Goal: Task Accomplishment & Management: Manage account settings

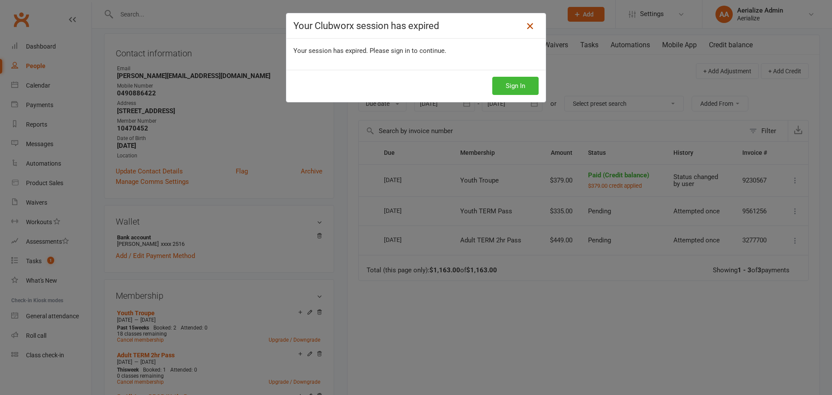
click at [527, 26] on icon at bounding box center [530, 26] width 10 height 10
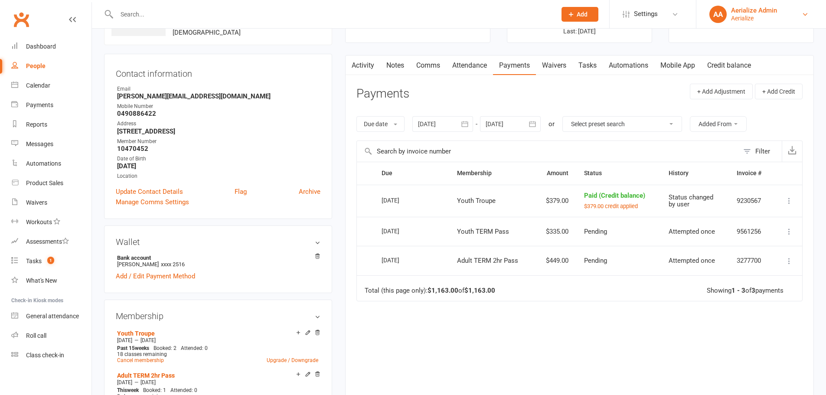
click at [743, 20] on div "Aerialize" at bounding box center [754, 18] width 46 height 8
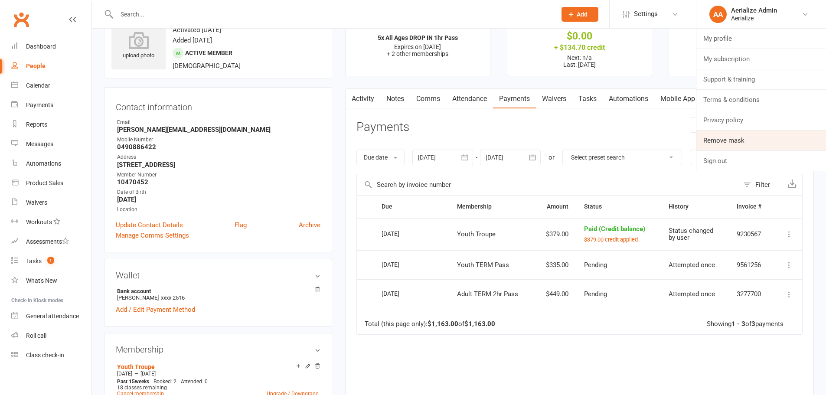
scroll to position [23, 0]
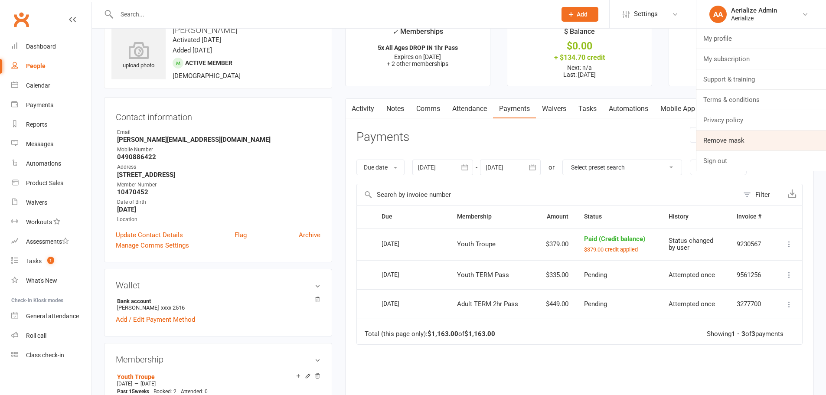
click at [722, 142] on link "Remove mask" at bounding box center [761, 141] width 130 height 20
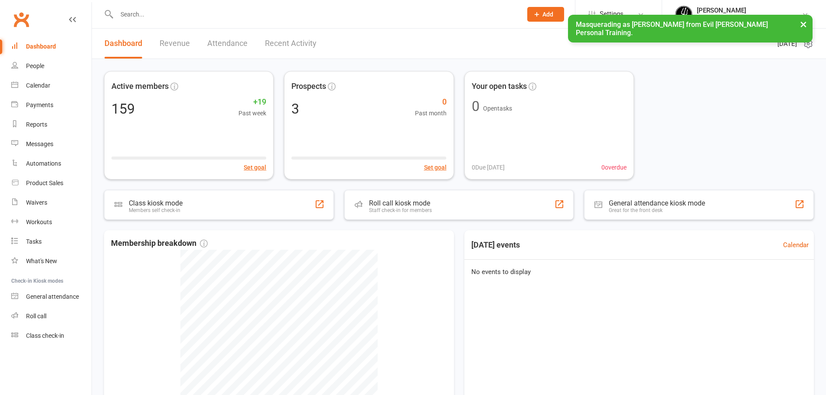
click at [754, 11] on div "[PERSON_NAME]" at bounding box center [749, 11] width 105 height 8
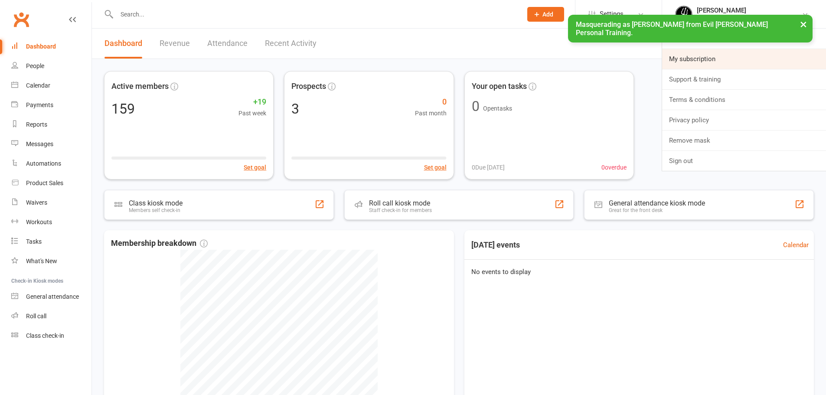
click at [741, 59] on link "My subscription" at bounding box center [744, 59] width 164 height 20
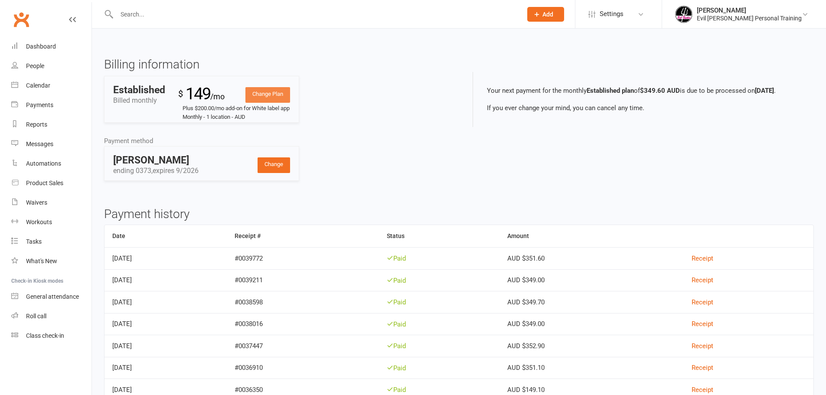
click at [273, 93] on link "Change Plan" at bounding box center [267, 95] width 45 height 16
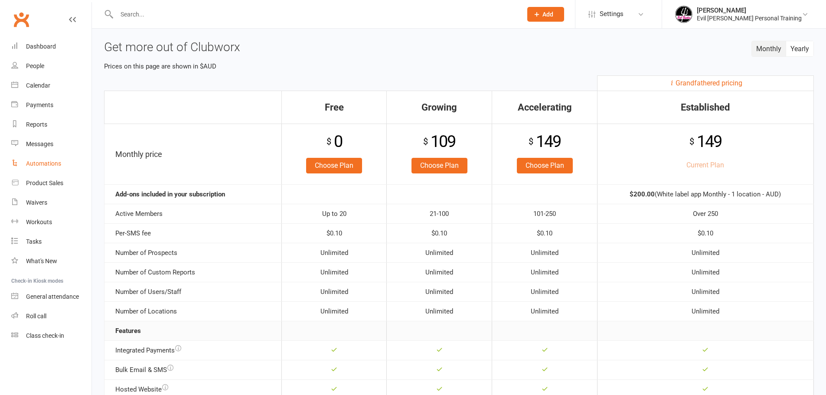
click at [57, 166] on div "Automations" at bounding box center [43, 163] width 35 height 7
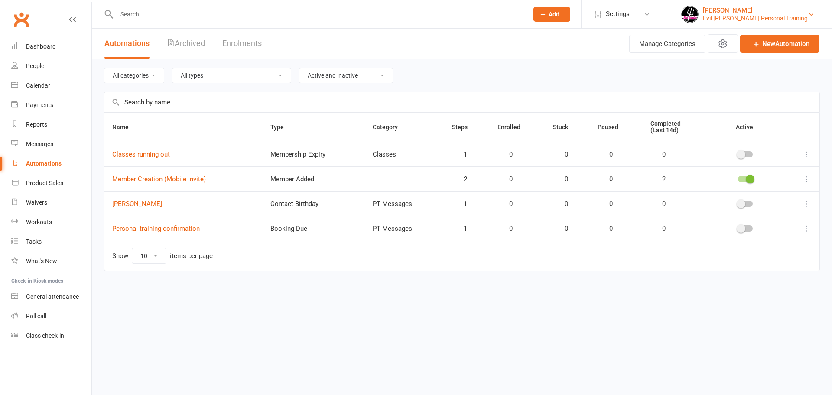
click at [730, 14] on div "Evil Barbee Personal Training" at bounding box center [755, 18] width 105 height 8
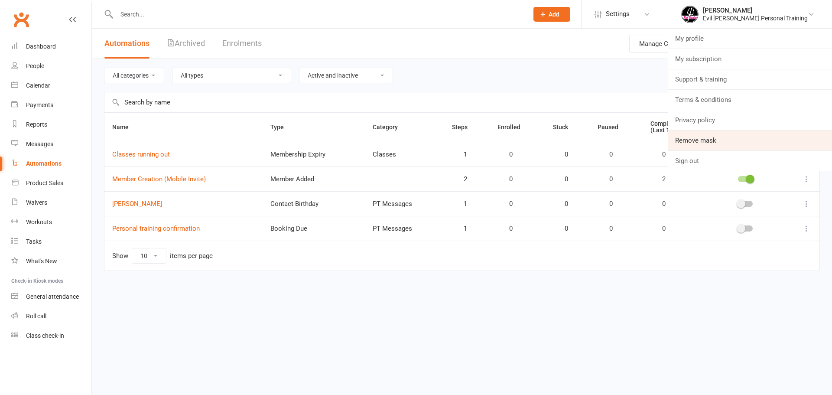
click at [749, 135] on link "Remove mask" at bounding box center [751, 141] width 164 height 20
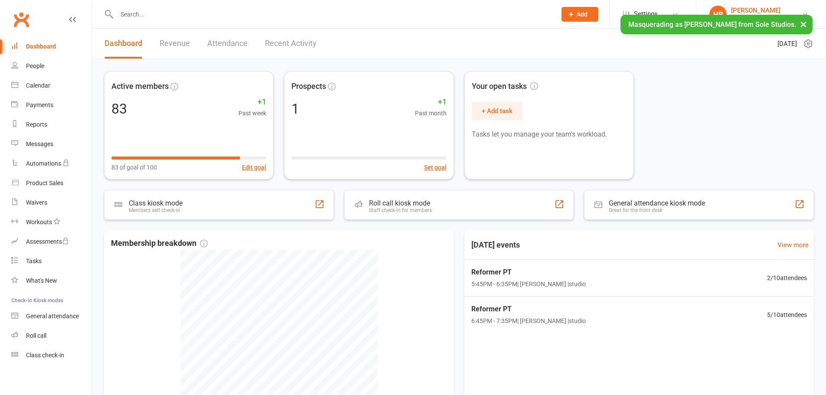
click at [745, 8] on div "Holly Bray" at bounding box center [755, 11] width 49 height 8
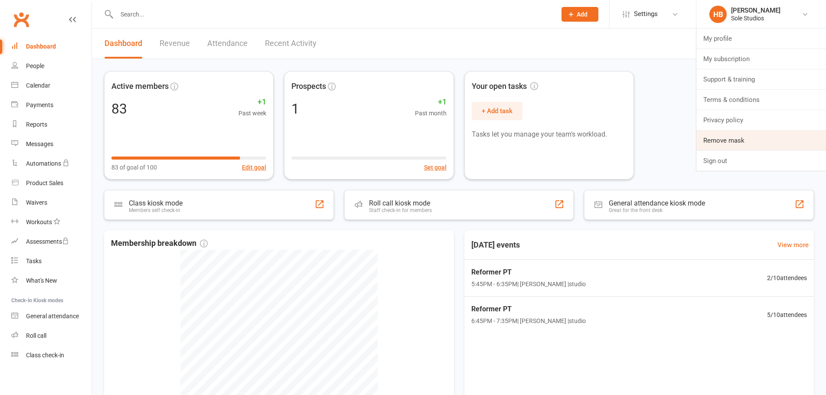
click at [737, 141] on link "Remove mask" at bounding box center [761, 141] width 130 height 20
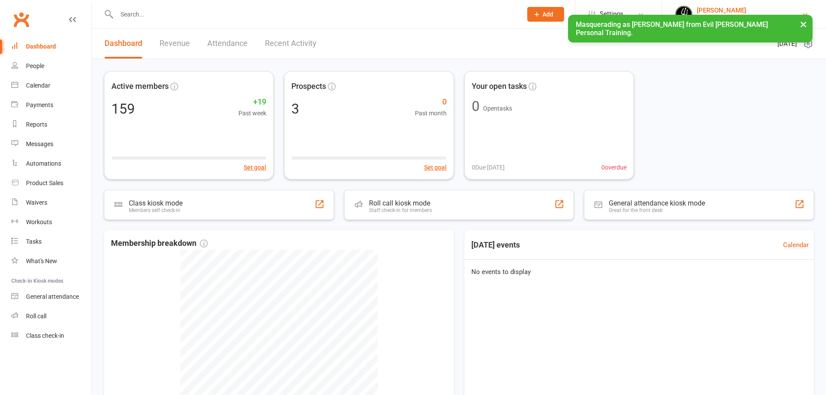
click at [744, 11] on div "[PERSON_NAME]" at bounding box center [749, 11] width 105 height 8
click at [50, 160] on div "Automations" at bounding box center [43, 163] width 35 height 7
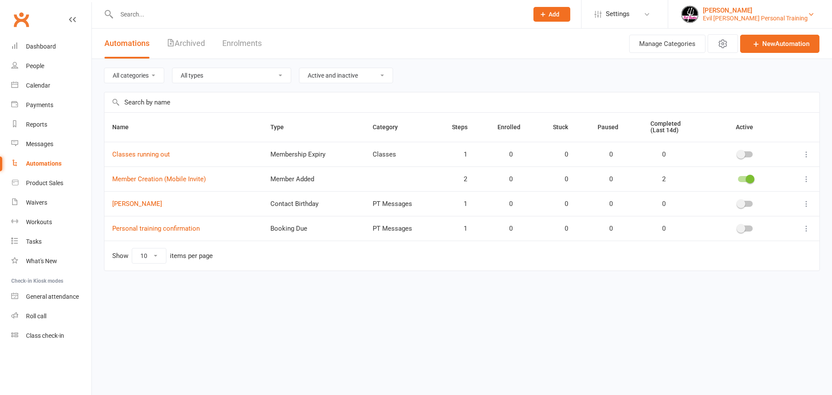
click at [749, 17] on div "Evil [PERSON_NAME] Personal Training" at bounding box center [755, 18] width 105 height 8
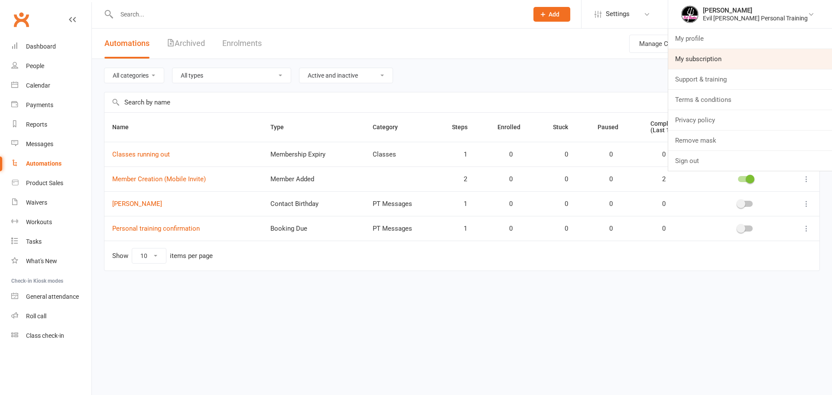
click at [755, 60] on link "My subscription" at bounding box center [751, 59] width 164 height 20
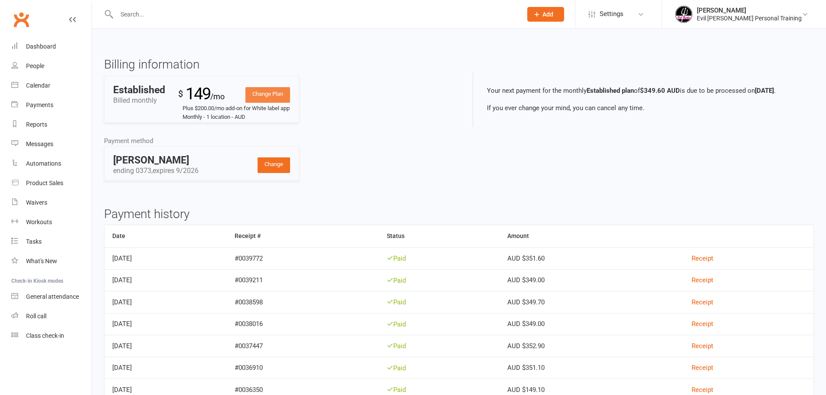
click at [259, 95] on link "Change Plan" at bounding box center [267, 95] width 45 height 16
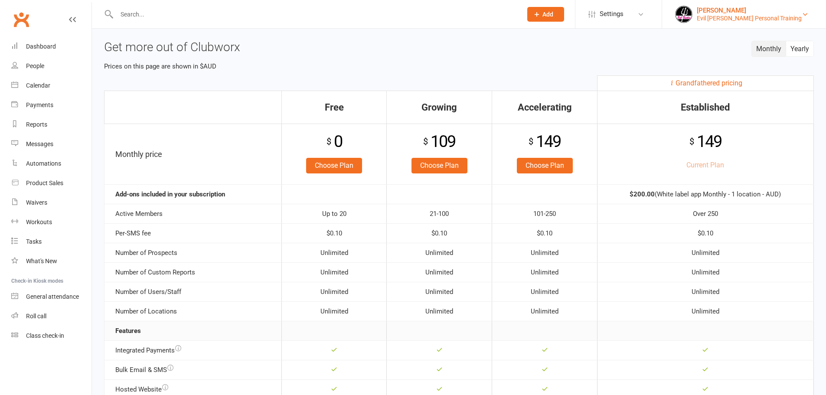
click at [730, 18] on div "Evil Barbee Personal Training" at bounding box center [749, 18] width 105 height 8
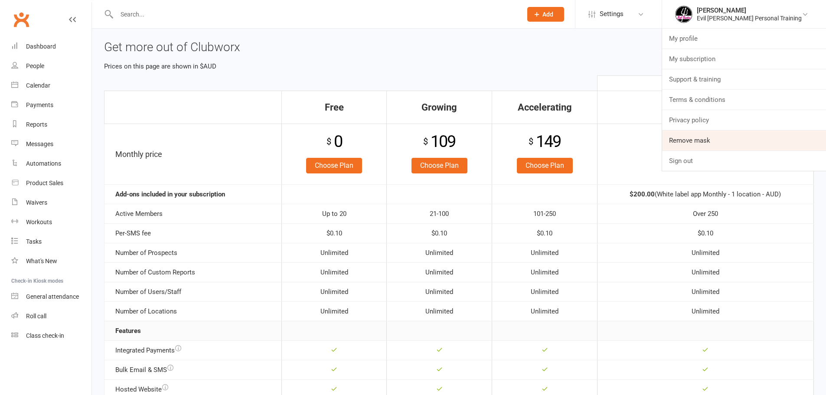
click at [718, 135] on link "Remove mask" at bounding box center [744, 141] width 164 height 20
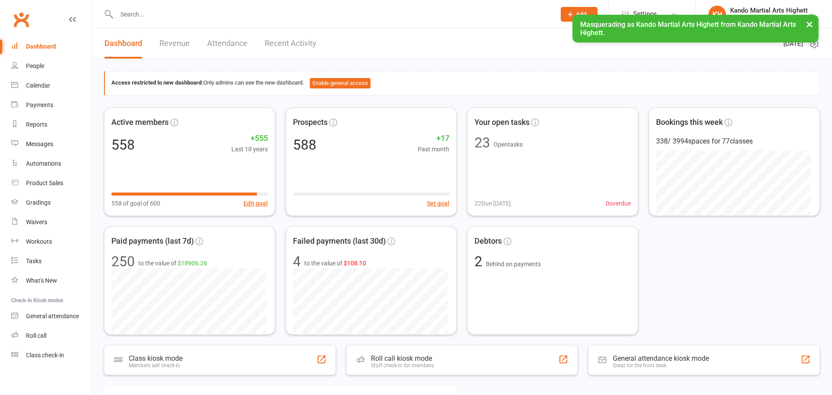
click at [646, 11] on span "Settings" at bounding box center [645, 14] width 24 height 20
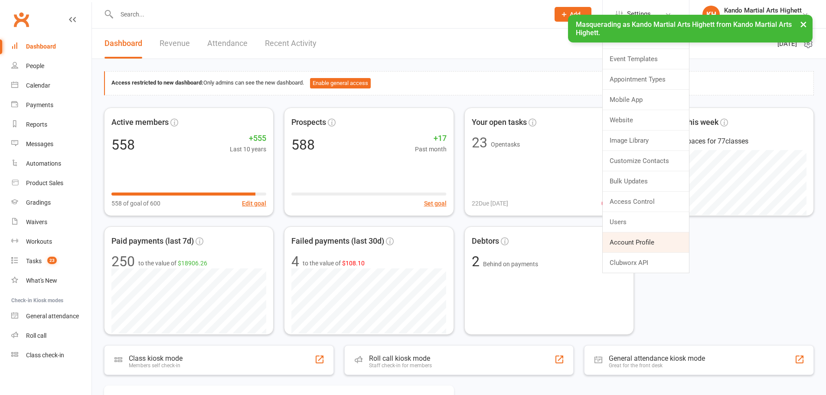
click at [661, 243] on link "Account Profile" at bounding box center [646, 242] width 86 height 20
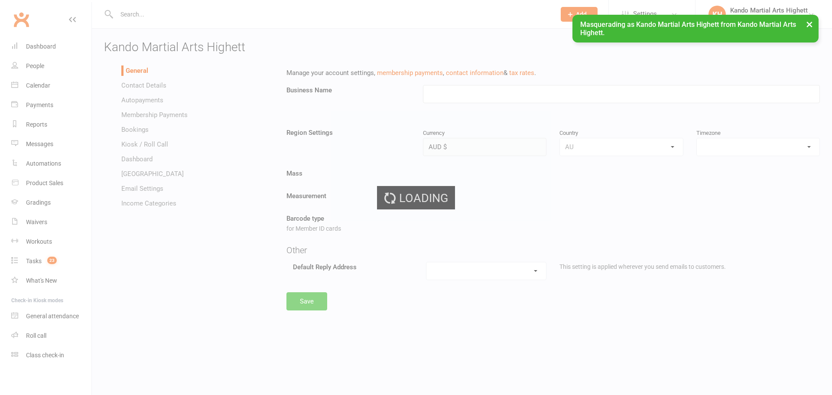
type input "Kando Martial Arts Highett"
select select "[GEOGRAPHIC_DATA]/[GEOGRAPHIC_DATA]"
select select "[EMAIL_ADDRESS][DOMAIN_NAME]"
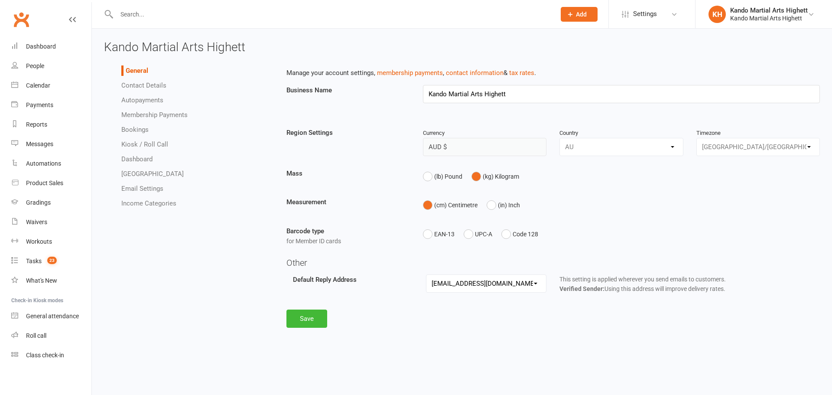
click at [150, 100] on link "Autopayments" at bounding box center [142, 100] width 42 height 8
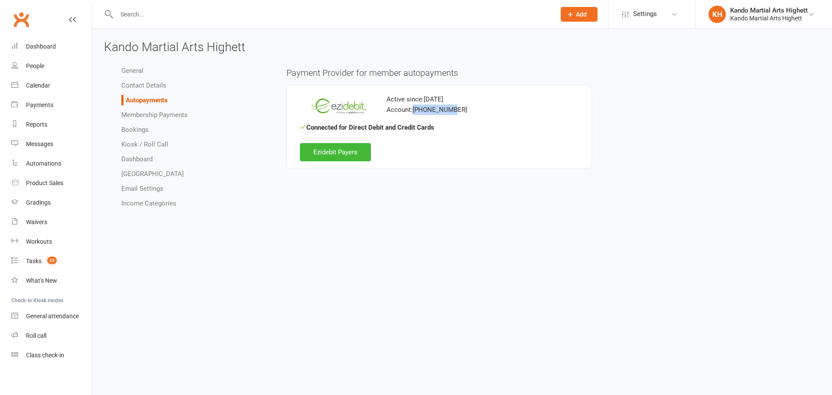
drag, startPoint x: 414, startPoint y: 110, endPoint x: 457, endPoint y: 108, distance: 43.0
click at [457, 108] on div "Account: [PHONE_NUMBER]" at bounding box center [439, 109] width 279 height 10
copy div "[PHONE_NUMBER]"
drag, startPoint x: 816, startPoint y: 18, endPoint x: 731, endPoint y: 24, distance: 85.2
click at [731, 24] on li "[PERSON_NAME] Martial Arts Highett Kando Martial Arts Highett My profile My sub…" at bounding box center [763, 14] width 137 height 28
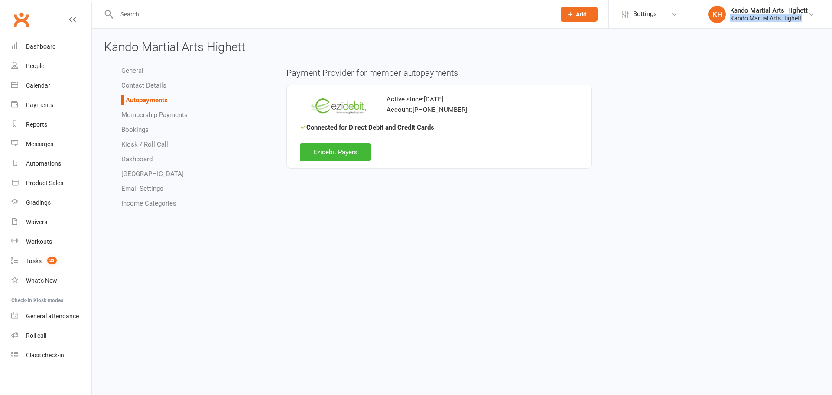
copy div "Kando Martial Arts Highett"
drag, startPoint x: 413, startPoint y: 110, endPoint x: 472, endPoint y: 112, distance: 58.6
click at [472, 112] on div "Account: [PHONE_NUMBER]" at bounding box center [439, 109] width 279 height 10
copy div "[PHONE_NUMBER]"
click at [418, 17] on input "text" at bounding box center [332, 14] width 436 height 12
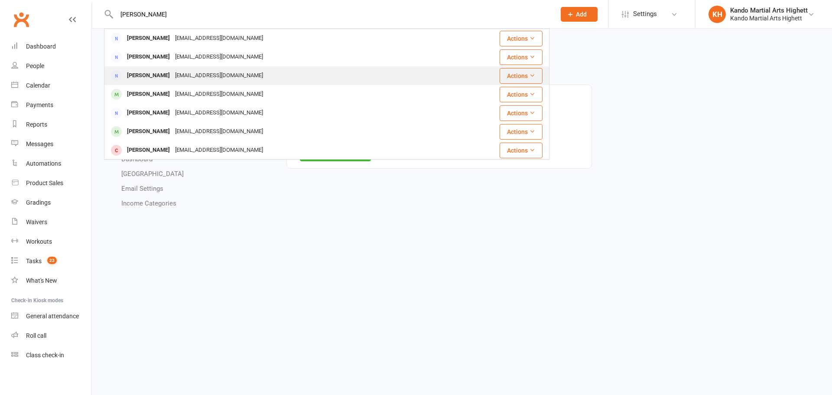
type input "moore"
click at [226, 77] on div "anastasiajmoore@gmail.com" at bounding box center [219, 75] width 93 height 13
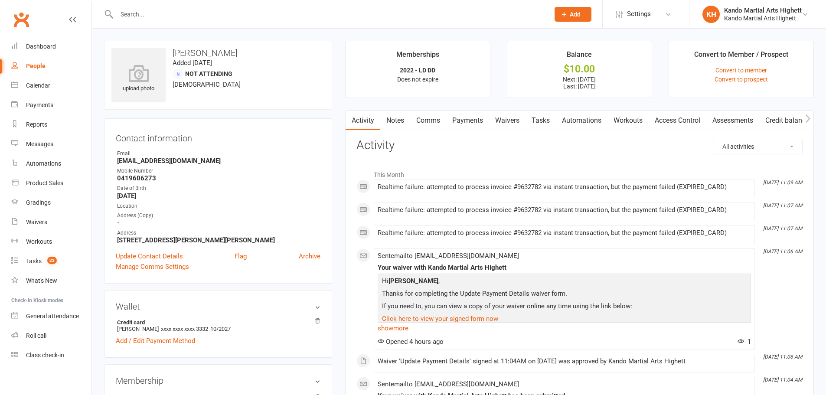
click at [471, 123] on link "Payments" at bounding box center [467, 121] width 43 height 20
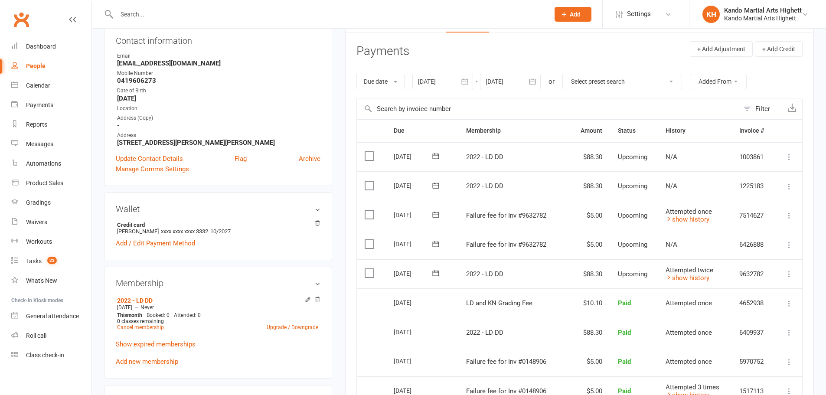
scroll to position [101, 0]
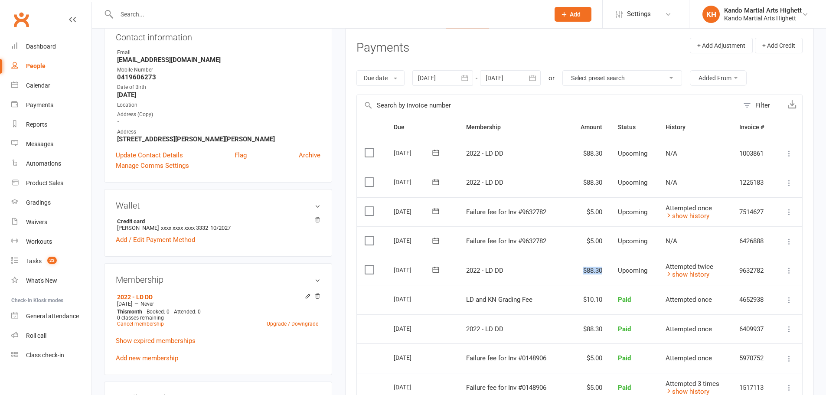
drag, startPoint x: 575, startPoint y: 268, endPoint x: 612, endPoint y: 274, distance: 37.0
click at [612, 274] on tr "Select this 16 Oct 2025 Anastasia Moore 2022 - LD DD $88.30 Upcoming Attempted …" at bounding box center [579, 270] width 445 height 29
copy td "$88.30"
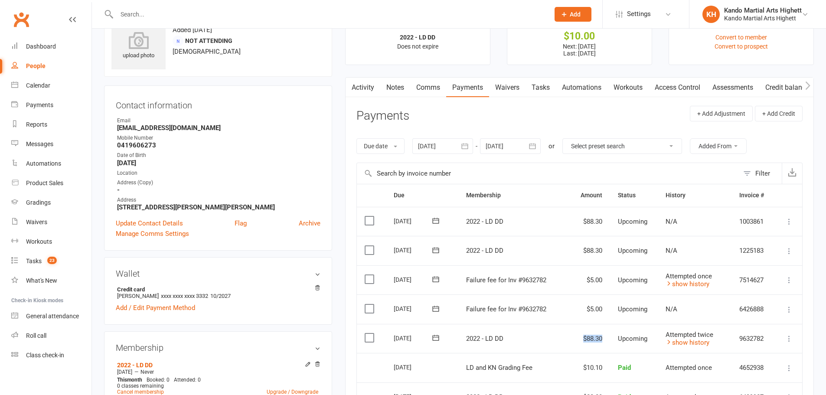
scroll to position [29, 0]
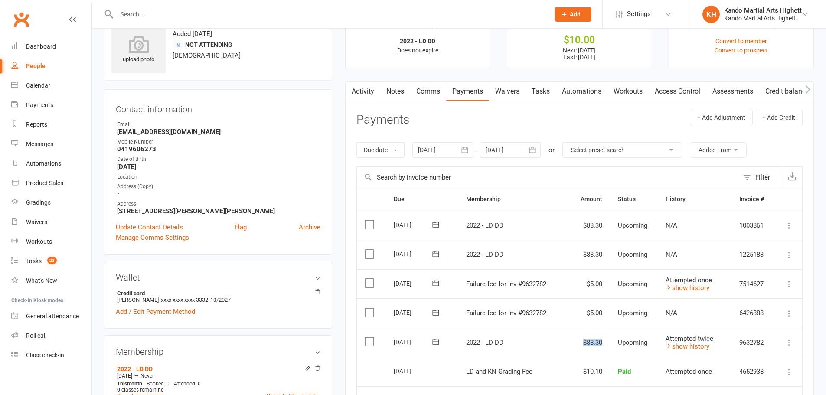
click at [368, 94] on link "Activity" at bounding box center [363, 92] width 35 height 20
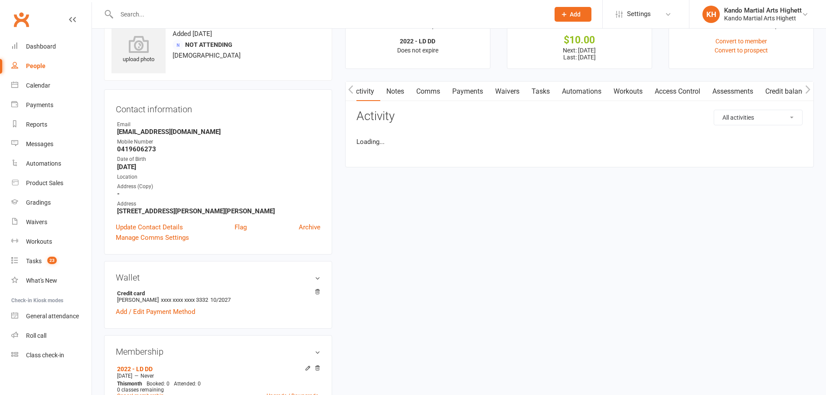
scroll to position [0, 7]
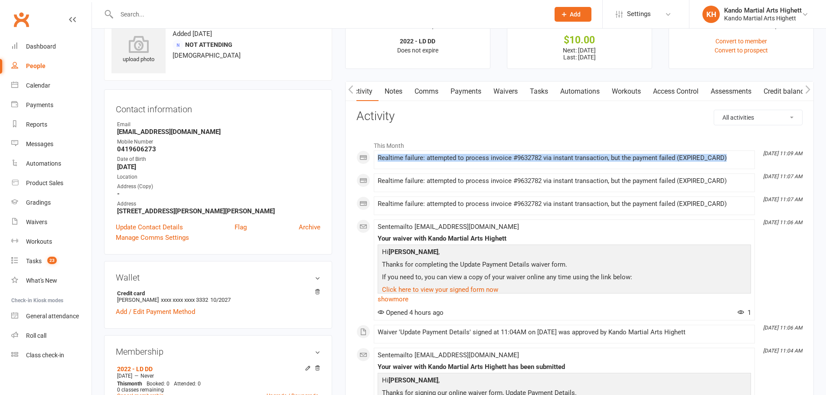
drag, startPoint x: 377, startPoint y: 159, endPoint x: 731, endPoint y: 161, distance: 353.4
click at [731, 161] on div "Realtime failure: attempted to process invoice #9632782 via instant transaction…" at bounding box center [564, 157] width 373 height 7
copy div "Realtime failure: attempted to process invoice #9632782 via instant transaction…"
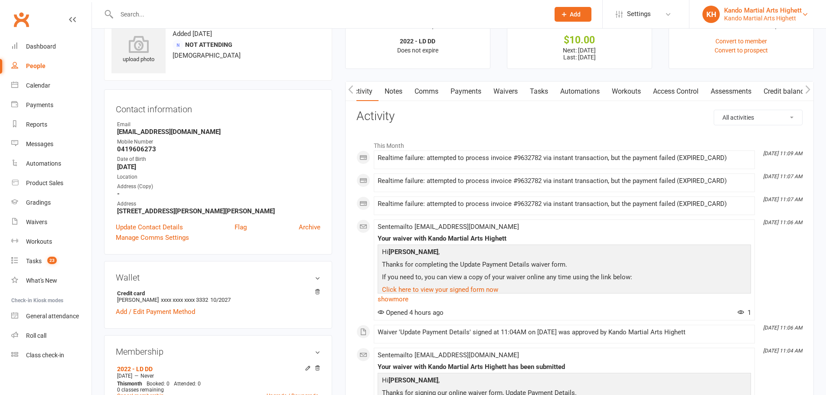
click at [745, 17] on div "Kando Martial Arts Highett" at bounding box center [763, 18] width 78 height 8
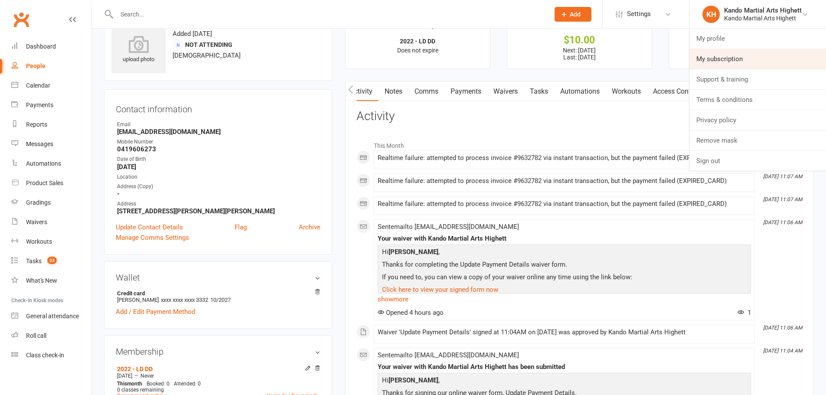
click at [741, 60] on link "My subscription" at bounding box center [757, 59] width 137 height 20
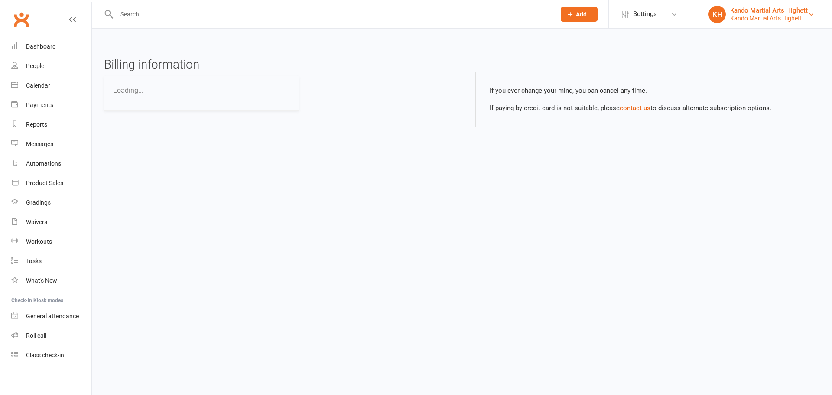
click at [751, 12] on div "Kando Martial Arts Highett" at bounding box center [770, 11] width 78 height 8
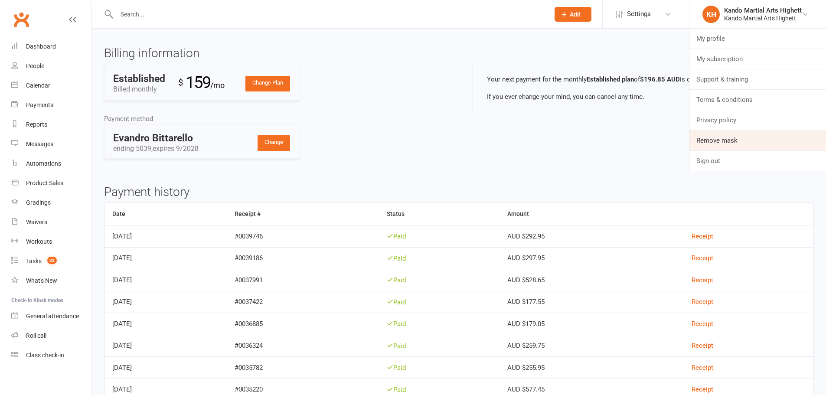
scroll to position [14, 0]
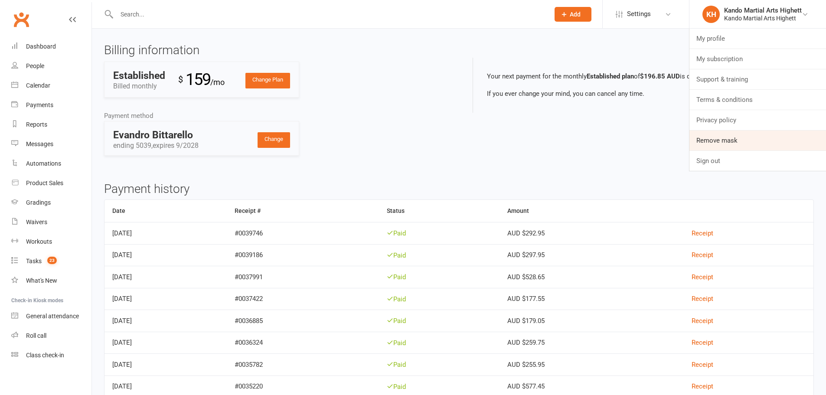
click at [751, 143] on link "Remove mask" at bounding box center [757, 141] width 137 height 20
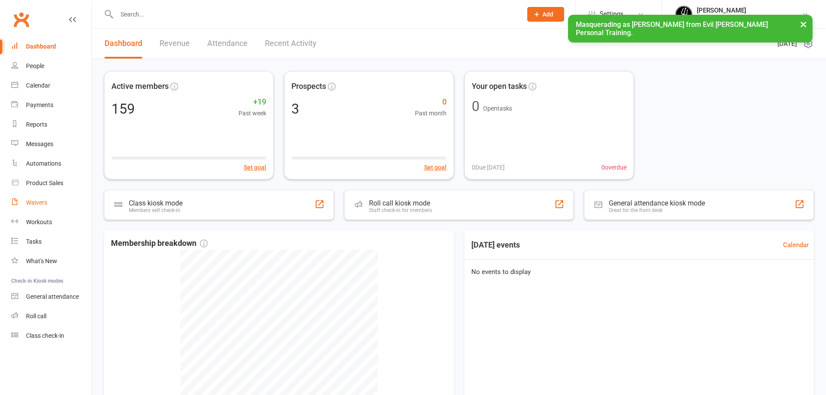
click at [39, 204] on div "Waivers" at bounding box center [36, 202] width 21 height 7
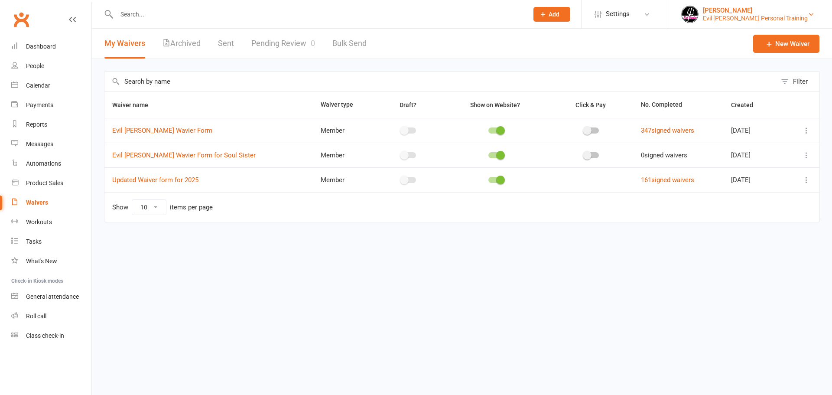
click at [740, 6] on link "Melanie Quinn Evil Barbee Personal Training" at bounding box center [751, 14] width 138 height 17
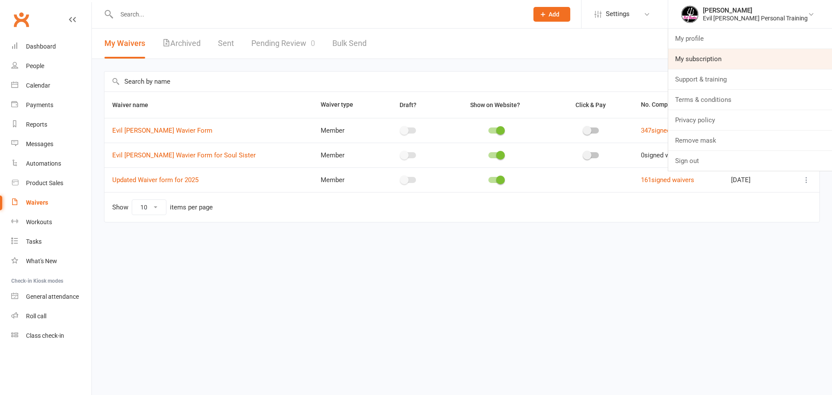
drag, startPoint x: 737, startPoint y: 61, endPoint x: 731, endPoint y: 61, distance: 6.1
click at [736, 61] on link "My subscription" at bounding box center [751, 59] width 164 height 20
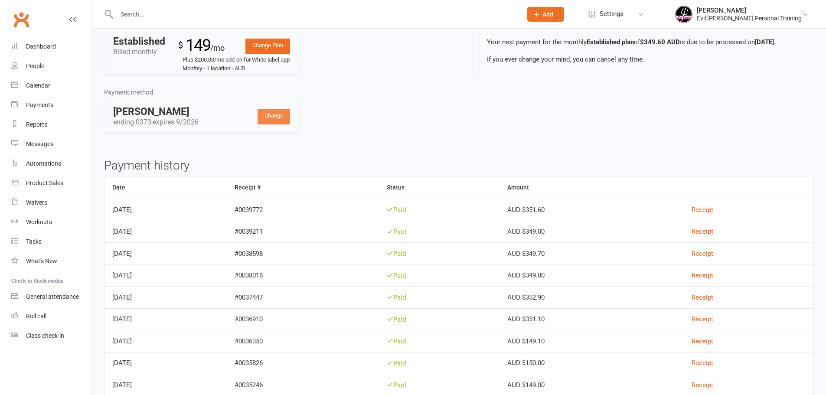
scroll to position [43, 0]
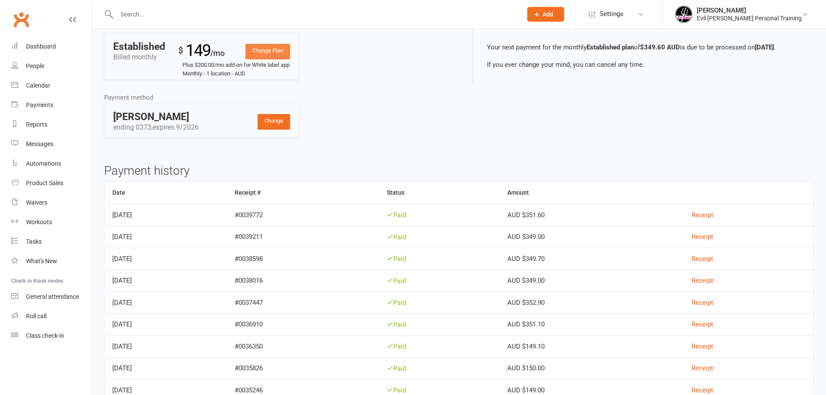
click at [268, 54] on link "Change Plan" at bounding box center [267, 52] width 45 height 16
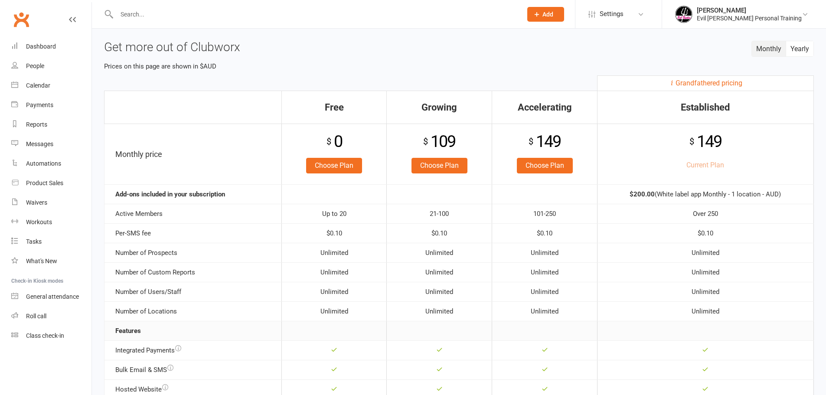
click at [469, 59] on div "Monthly Yearly Get more out of Clubworx Prices on this page are shown in $AUD F…" at bounding box center [459, 366] width 734 height 674
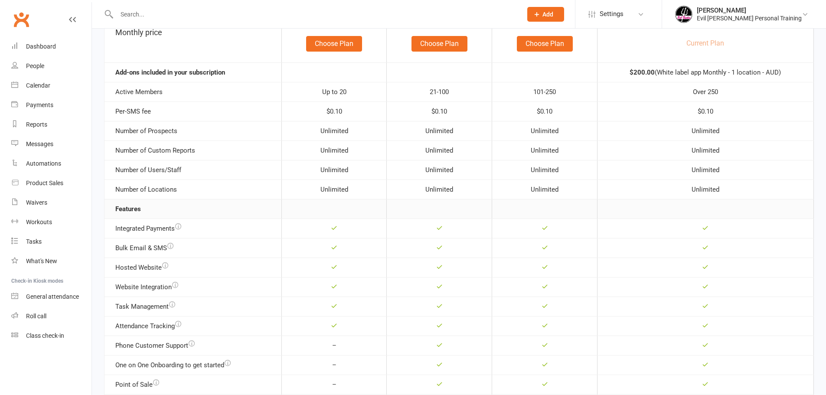
scroll to position [103, 0]
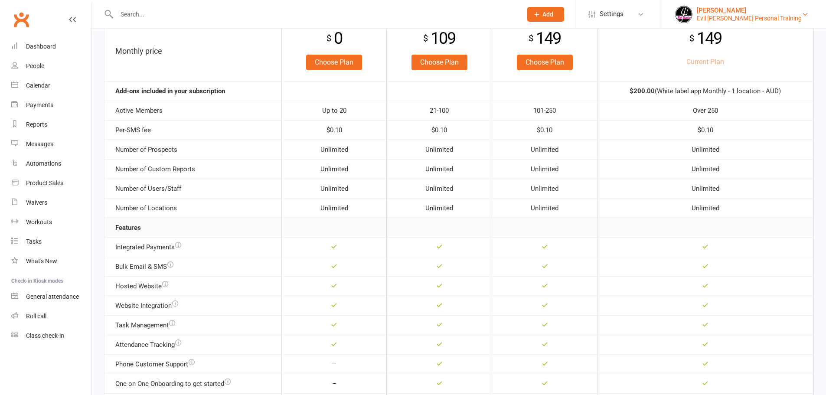
drag, startPoint x: 744, startPoint y: 15, endPoint x: 734, endPoint y: 16, distance: 10.0
click at [741, 15] on div "Evil [PERSON_NAME] Personal Training" at bounding box center [749, 18] width 105 height 8
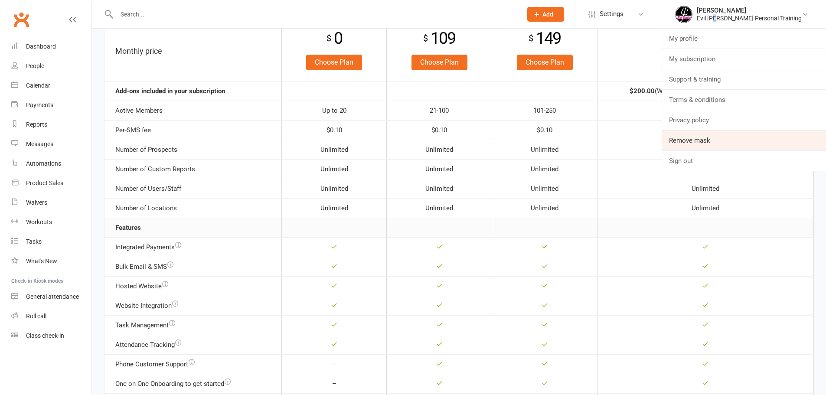
click at [757, 135] on link "Remove mask" at bounding box center [744, 141] width 164 height 20
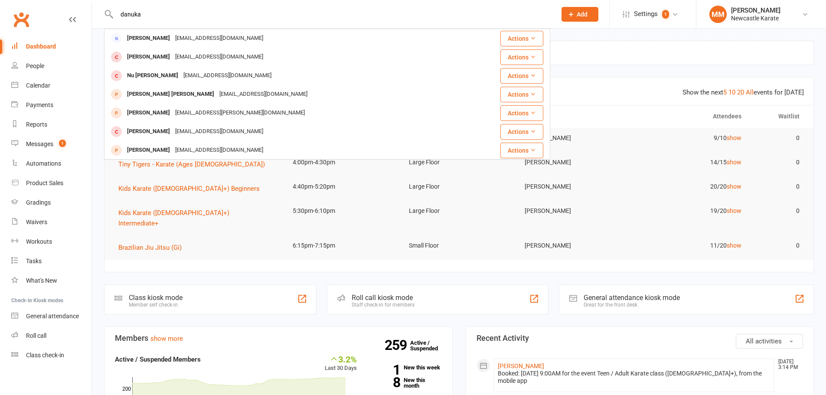
drag, startPoint x: 168, startPoint y: 14, endPoint x: 19, endPoint y: -1, distance: 149.9
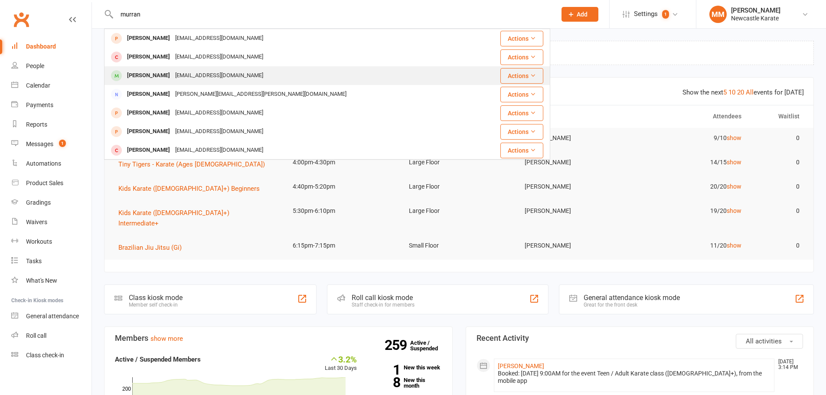
type input "murran"
click at [184, 78] on div "[EMAIL_ADDRESS][DOMAIN_NAME]" at bounding box center [219, 75] width 93 height 13
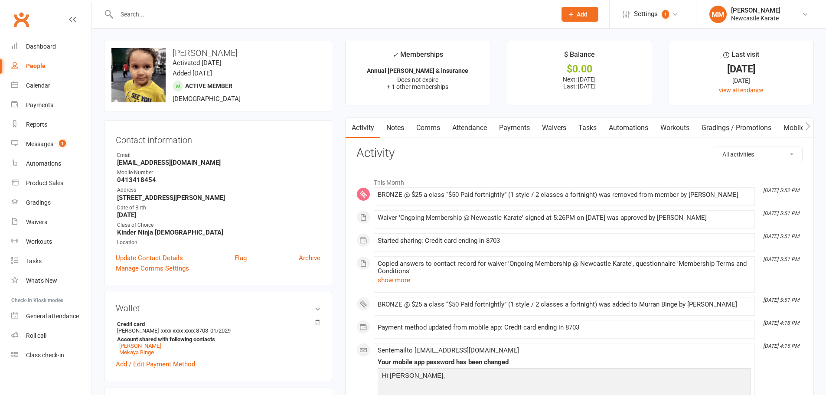
click at [746, 155] on select "All activities Bookings / Attendances Communications Notes Failed SMSes Grading…" at bounding box center [758, 154] width 88 height 15
click at [551, 127] on link "Waivers" at bounding box center [554, 128] width 36 height 20
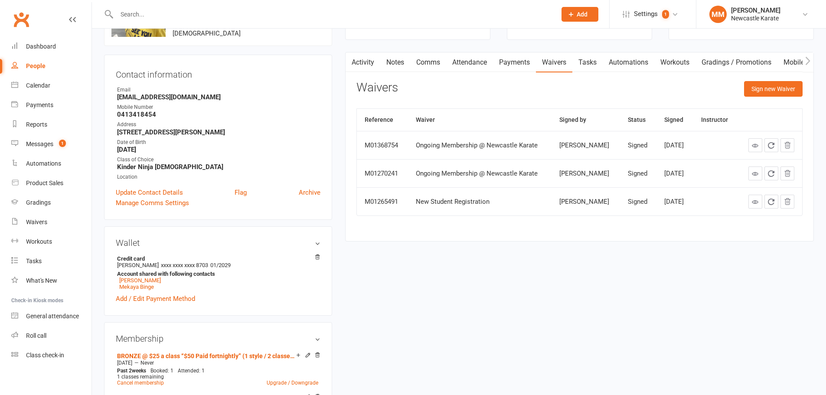
scroll to position [87, 0]
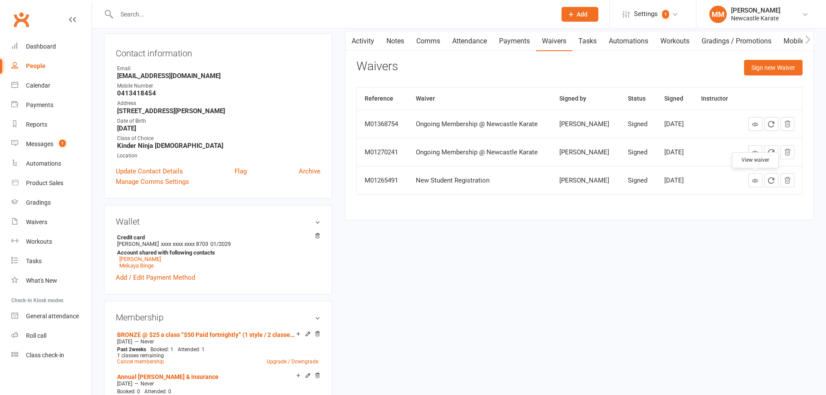
click at [750, 179] on link at bounding box center [755, 180] width 14 height 14
click at [753, 149] on icon at bounding box center [755, 152] width 7 height 7
click at [752, 123] on icon at bounding box center [755, 124] width 7 height 7
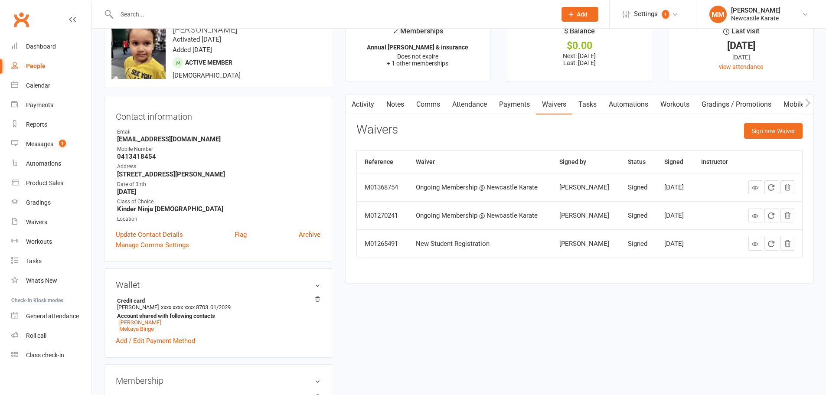
scroll to position [14, 0]
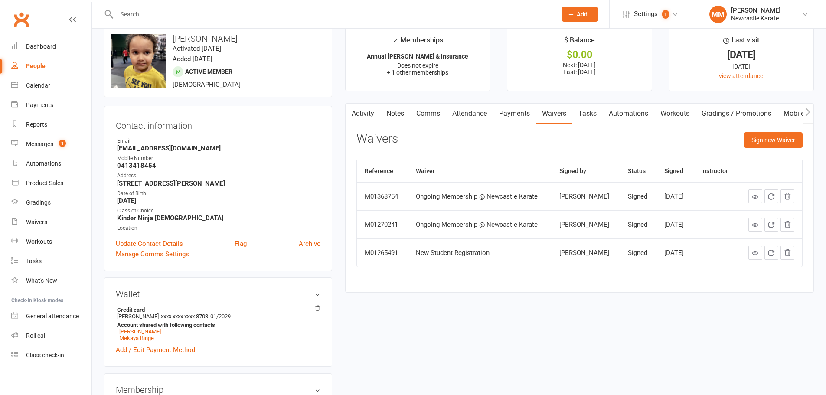
click at [365, 113] on link "Activity" at bounding box center [363, 114] width 35 height 20
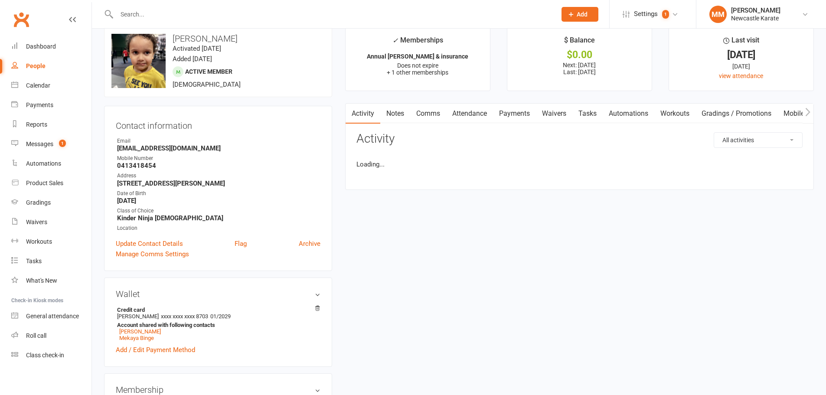
click at [759, 139] on select "All activities Bookings / Attendances Communications Notes Failed SMSes Grading…" at bounding box center [758, 140] width 88 height 15
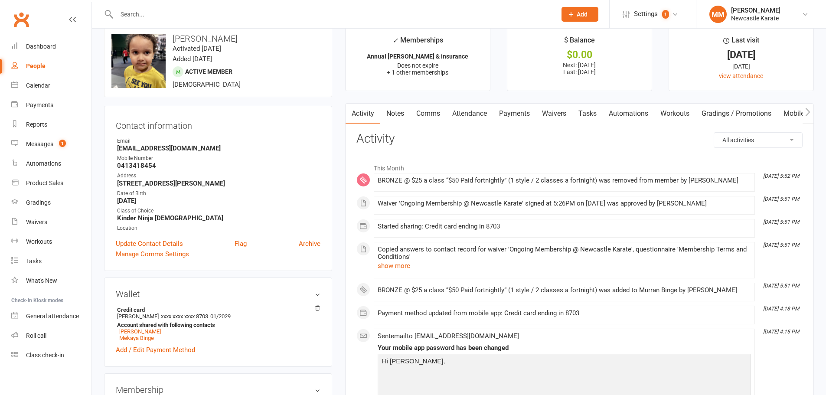
select select "InvoiceLogEntry"
click at [714, 133] on select "All activities Bookings / Attendances Communications Notes Failed SMSes Grading…" at bounding box center [758, 140] width 88 height 15
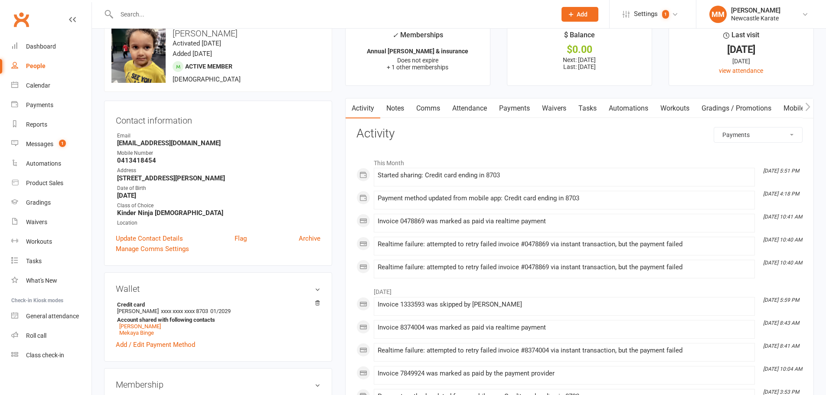
scroll to position [14, 0]
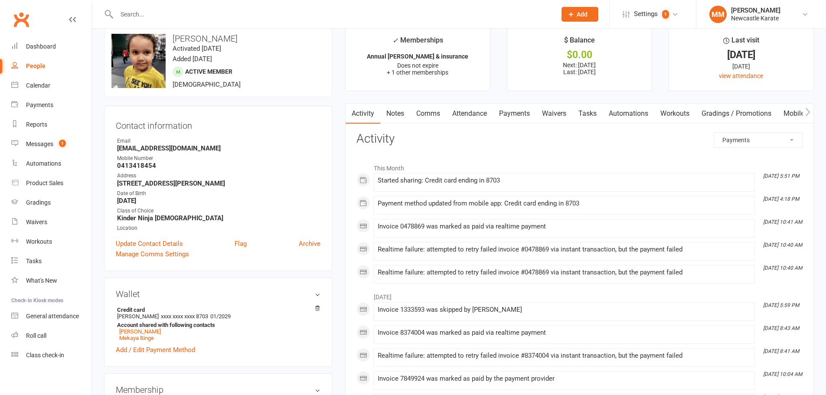
click at [515, 114] on link "Payments" at bounding box center [514, 114] width 43 height 20
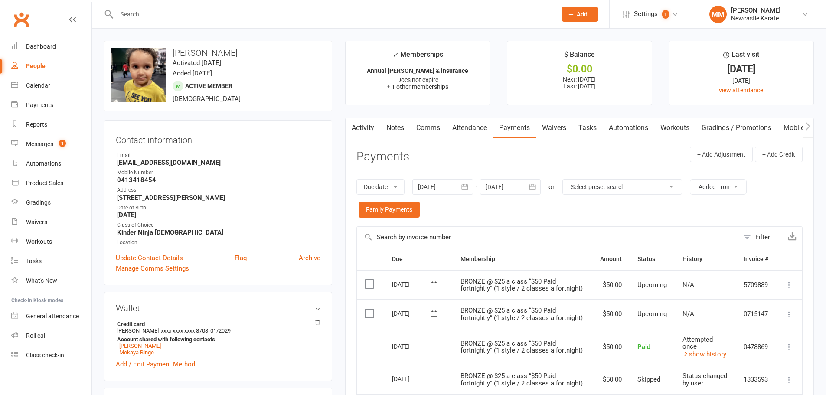
click at [362, 131] on link "Activity" at bounding box center [363, 128] width 35 height 20
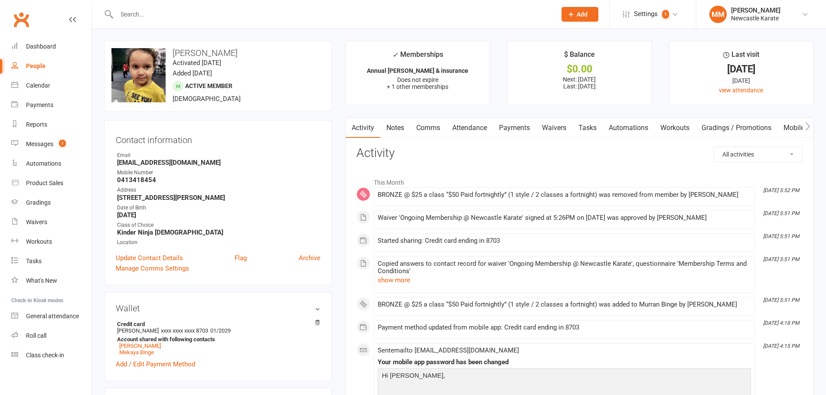
click at [765, 150] on select "All activities Bookings / Attendances Communications Notes Failed SMSes Grading…" at bounding box center [758, 154] width 88 height 15
click at [767, 160] on select "All activities Bookings / Attendances Communications Notes Failed SMSes Grading…" at bounding box center [758, 154] width 88 height 15
select select "InvoiceLogEntry"
click at [714, 147] on select "All activities Bookings / Attendances Communications Notes Failed SMSes Grading…" at bounding box center [758, 154] width 88 height 15
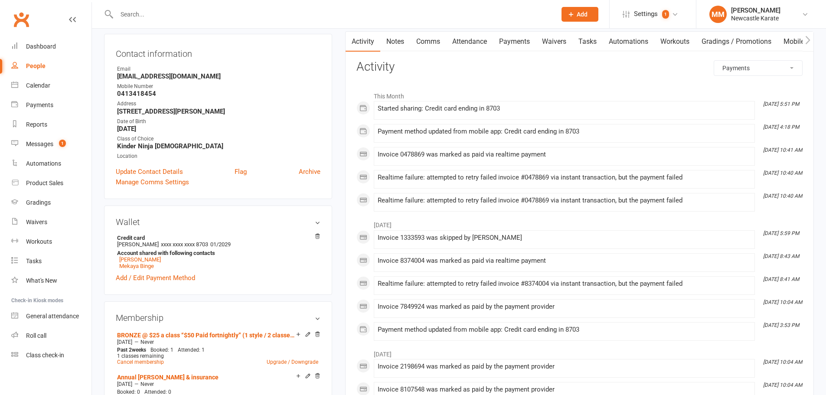
scroll to position [87, 0]
click at [563, 37] on link "Waivers" at bounding box center [554, 41] width 36 height 20
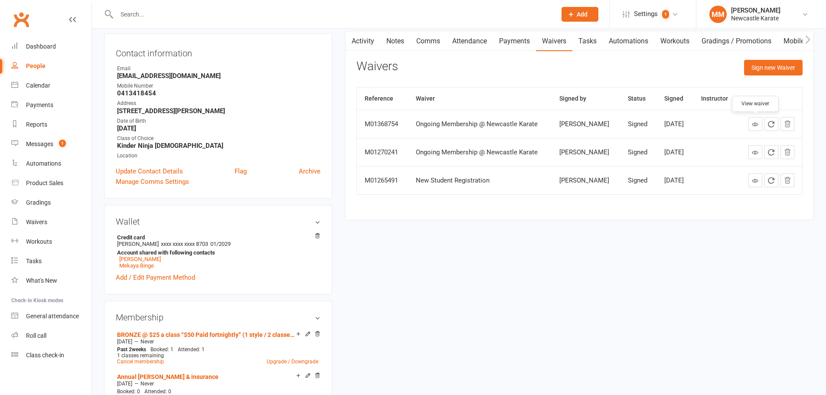
click at [755, 125] on icon at bounding box center [755, 124] width 7 height 7
click at [357, 42] on link "Activity" at bounding box center [363, 41] width 35 height 20
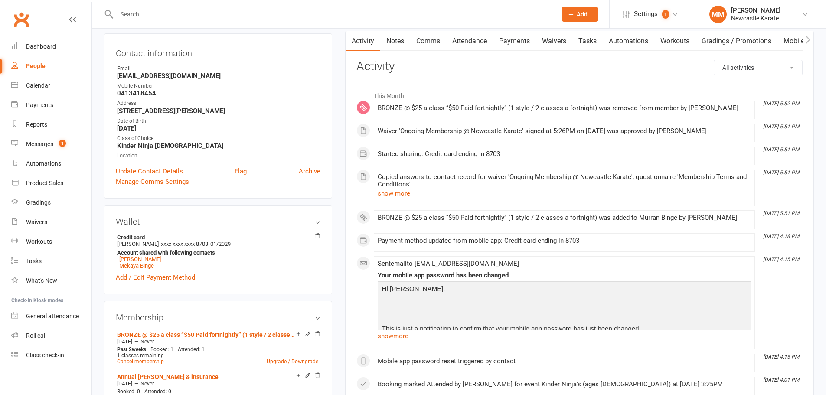
click at [761, 69] on select "All activities Bookings / Attendances Communications Notes Failed SMSes Grading…" at bounding box center [758, 67] width 88 height 15
select select "InvoiceLogEntry"
click at [714, 60] on select "All activities Bookings / Attendances Communications Notes Failed SMSes Grading…" at bounding box center [758, 67] width 88 height 15
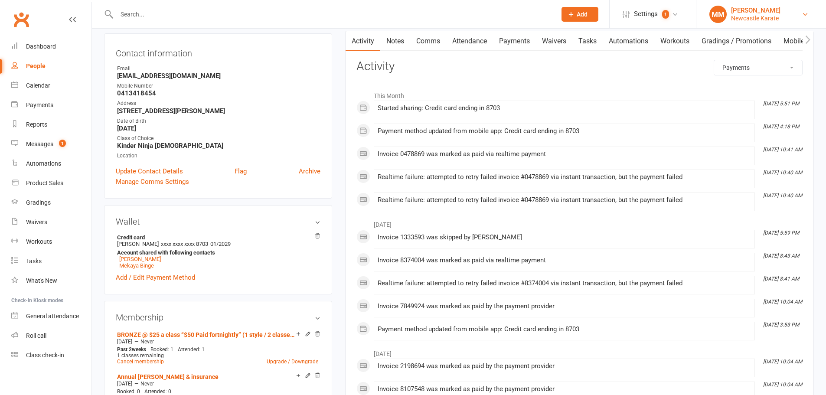
click at [749, 8] on div "Marc Mathews" at bounding box center [755, 11] width 49 height 8
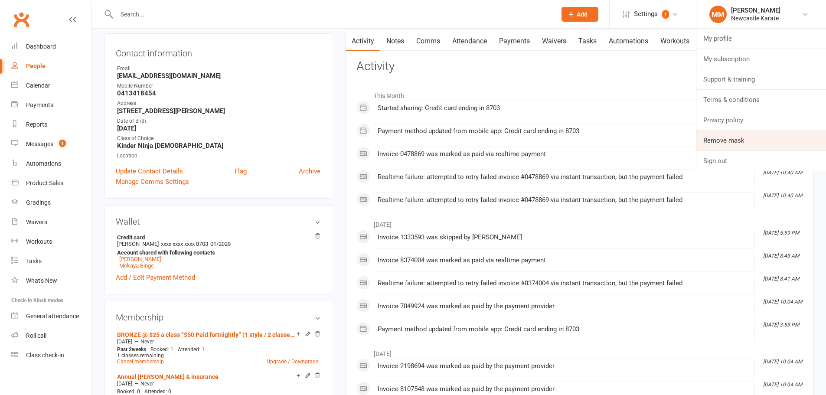
click at [729, 139] on link "Remove mask" at bounding box center [761, 141] width 130 height 20
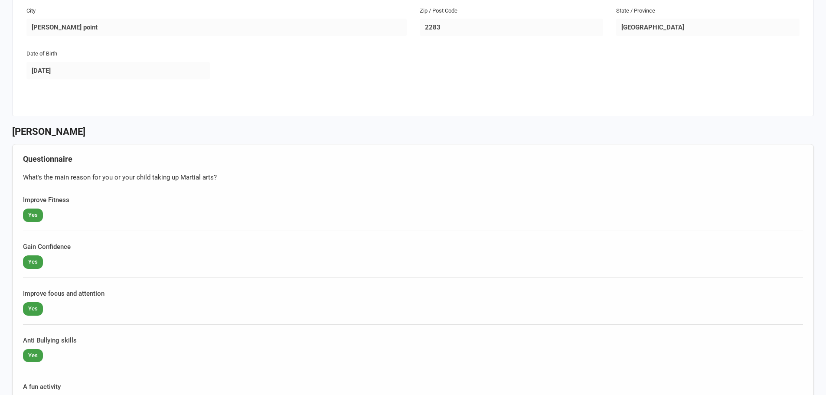
drag, startPoint x: 829, startPoint y: 23, endPoint x: 821, endPoint y: 212, distance: 189.6
click at [821, 212] on html "× × × Newcastle Karate ABN 49 161 342 249 p: [PHONE_NUMBER] or Mobile [PHONE_NU…" at bounding box center [413, 176] width 826 height 2107
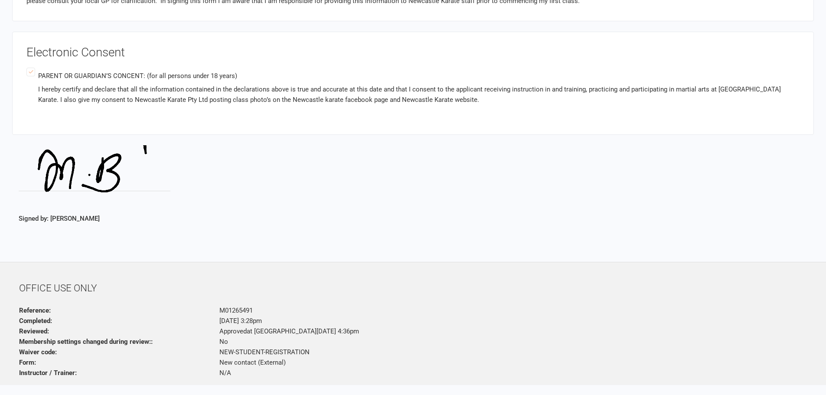
scroll to position [1713, 0]
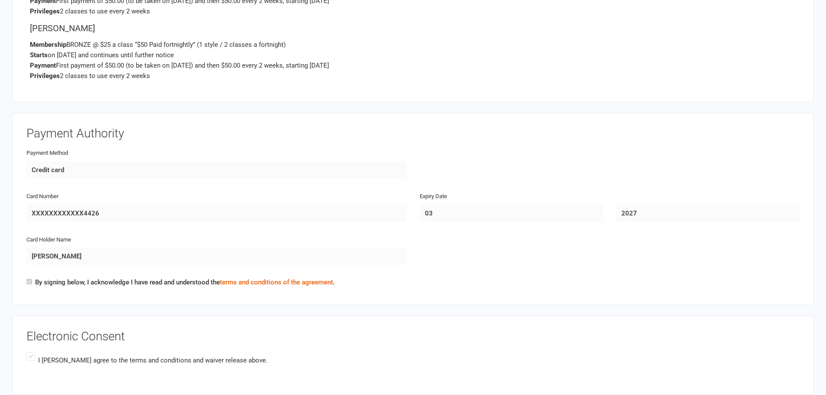
scroll to position [1864, 0]
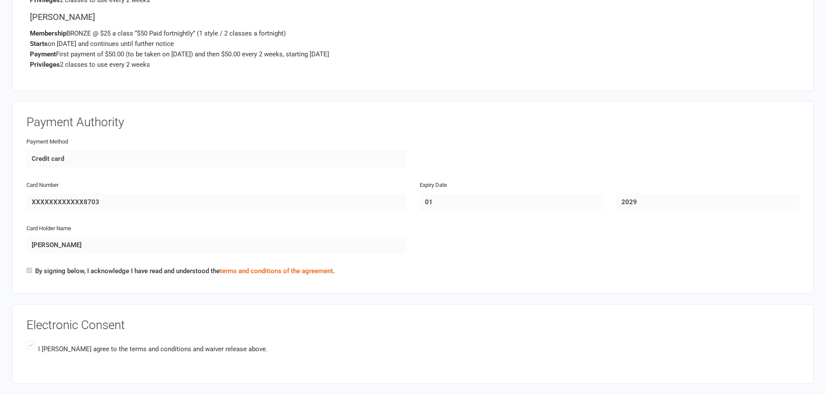
scroll to position [1937, 0]
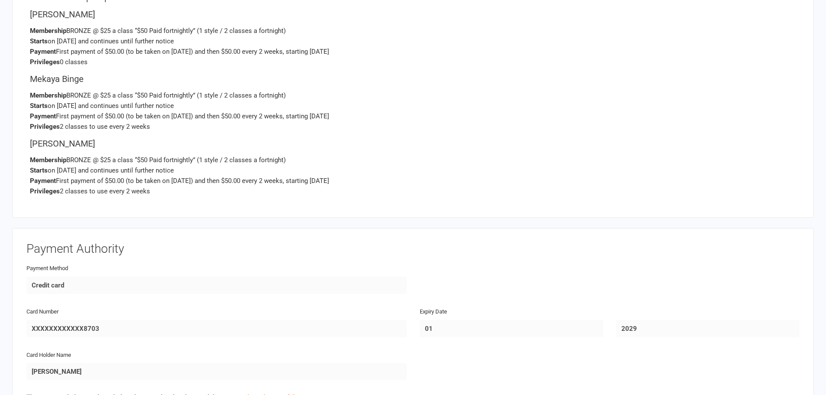
scroll to position [1778, 0]
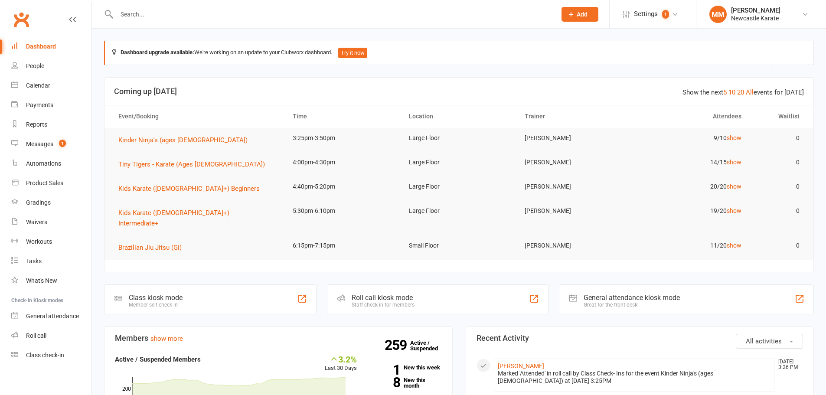
click at [400, 16] on input "text" at bounding box center [332, 14] width 436 height 12
type input "n"
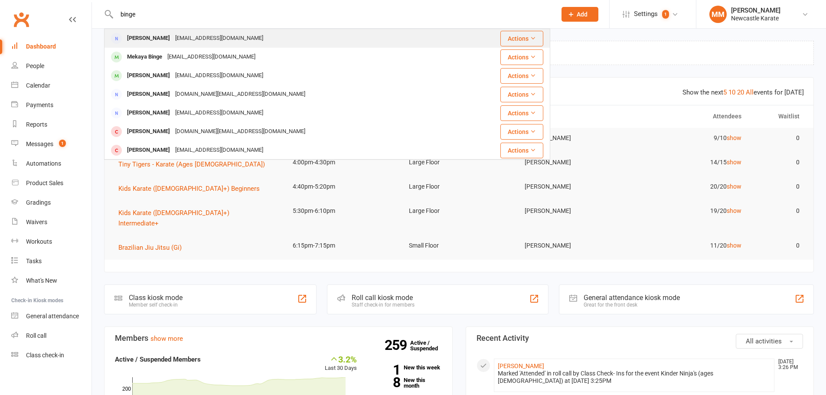
type input "binge"
click at [202, 36] on div "[EMAIL_ADDRESS][DOMAIN_NAME]" at bounding box center [219, 38] width 93 height 13
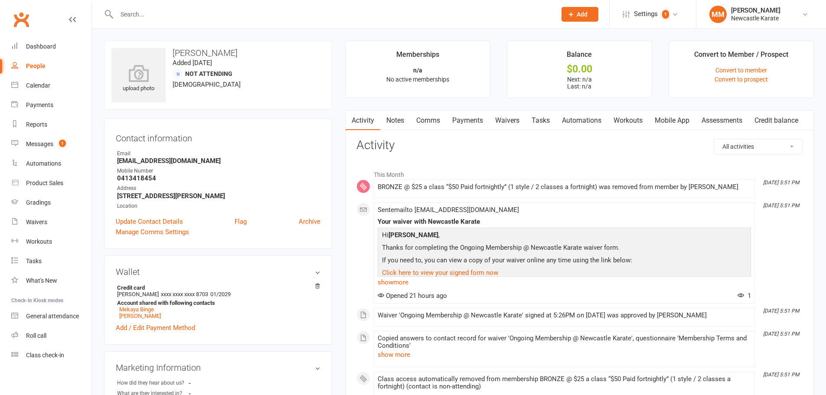
click at [772, 144] on select "All activities Bookings / Attendances Communications Notes Failed SMSes Grading…" at bounding box center [758, 146] width 88 height 15
select select "InvoiceLogEntry"
click at [714, 139] on select "All activities Bookings / Attendances Communications Notes Failed SMSes Grading…" at bounding box center [758, 146] width 88 height 15
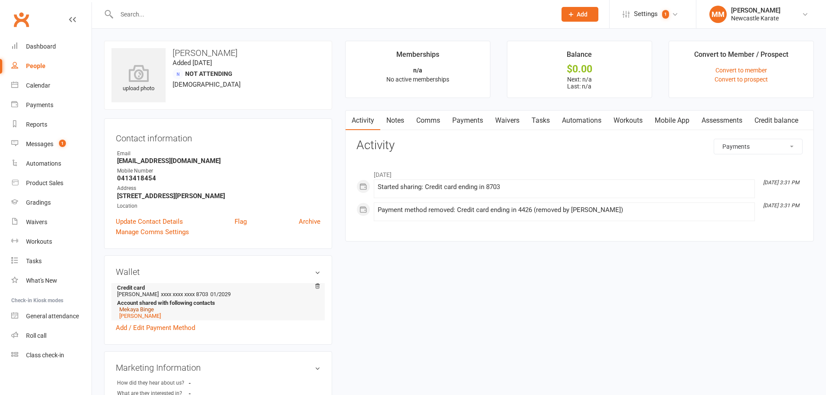
click at [147, 309] on link "Mekaya Binge" at bounding box center [136, 309] width 35 height 7
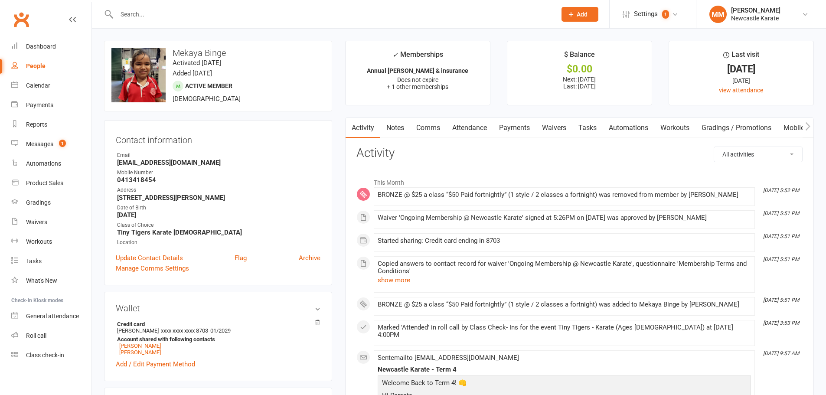
click at [751, 153] on select "All activities Bookings / Attendances Communications Notes Failed SMSes Grading…" at bounding box center [758, 154] width 88 height 15
select select "InvoiceLogEntry"
click at [714, 147] on select "All activities Bookings / Attendances Communications Notes Failed SMSes Grading…" at bounding box center [758, 154] width 88 height 15
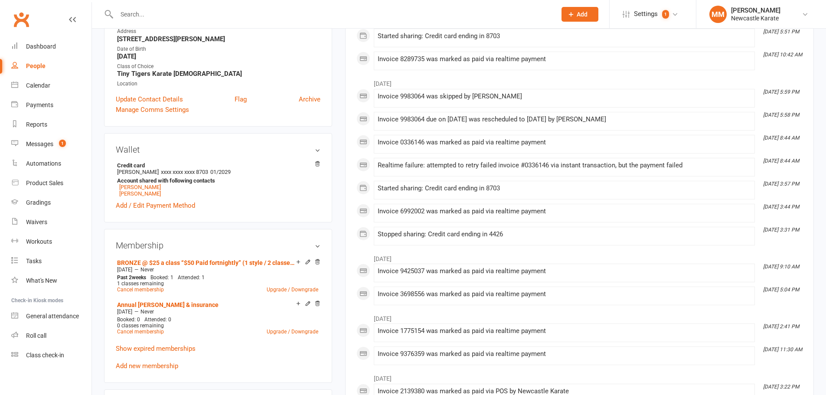
scroll to position [173, 0]
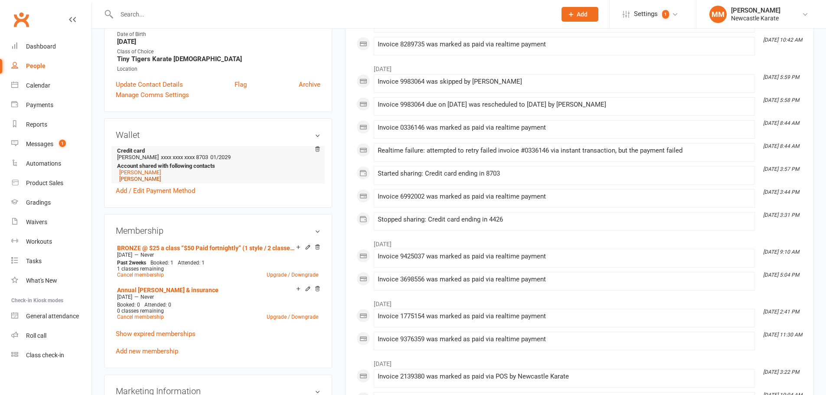
click at [141, 179] on link "[PERSON_NAME]" at bounding box center [140, 179] width 42 height 7
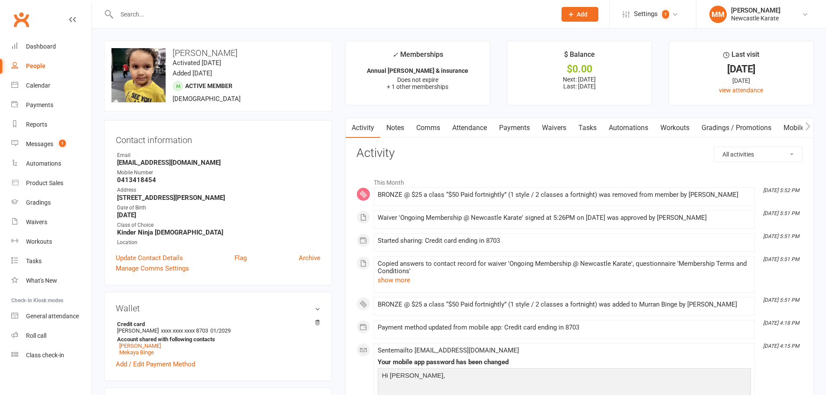
click at [731, 157] on select "All activities Bookings / Attendances Communications Notes Failed SMSes Grading…" at bounding box center [758, 154] width 88 height 15
select select "InvoiceLogEntry"
click at [714, 147] on select "All activities Bookings / Attendances Communications Notes Failed SMSes Grading…" at bounding box center [758, 154] width 88 height 15
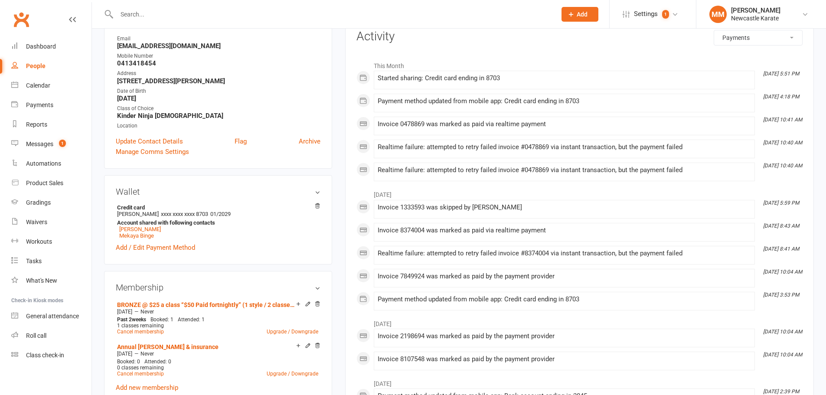
scroll to position [116, 0]
click at [146, 230] on link "[PERSON_NAME]" at bounding box center [140, 230] width 42 height 7
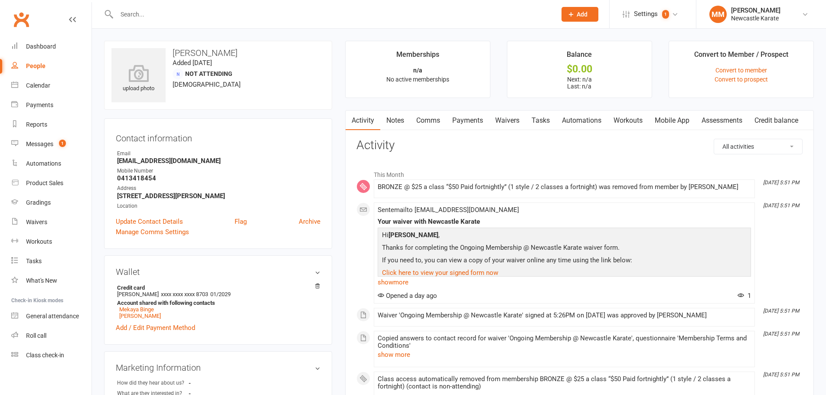
click at [471, 121] on link "Payments" at bounding box center [467, 121] width 43 height 20
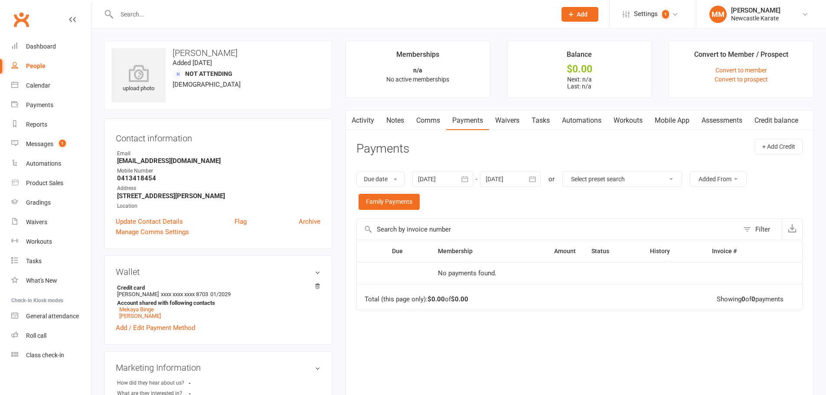
click at [368, 122] on link "Activity" at bounding box center [363, 121] width 35 height 20
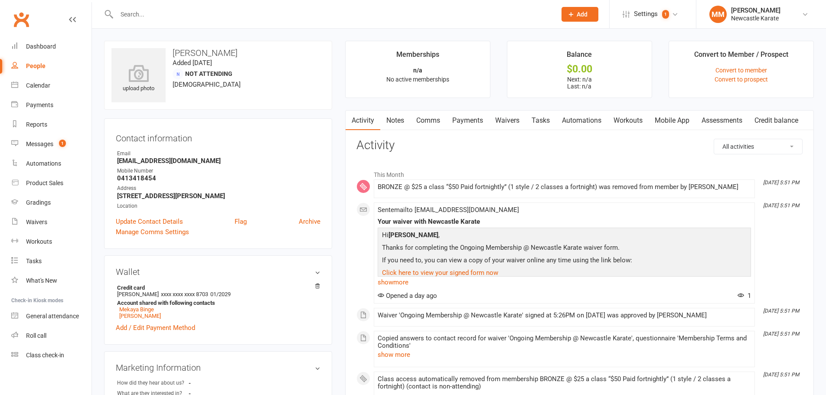
click at [757, 145] on select "All activities Bookings / Attendances Communications Notes Failed SMSes Grading…" at bounding box center [758, 146] width 88 height 15
select select "InvoiceLogEntry"
click at [714, 139] on select "All activities Bookings / Attendances Communications Notes Failed SMSes Grading…" at bounding box center [758, 146] width 88 height 15
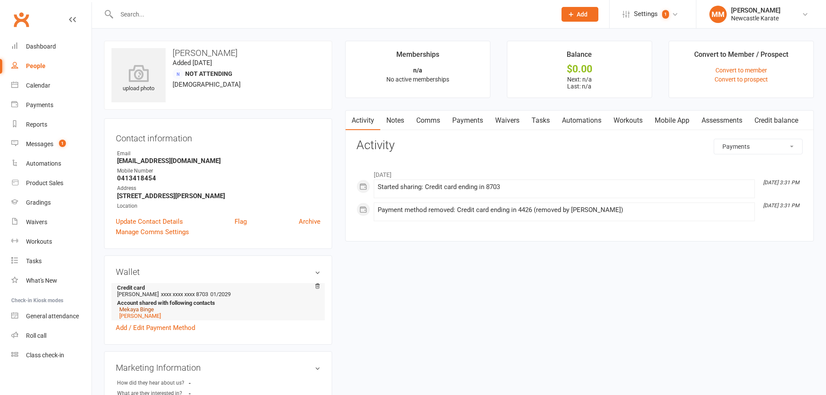
click at [146, 310] on link "Mekaya Binge" at bounding box center [136, 309] width 35 height 7
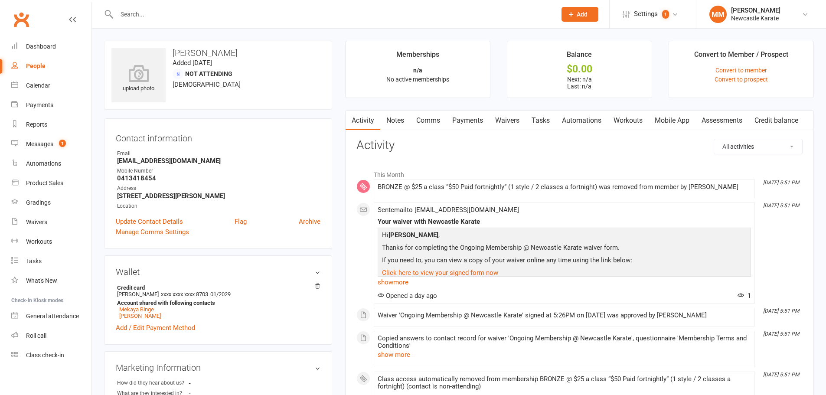
click at [753, 147] on select "All activities Bookings / Attendances Communications Notes Failed SMSes Grading…" at bounding box center [758, 146] width 88 height 15
select select "InvoiceLogEntry"
click at [714, 139] on select "All activities Bookings / Attendances Communications Notes Failed SMSes Grading…" at bounding box center [758, 146] width 88 height 15
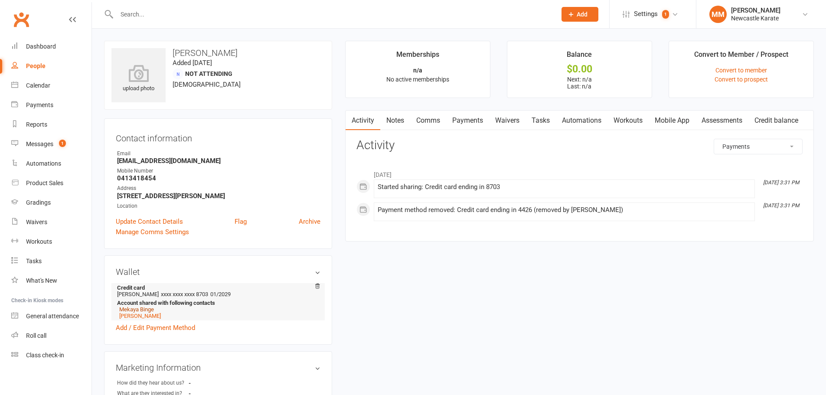
click at [143, 310] on link "Mekaya Binge" at bounding box center [136, 309] width 35 height 7
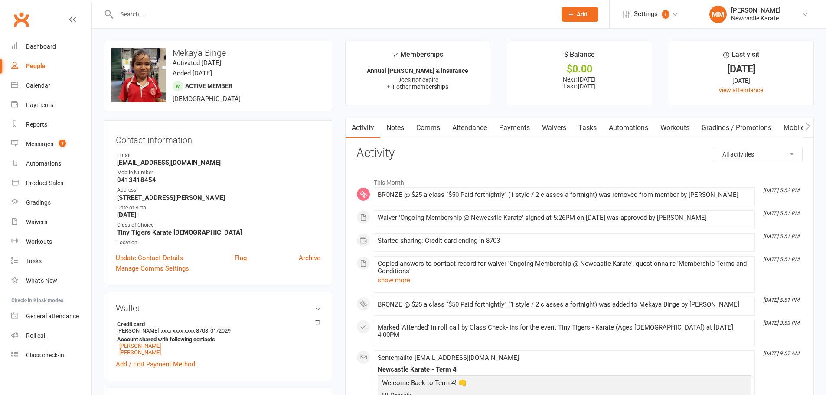
click at [757, 156] on select "All activities Bookings / Attendances Communications Notes Failed SMSes Grading…" at bounding box center [758, 154] width 88 height 15
select select "InvoiceLogEntry"
click at [714, 147] on select "All activities Bookings / Attendances Communications Notes Failed SMSes Grading…" at bounding box center [758, 154] width 88 height 15
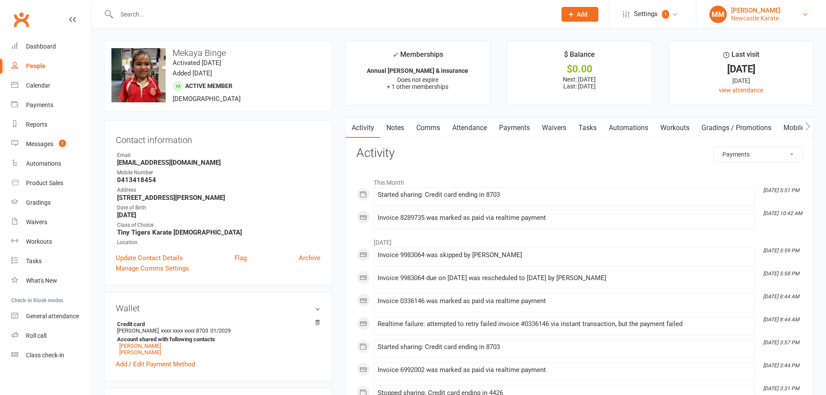
click at [746, 13] on div "Marc Mathews" at bounding box center [755, 11] width 49 height 8
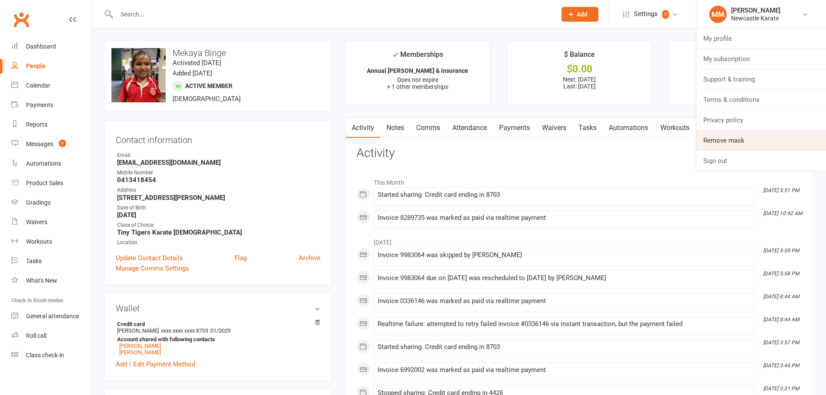
click at [727, 144] on link "Remove mask" at bounding box center [761, 141] width 130 height 20
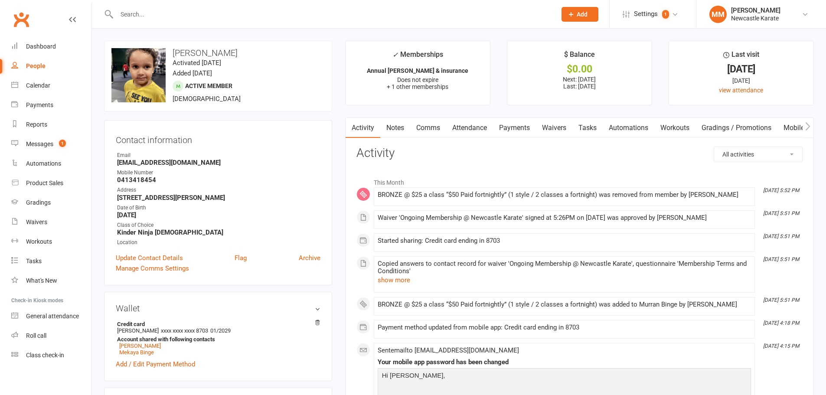
click at [764, 157] on select "All activities Bookings / Attendances Communications Notes Failed SMSes Grading…" at bounding box center [758, 154] width 88 height 15
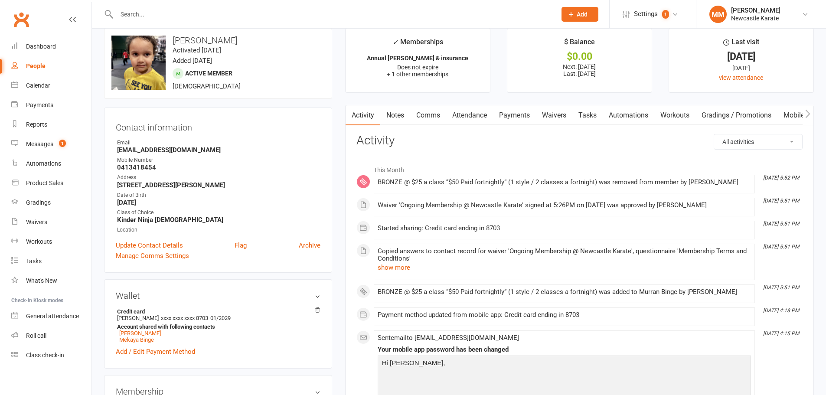
scroll to position [14, 0]
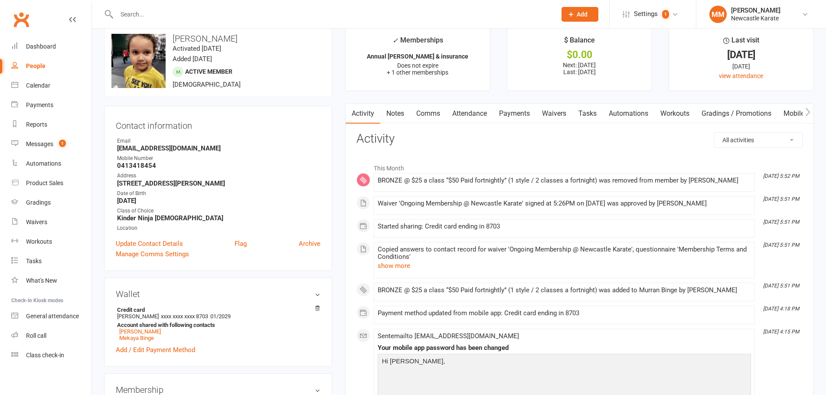
click at [777, 141] on select "All activities Bookings / Attendances Communications Notes Failed SMSes Grading…" at bounding box center [758, 140] width 88 height 15
select select "InvoiceLogEntry"
click at [714, 133] on select "All activities Bookings / Attendances Communications Notes Failed SMSes Grading…" at bounding box center [758, 140] width 88 height 15
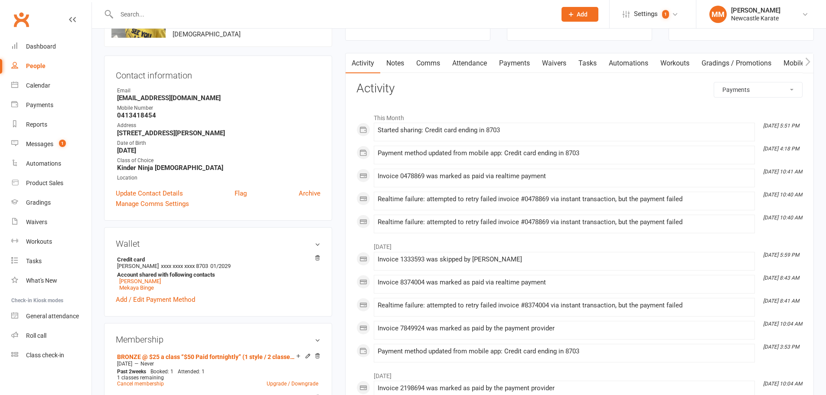
scroll to position [29, 0]
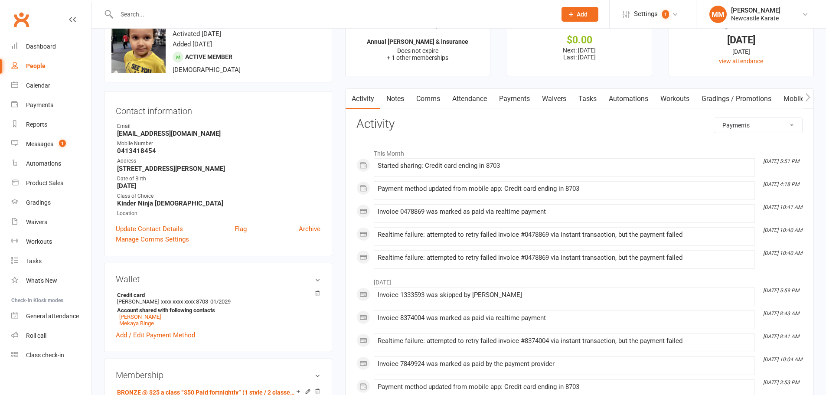
click at [519, 101] on link "Payments" at bounding box center [514, 99] width 43 height 20
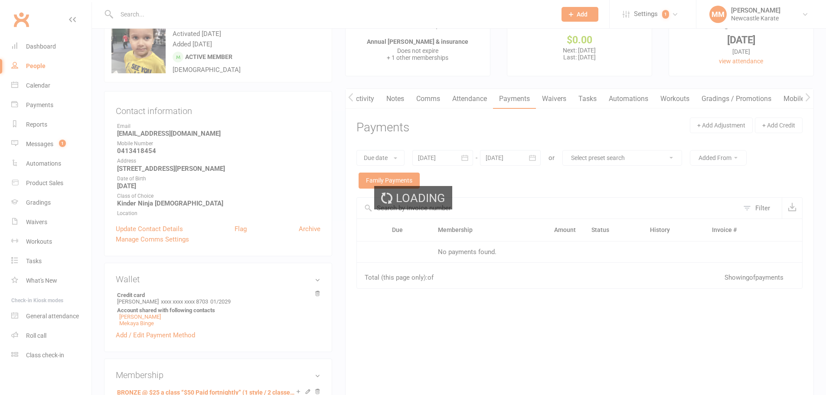
scroll to position [0, 43]
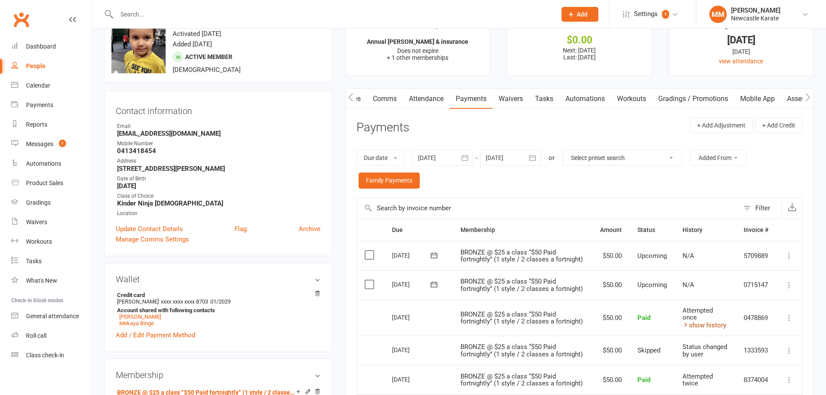
click at [710, 325] on link "show history" at bounding box center [704, 325] width 44 height 8
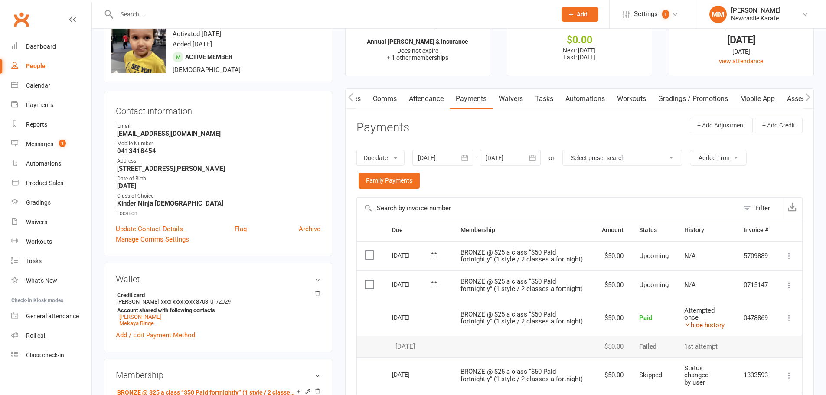
click at [710, 325] on link "hide history" at bounding box center [704, 325] width 40 height 8
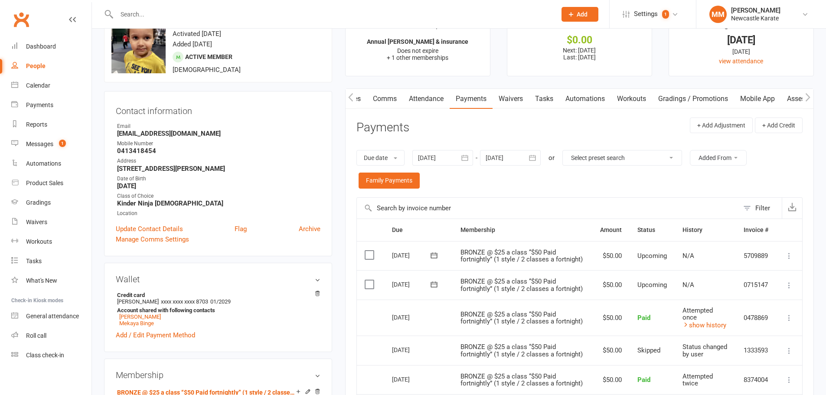
click at [352, 93] on icon "button" at bounding box center [350, 97] width 5 height 9
click at [356, 95] on button "button" at bounding box center [351, 99] width 11 height 20
click at [365, 101] on link "Activity" at bounding box center [363, 99] width 35 height 20
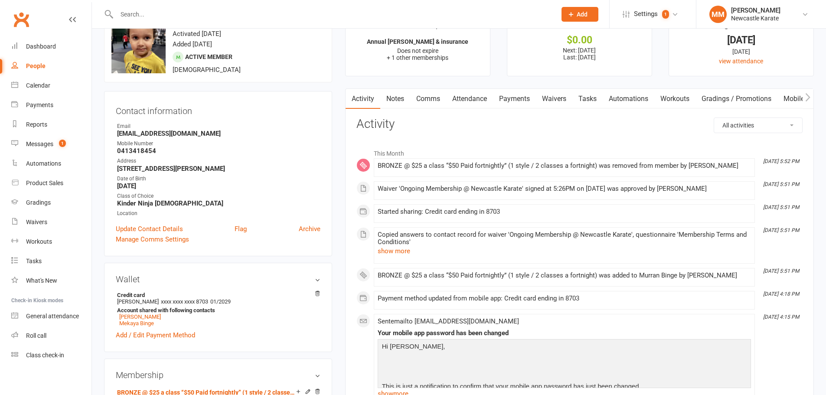
click at [725, 125] on select "All activities Bookings / Attendances Communications Notes Failed SMSes Grading…" at bounding box center [758, 125] width 88 height 15
select select "InvoiceLogEntry"
click at [714, 118] on select "All activities Bookings / Attendances Communications Notes Failed SMSes Grading…" at bounding box center [758, 125] width 88 height 15
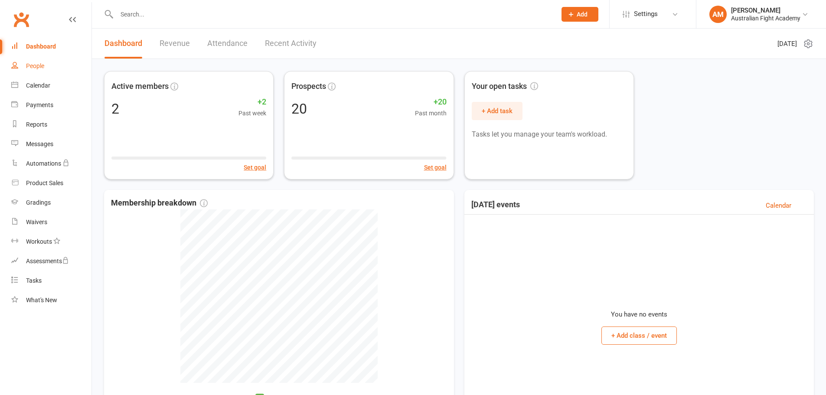
click at [37, 63] on div "People" at bounding box center [35, 65] width 18 height 7
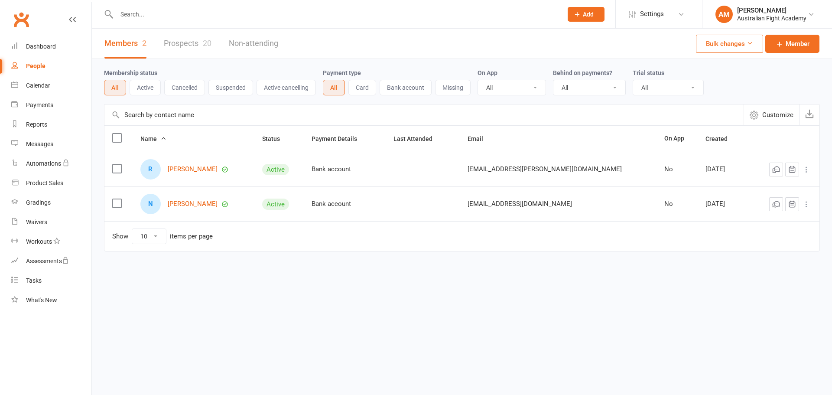
click at [183, 49] on link "Prospects 20" at bounding box center [188, 44] width 48 height 30
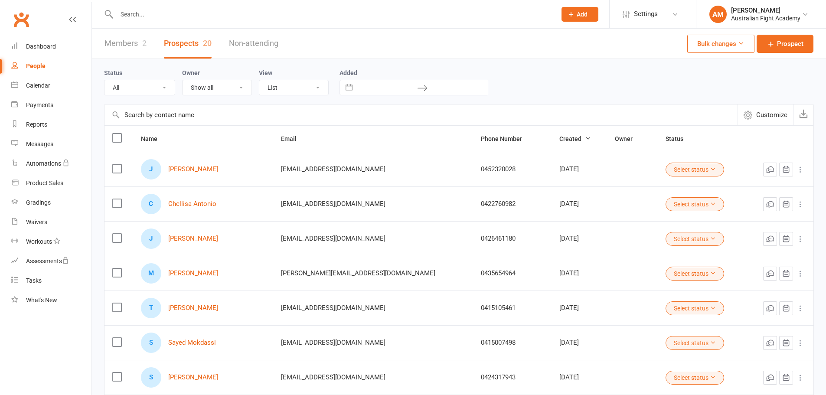
click at [117, 45] on link "Members 2" at bounding box center [125, 44] width 42 height 30
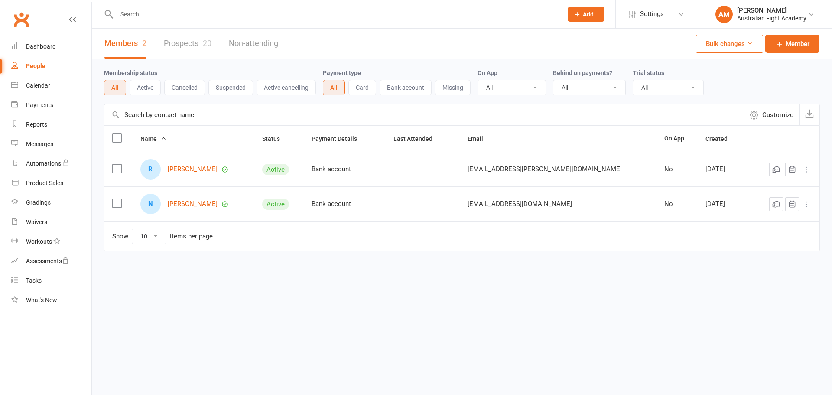
click at [188, 42] on link "Prospects 20" at bounding box center [188, 44] width 48 height 30
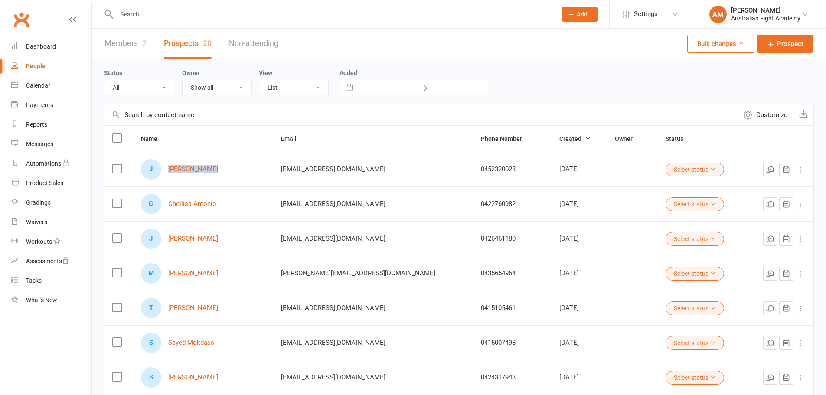
drag, startPoint x: 238, startPoint y: 173, endPoint x: 173, endPoint y: 174, distance: 64.6
click at [173, 174] on div "J Jacob Crawley" at bounding box center [203, 169] width 124 height 20
click at [205, 170] on link "Jacob Crawley" at bounding box center [193, 169] width 50 height 7
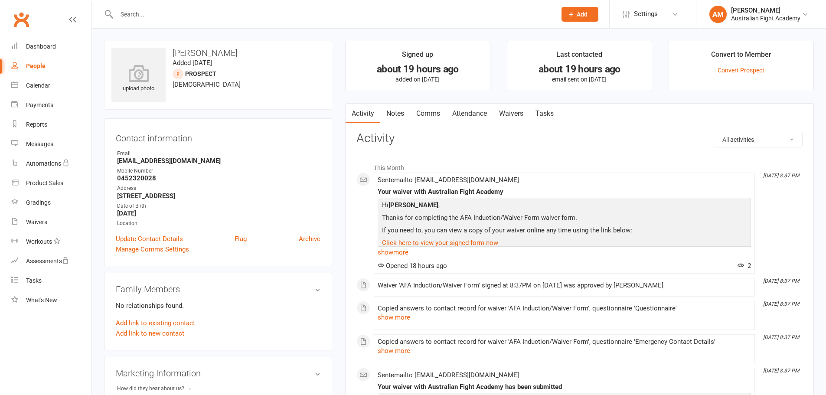
click at [516, 112] on link "Waivers" at bounding box center [511, 114] width 36 height 20
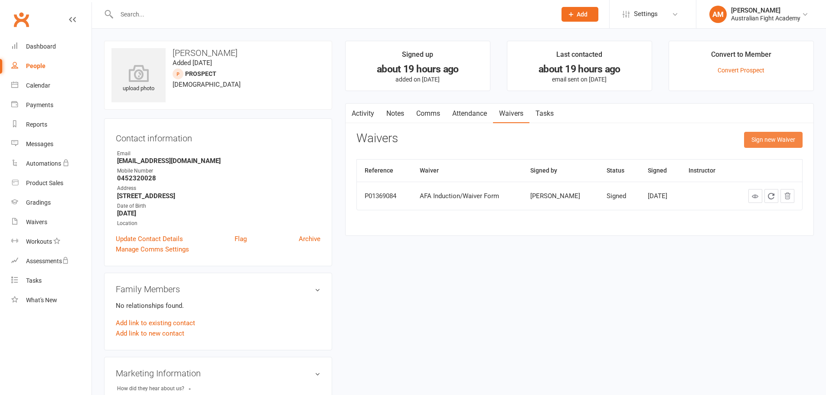
click at [777, 138] on button "Sign new Waiver" at bounding box center [773, 140] width 59 height 16
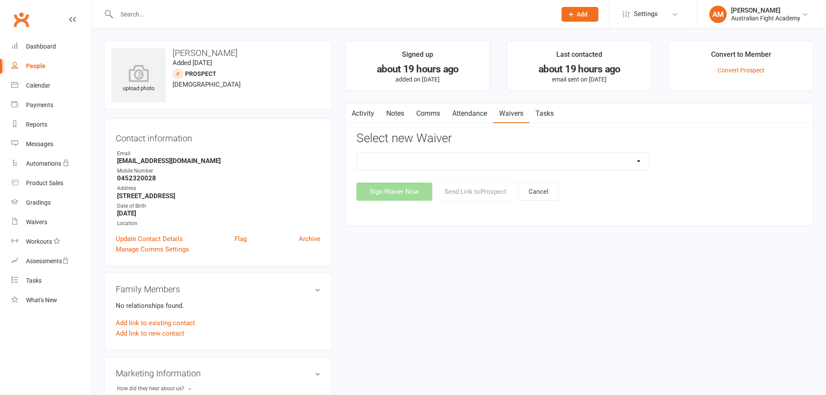
click at [461, 161] on select "AFA Induction/Waiver Form Membership Signup" at bounding box center [503, 161] width 292 height 17
select select "15119"
click at [357, 153] on select "AFA Induction/Waiver Form Membership Signup" at bounding box center [503, 161] width 292 height 17
click at [405, 195] on button "Sign Waiver Now" at bounding box center [394, 192] width 76 height 18
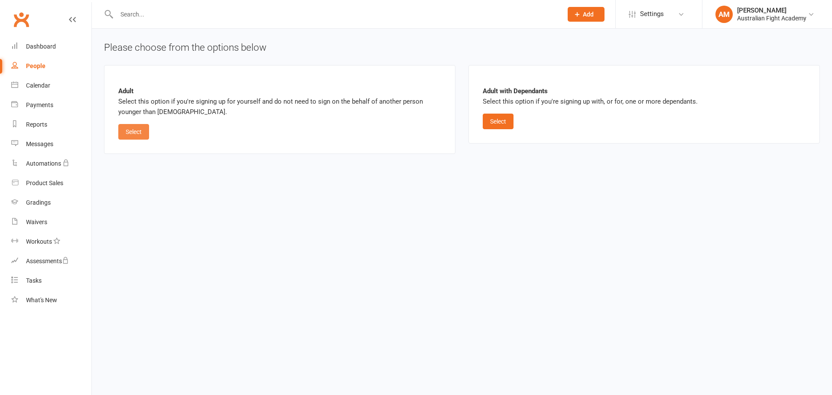
click at [138, 133] on button "Select" at bounding box center [133, 132] width 31 height 16
select select "bank_account"
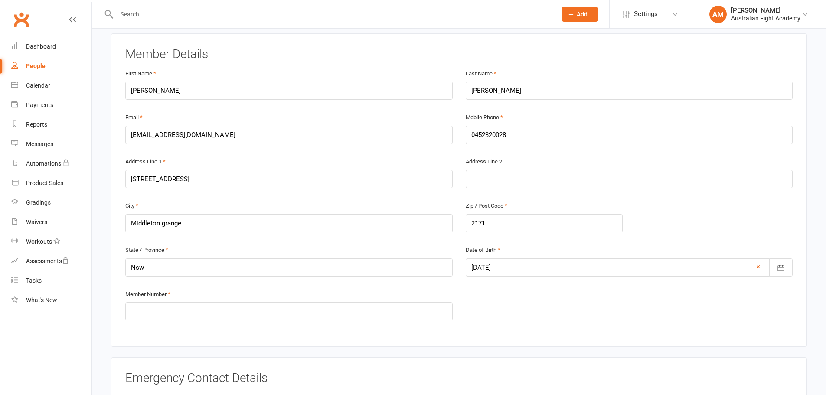
scroll to position [130, 0]
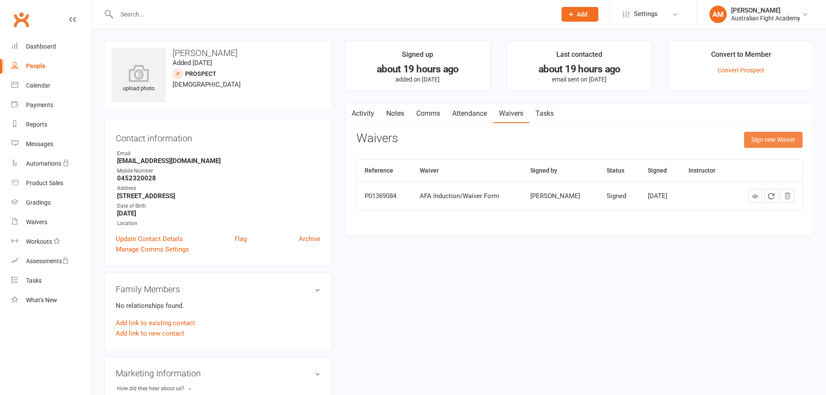
click at [784, 137] on button "Sign new Waiver" at bounding box center [773, 140] width 59 height 16
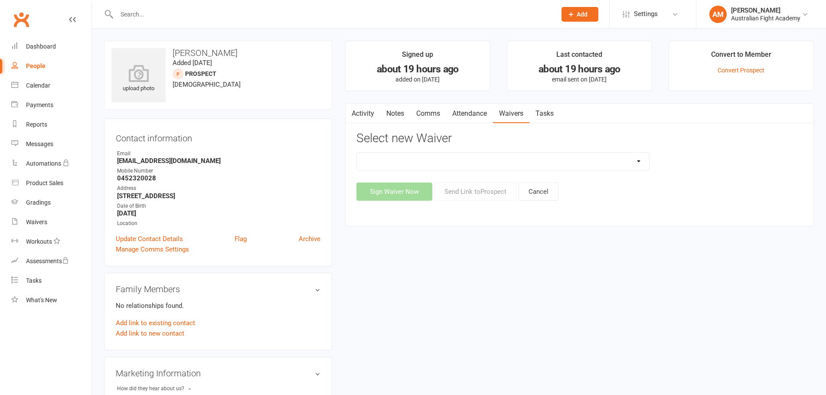
click at [560, 159] on select "AFA Induction/Waiver Form Membership Signup" at bounding box center [503, 161] width 292 height 17
select select "15119"
click at [357, 153] on select "AFA Induction/Waiver Form Membership Signup" at bounding box center [503, 161] width 292 height 17
click at [475, 192] on button "Send Link to Prospect" at bounding box center [475, 192] width 82 height 18
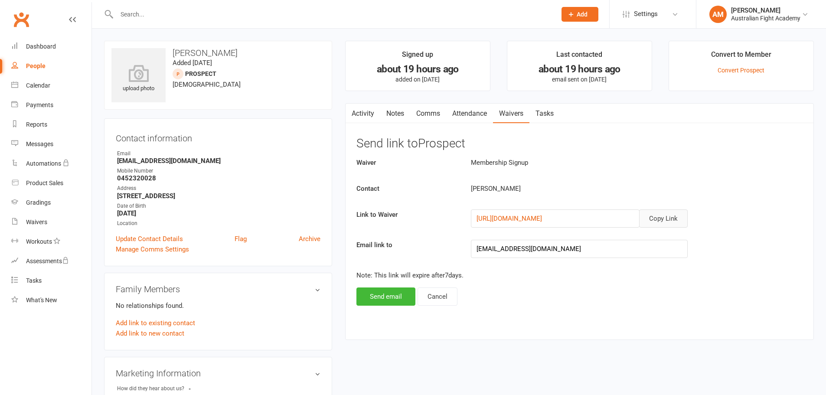
click at [659, 217] on button "Copy Link" at bounding box center [663, 218] width 49 height 18
click at [444, 302] on button "Cancel" at bounding box center [438, 296] width 40 height 18
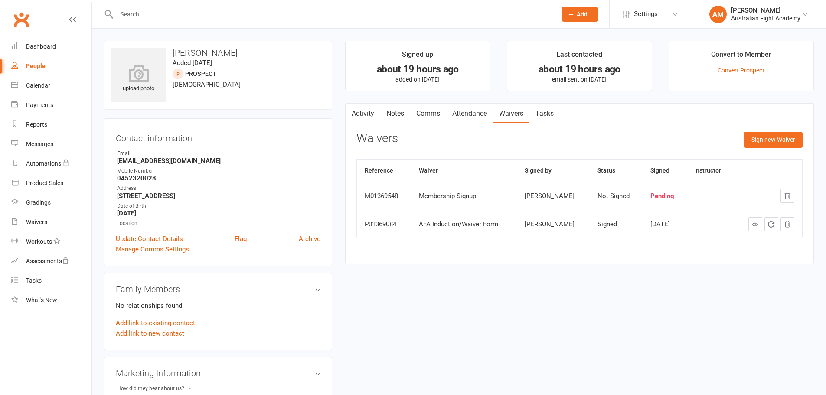
click at [34, 63] on div "People" at bounding box center [36, 65] width 20 height 7
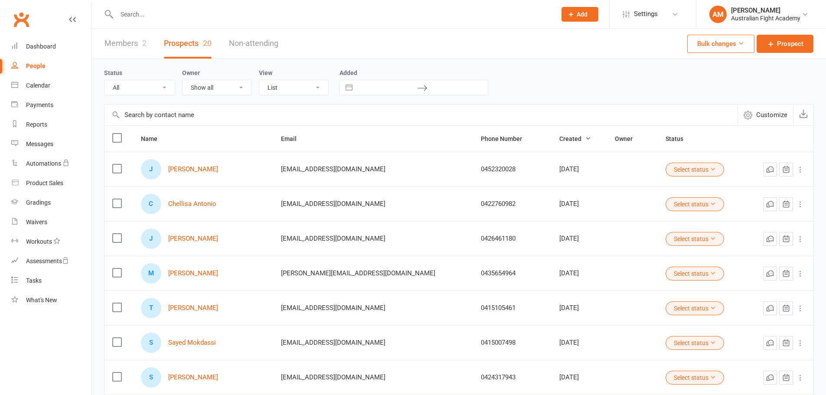
click at [120, 43] on link "Members 2" at bounding box center [125, 44] width 42 height 30
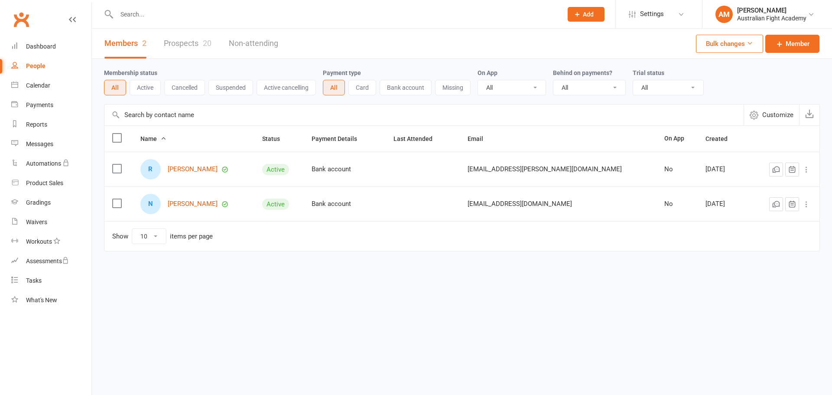
click at [194, 47] on link "Prospects 20" at bounding box center [188, 44] width 48 height 30
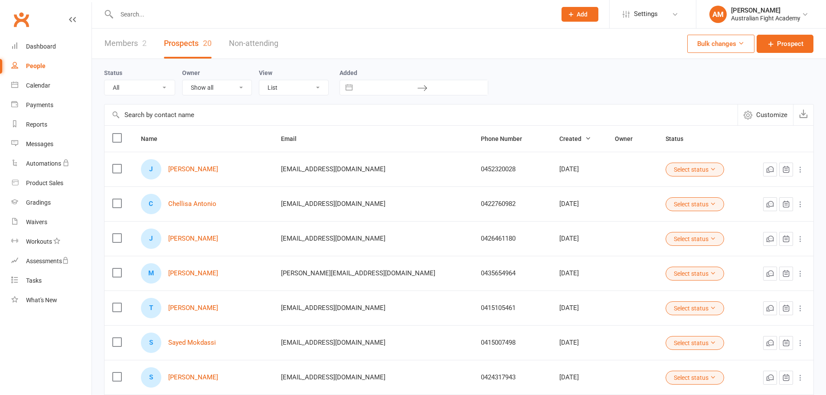
click at [262, 45] on link "Non-attending" at bounding box center [253, 44] width 49 height 30
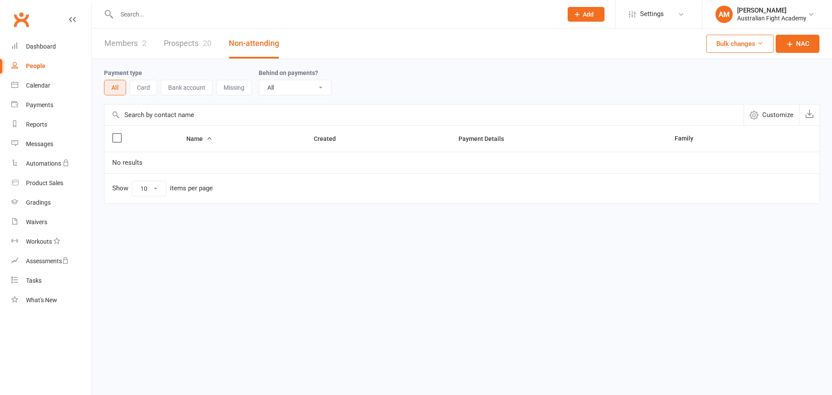
click at [128, 51] on link "Members 2" at bounding box center [125, 44] width 42 height 30
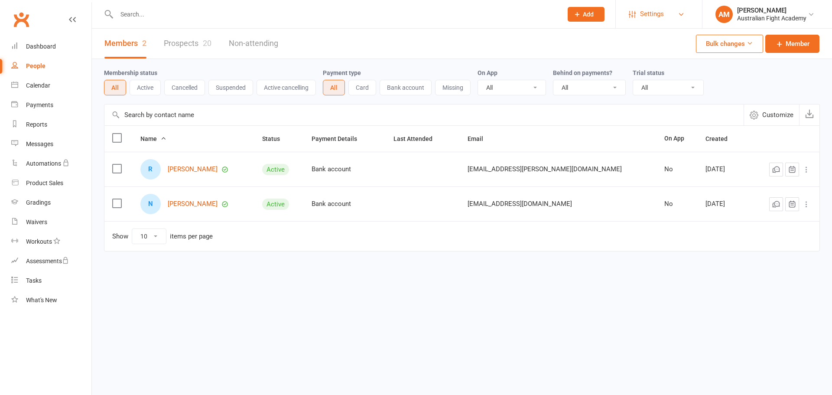
click at [662, 10] on span "Settings" at bounding box center [652, 14] width 24 height 20
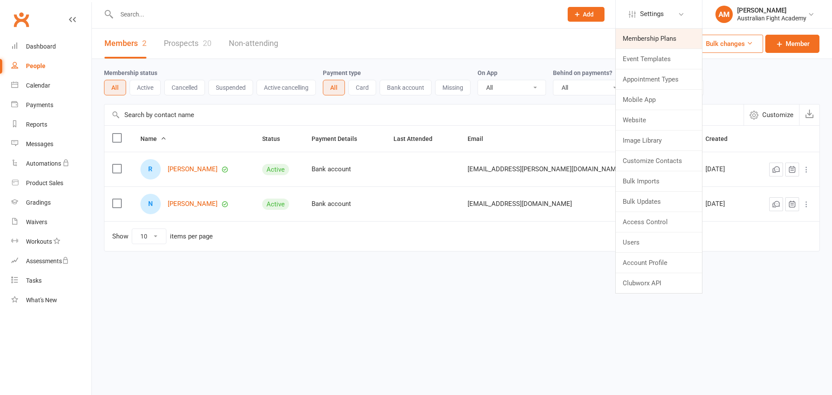
click at [652, 44] on link "Membership Plans" at bounding box center [659, 39] width 86 height 20
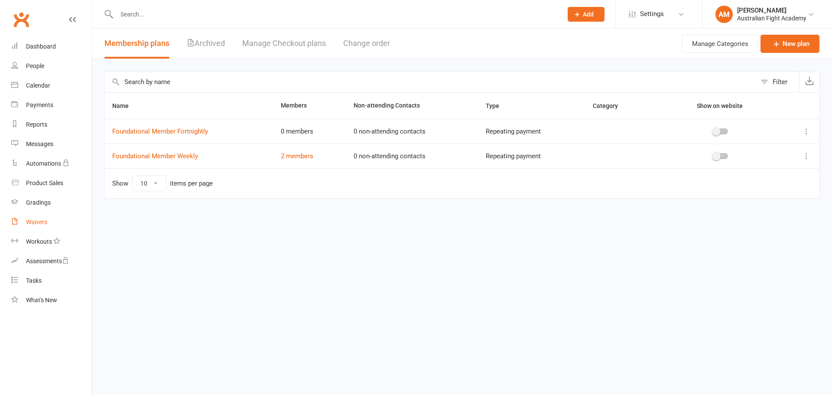
click at [41, 219] on div "Waivers" at bounding box center [36, 222] width 21 height 7
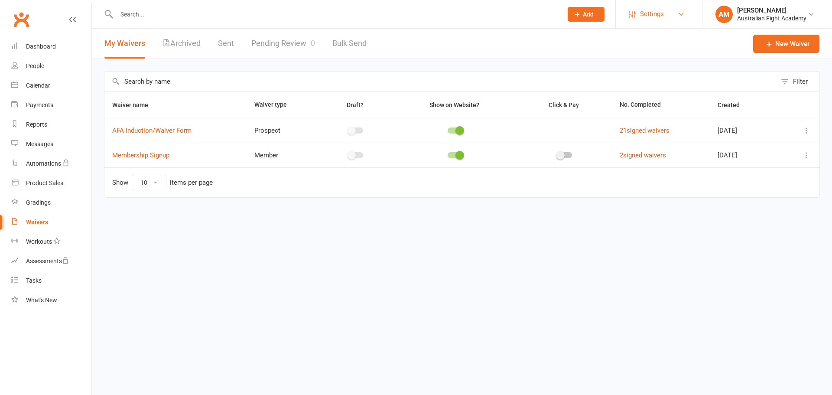
drag, startPoint x: 647, startPoint y: 10, endPoint x: 648, endPoint y: 14, distance: 4.4
click at [648, 10] on span "Settings" at bounding box center [652, 14] width 24 height 20
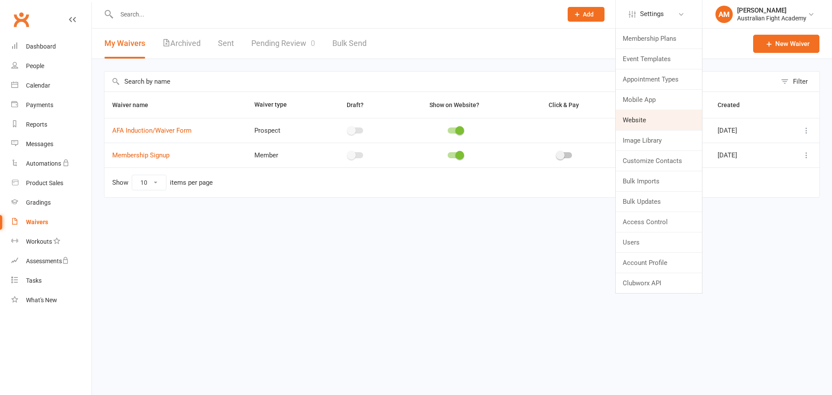
click at [645, 125] on link "Website" at bounding box center [659, 120] width 86 height 20
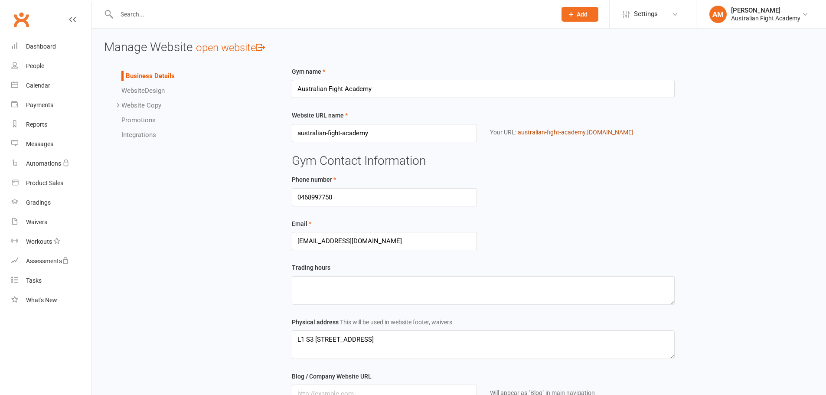
click at [600, 131] on link "australian-fight-academy .clubworx.com" at bounding box center [576, 132] width 116 height 7
click at [41, 223] on div "Waivers" at bounding box center [36, 222] width 21 height 7
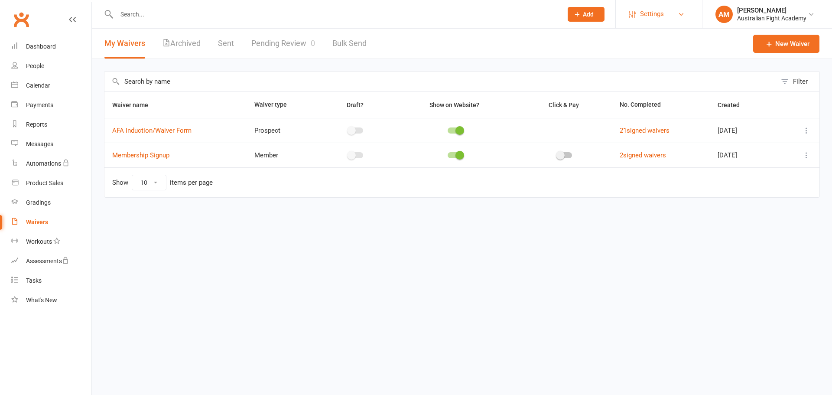
click at [663, 15] on span "Settings" at bounding box center [652, 14] width 24 height 20
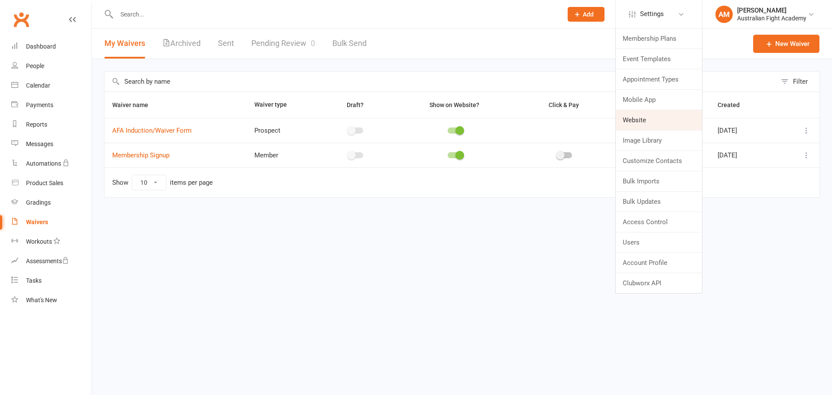
click at [653, 124] on link "Website" at bounding box center [659, 120] width 86 height 20
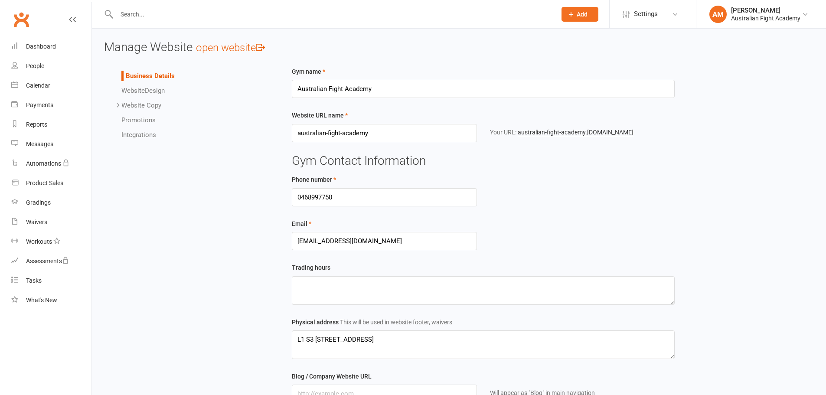
click at [137, 134] on link "Integrations" at bounding box center [138, 135] width 35 height 8
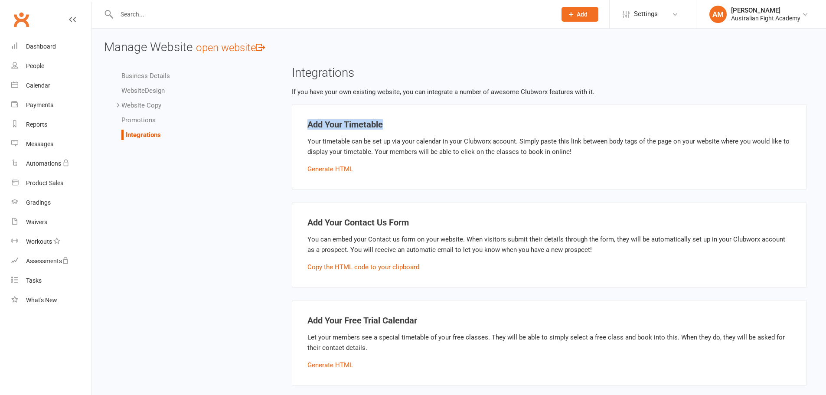
drag, startPoint x: 306, startPoint y: 124, endPoint x: 415, endPoint y: 125, distance: 109.3
click at [415, 125] on div "Add Your Timetable Your timetable can be set up via your calendar in your Clubw…" at bounding box center [549, 147] width 515 height 86
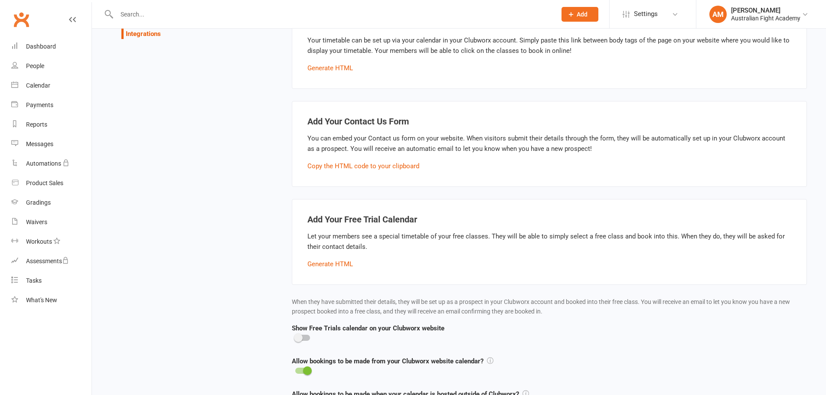
scroll to position [144, 0]
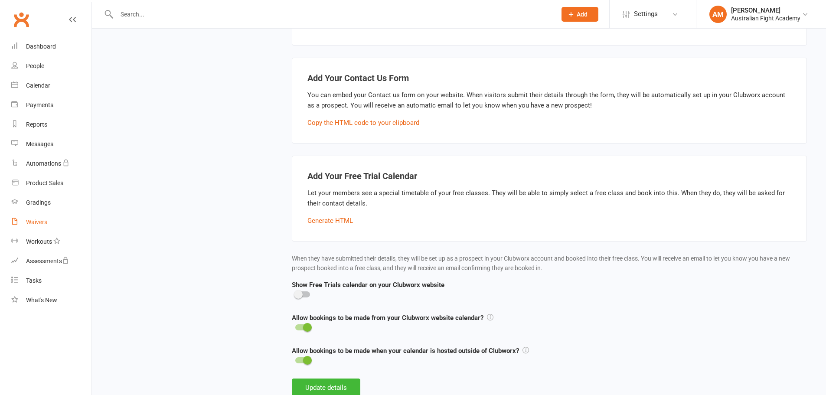
click at [44, 222] on div "Waivers" at bounding box center [36, 222] width 21 height 7
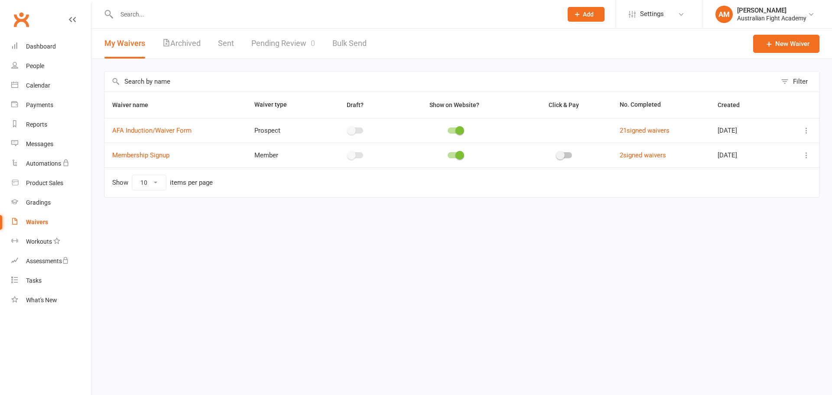
click at [807, 153] on icon at bounding box center [807, 155] width 9 height 9
click at [764, 227] on link "Copy external link to clipboard" at bounding box center [761, 224] width 102 height 17
click at [656, 17] on span "Settings" at bounding box center [652, 14] width 24 height 20
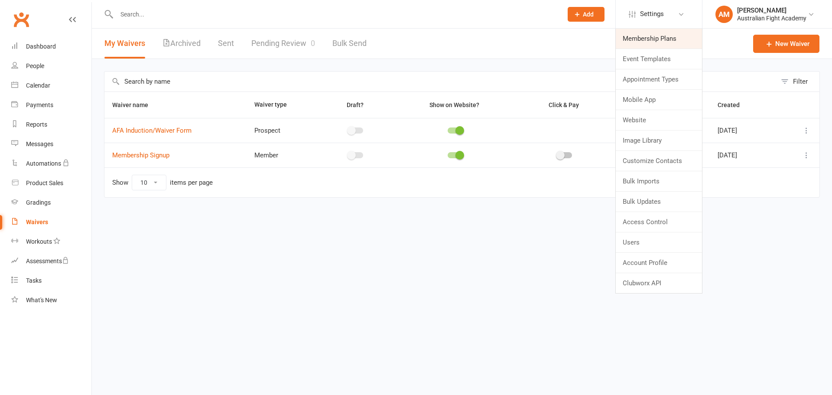
click at [647, 38] on link "Membership Plans" at bounding box center [659, 39] width 86 height 20
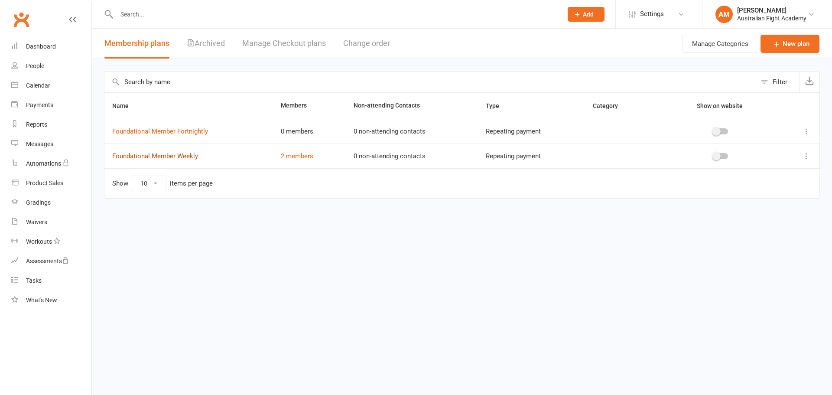
click at [175, 157] on link "Foundational Member Weekly" at bounding box center [155, 156] width 86 height 8
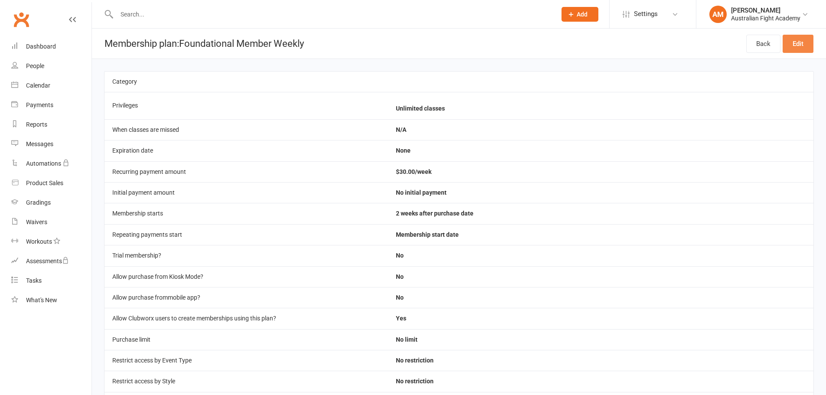
click at [804, 45] on link "Edit" at bounding box center [798, 44] width 31 height 18
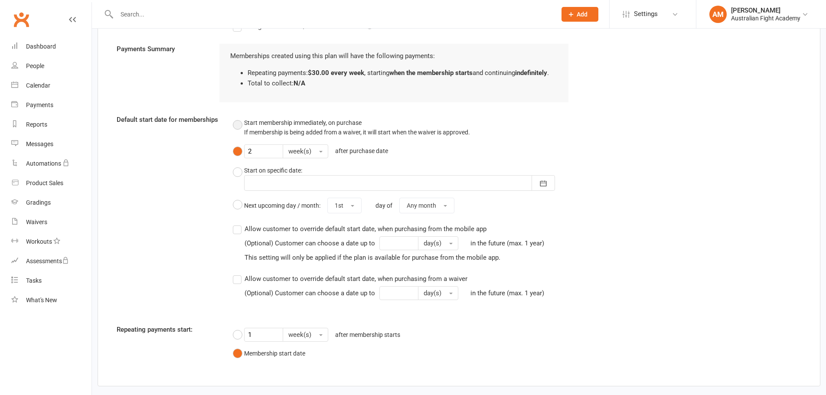
scroll to position [723, 0]
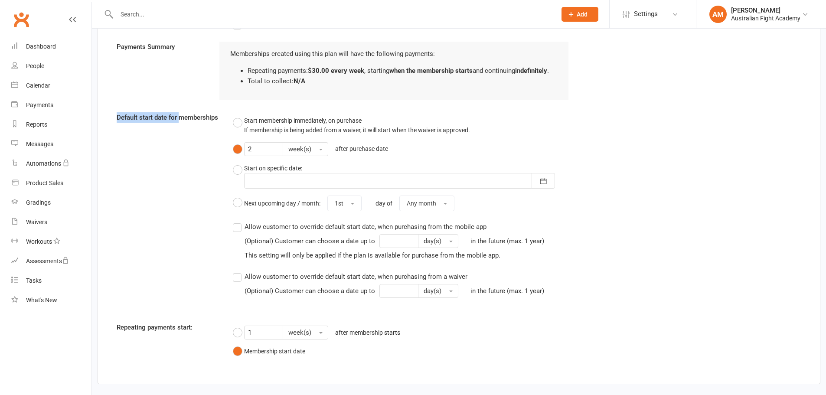
drag, startPoint x: 113, startPoint y: 118, endPoint x: 178, endPoint y: 116, distance: 65.1
click at [178, 116] on label "Default start date for memberships" at bounding box center [168, 117] width 116 height 10
drag, startPoint x: 131, startPoint y: 332, endPoint x: 182, endPoint y: 330, distance: 51.6
click at [182, 330] on label "Repeating payments start:" at bounding box center [168, 327] width 116 height 10
drag, startPoint x: 135, startPoint y: 118, endPoint x: 189, endPoint y: 121, distance: 53.4
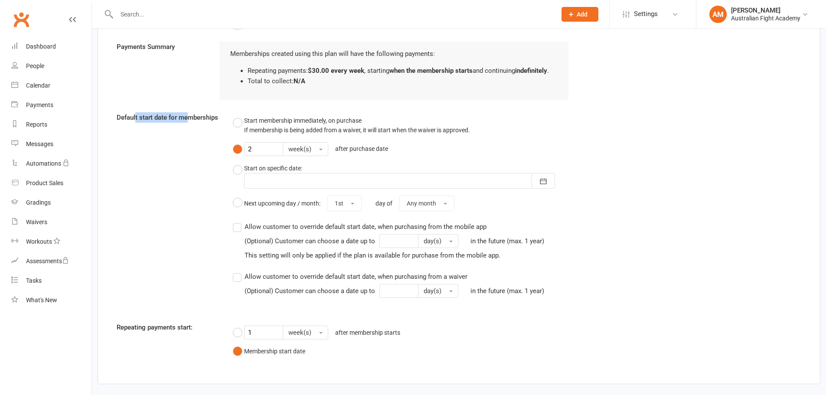
click at [189, 121] on label "Default start date for memberships" at bounding box center [168, 117] width 116 height 10
click at [163, 132] on div "Default start date for memberships Start membership immediately, on purchase If…" at bounding box center [459, 211] width 698 height 198
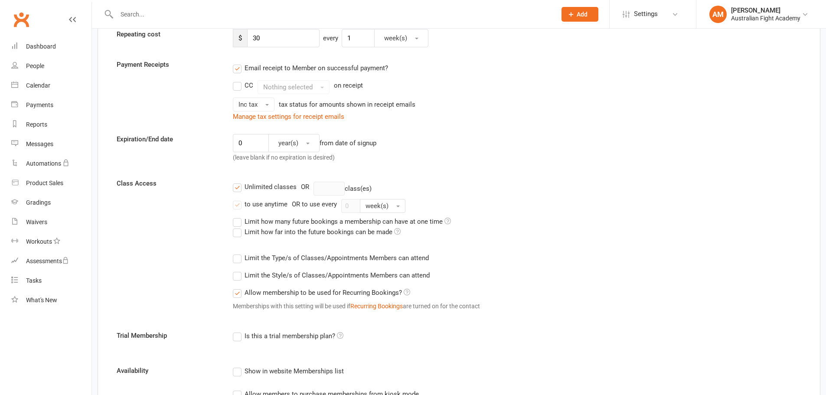
scroll to position [155, 0]
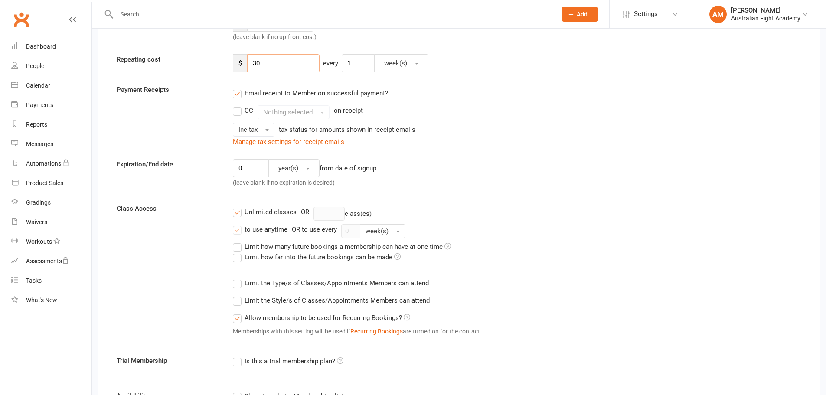
drag, startPoint x: 277, startPoint y: 62, endPoint x: 251, endPoint y: 64, distance: 26.5
click at [251, 64] on input "30" at bounding box center [283, 63] width 72 height 18
click at [273, 62] on input "30" at bounding box center [283, 63] width 72 height 18
drag, startPoint x: 279, startPoint y: 65, endPoint x: 256, endPoint y: 63, distance: 22.6
click at [256, 63] on input "30" at bounding box center [283, 63] width 72 height 18
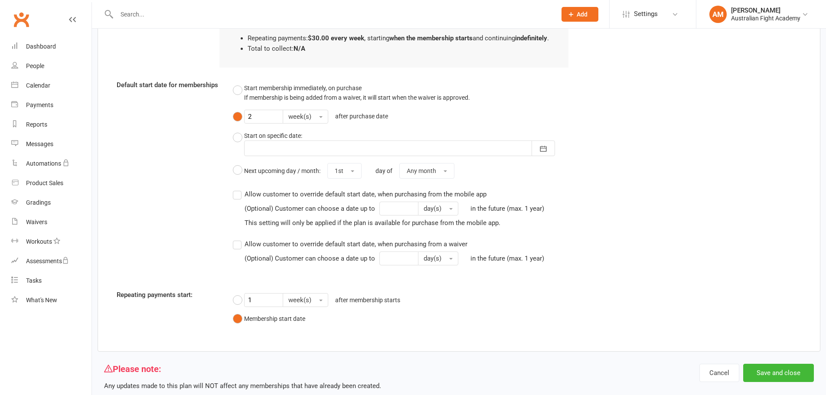
scroll to position [776, 0]
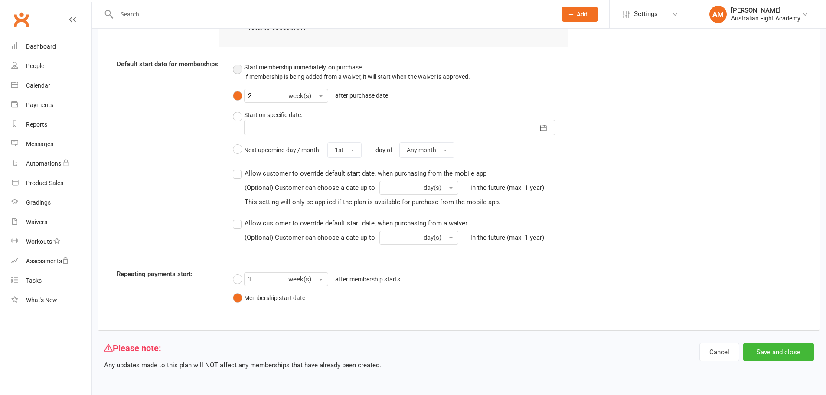
click at [238, 71] on button "Start membership immediately, on purchase If membership is being added from a w…" at bounding box center [351, 72] width 237 height 26
click at [791, 352] on button "Save and close" at bounding box center [778, 352] width 71 height 18
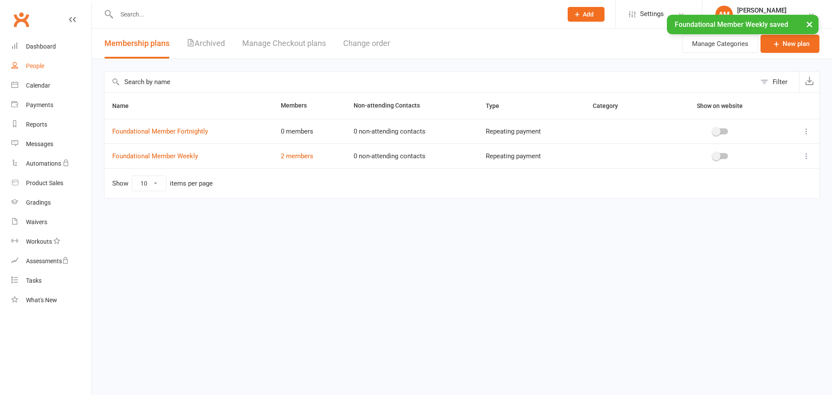
click at [46, 63] on link "People" at bounding box center [51, 66] width 80 height 20
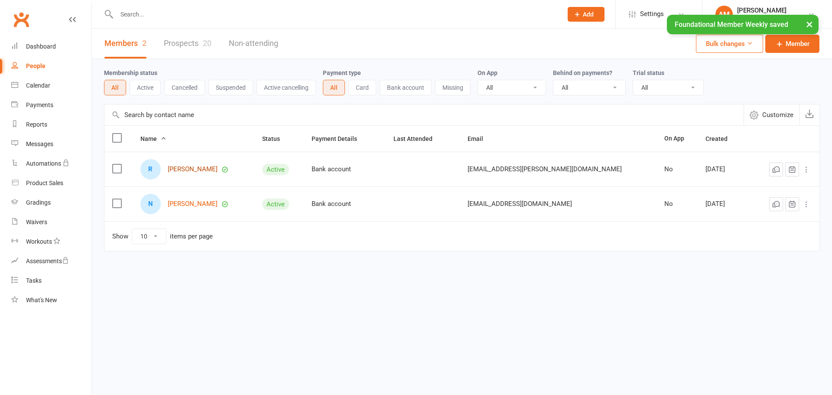
click at [186, 172] on link "Ramin Dinkha" at bounding box center [193, 169] width 50 height 7
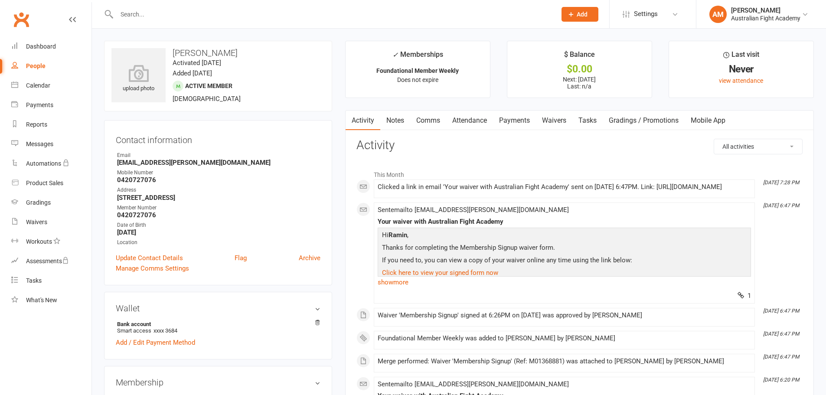
click at [518, 119] on link "Payments" at bounding box center [514, 121] width 43 height 20
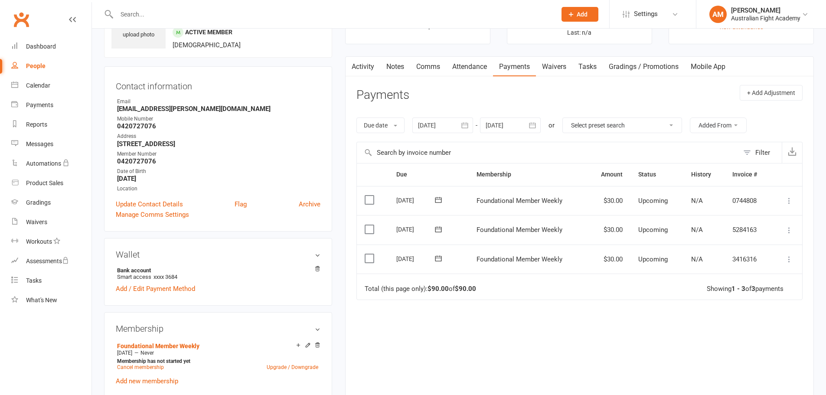
scroll to position [58, 0]
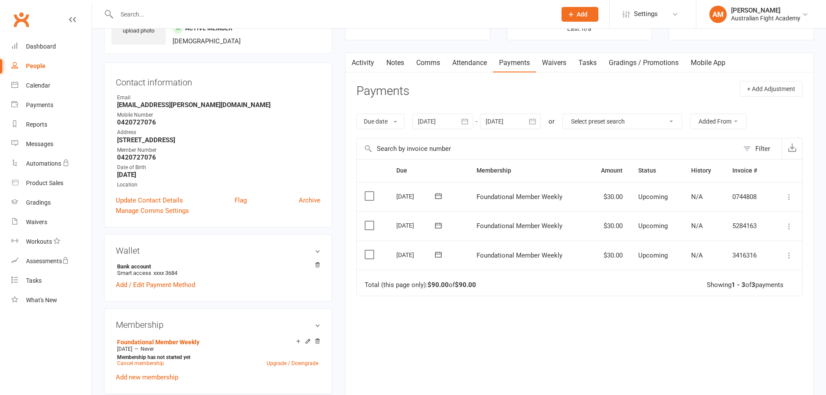
drag, startPoint x: 392, startPoint y: 254, endPoint x: 417, endPoint y: 255, distance: 24.8
click at [417, 255] on td "27 Oct 2025" at bounding box center [428, 255] width 80 height 29
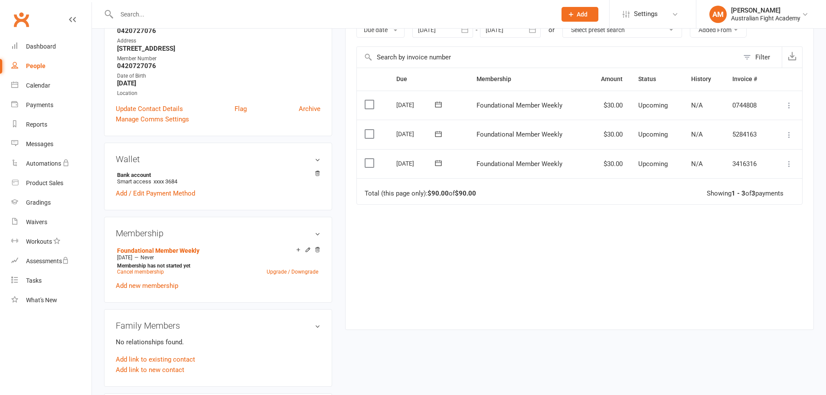
scroll to position [159, 0]
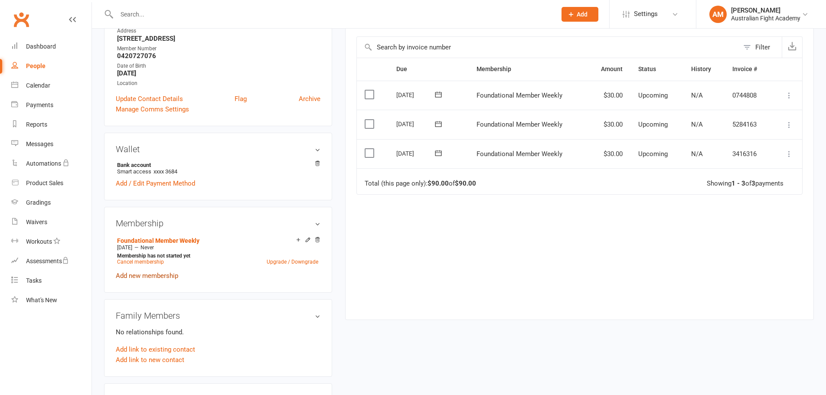
click at [175, 275] on link "Add new membership" at bounding box center [147, 276] width 62 height 8
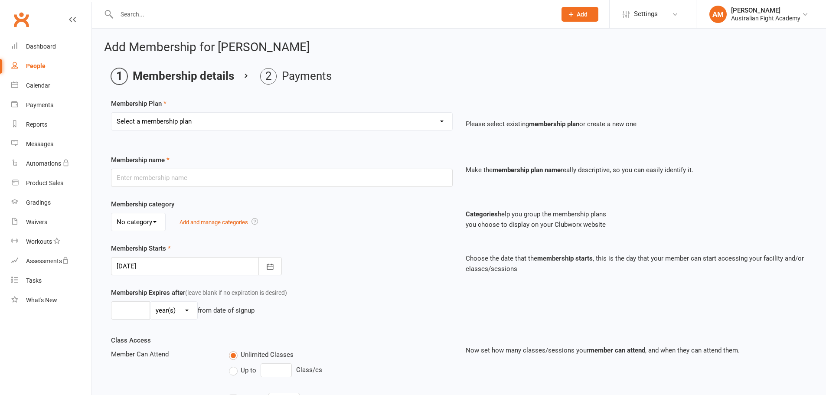
click at [190, 119] on select "Select a membership plan Create new Membership Plan Foundational Member Weekly …" at bounding box center [281, 121] width 341 height 17
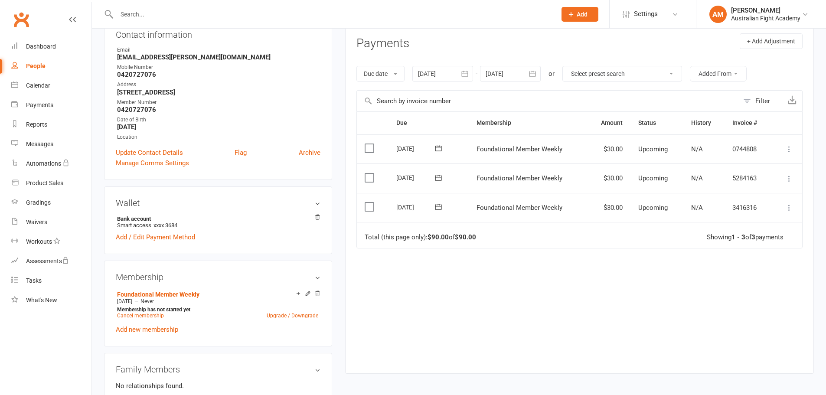
scroll to position [130, 0]
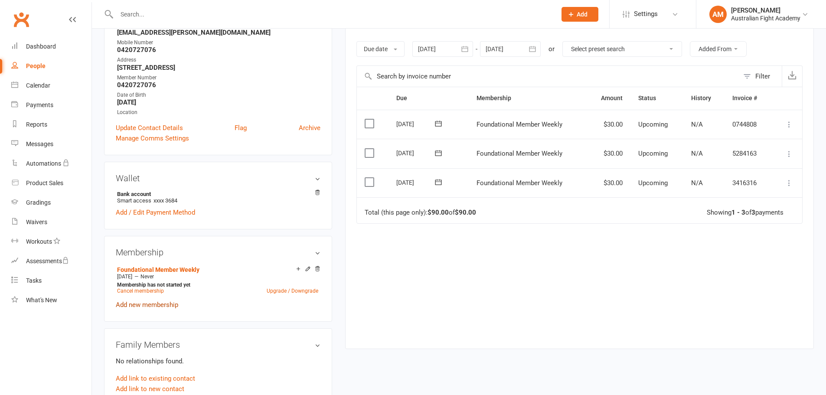
click at [149, 303] on link "Add new membership" at bounding box center [147, 305] width 62 height 8
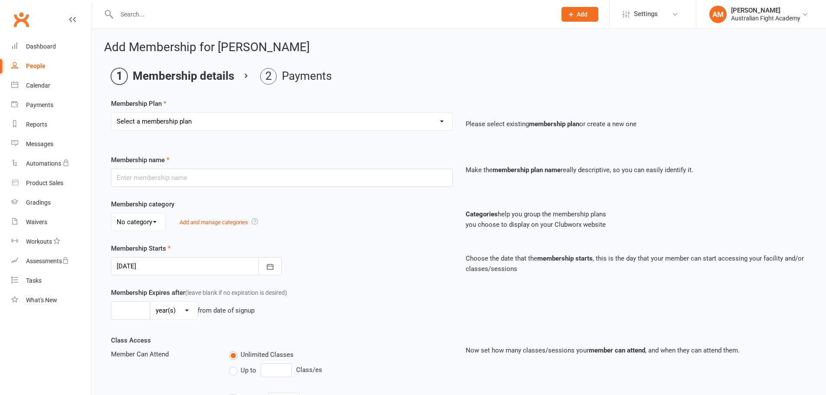
click at [221, 124] on select "Select a membership plan Create new Membership Plan Foundational Member Weekly …" at bounding box center [281, 121] width 341 height 17
select select "1"
click at [111, 113] on select "Select a membership plan Create new Membership Plan Foundational Member Weekly …" at bounding box center [281, 121] width 341 height 17
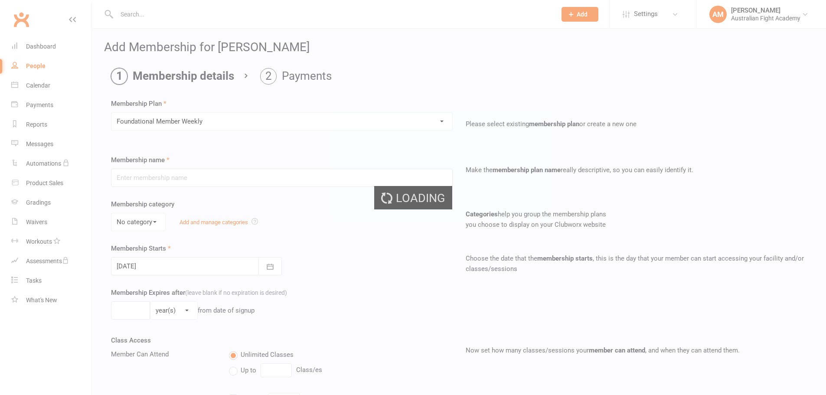
type input "Foundational Member Weekly"
type input "0"
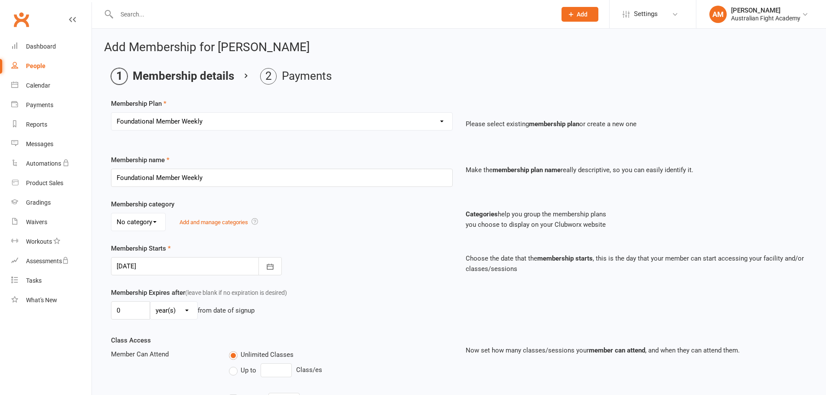
scroll to position [72, 0]
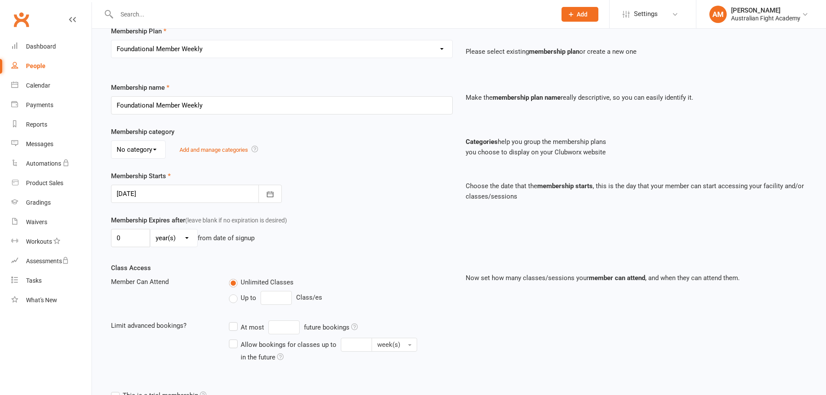
click at [191, 196] on div at bounding box center [196, 194] width 171 height 18
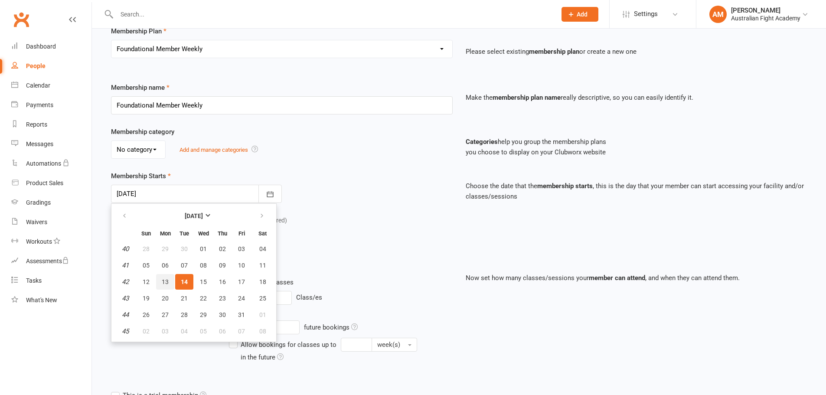
click at [169, 281] on button "13" at bounding box center [165, 282] width 18 height 16
type input "13 Oct 2025"
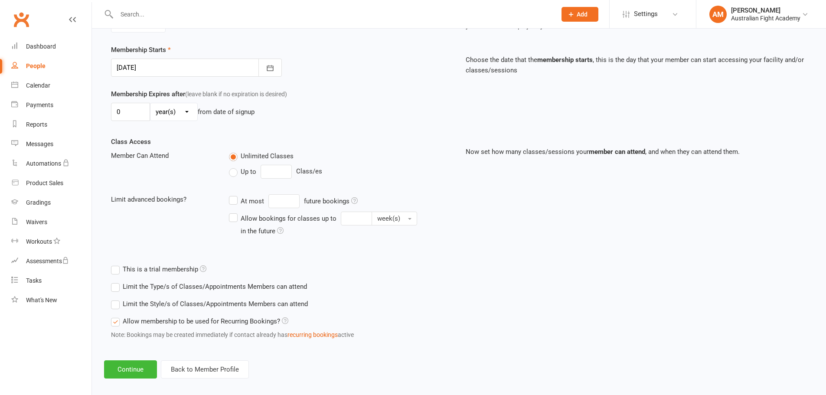
scroll to position [207, 0]
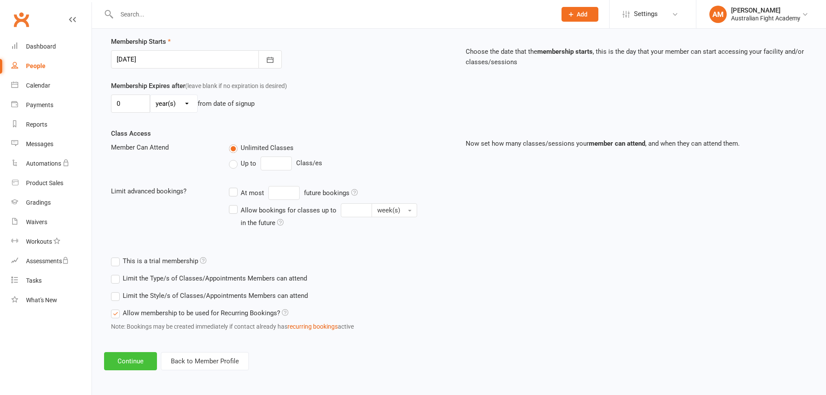
click at [139, 363] on button "Continue" at bounding box center [130, 361] width 53 height 18
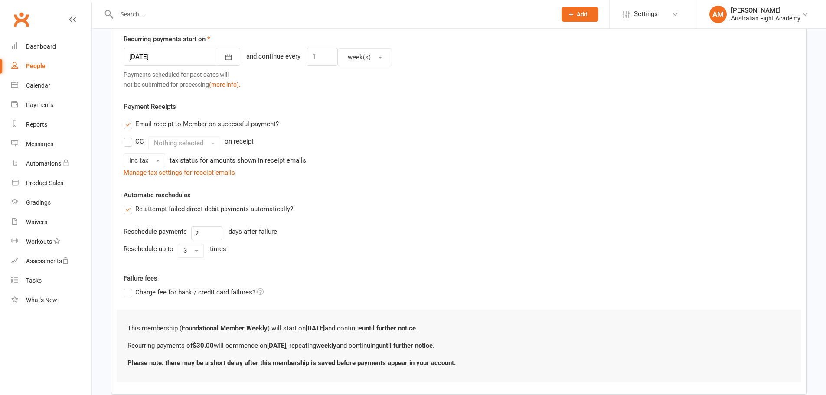
scroll to position [0, 0]
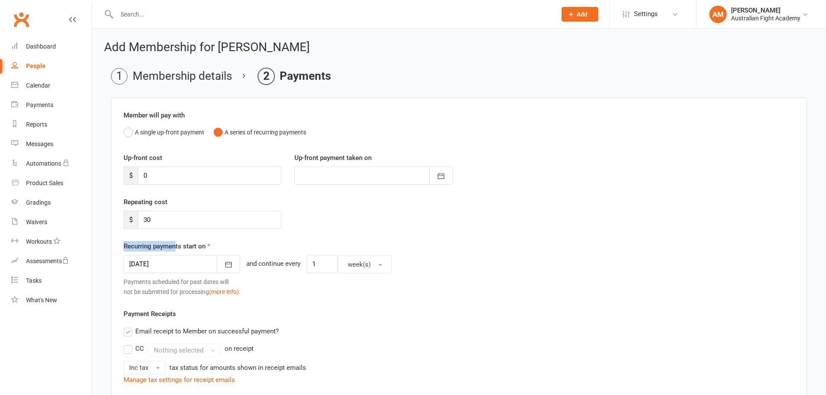
drag, startPoint x: 125, startPoint y: 244, endPoint x: 177, endPoint y: 242, distance: 52.1
click at [177, 242] on label "Recurring payments start on" at bounding box center [167, 246] width 87 height 10
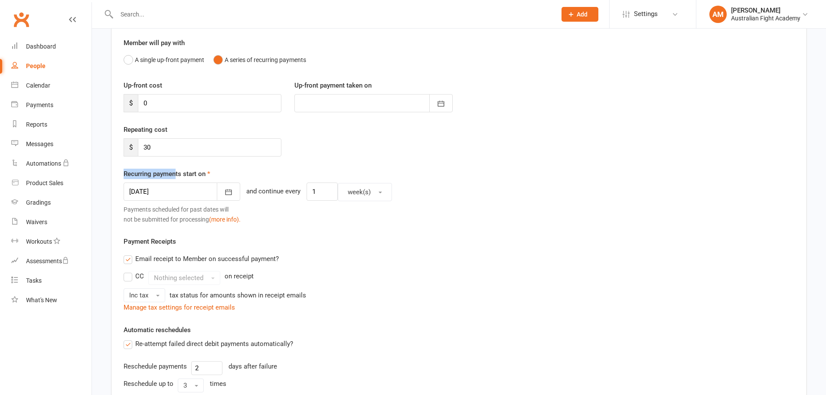
scroll to position [87, 0]
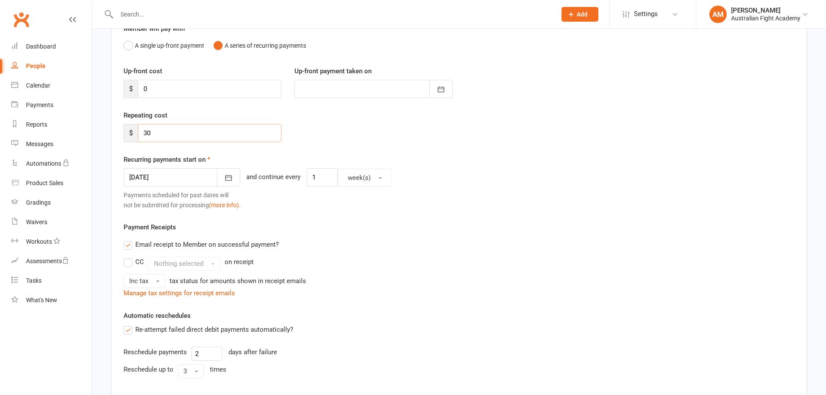
drag, startPoint x: 182, startPoint y: 134, endPoint x: 138, endPoint y: 131, distance: 43.8
click at [138, 131] on input "30" at bounding box center [210, 133] width 144 height 18
click at [165, 133] on input "30" at bounding box center [210, 133] width 144 height 18
drag, startPoint x: 177, startPoint y: 134, endPoint x: 118, endPoint y: 131, distance: 59.5
click at [118, 131] on div "Repeating cost $ 30" at bounding box center [202, 126] width 171 height 32
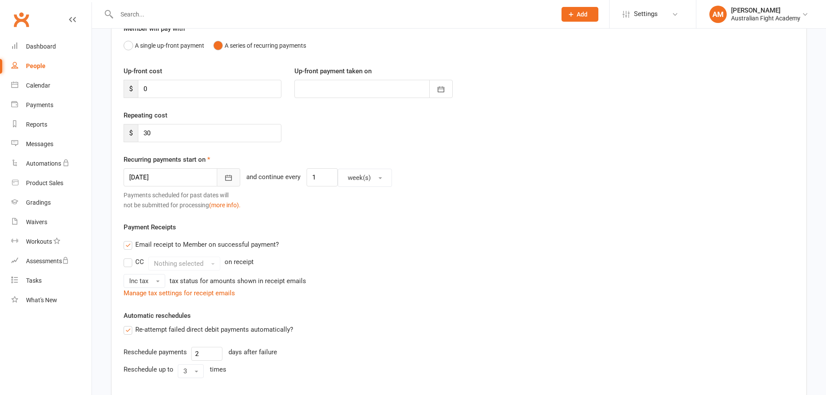
click at [224, 176] on icon "button" at bounding box center [228, 177] width 9 height 9
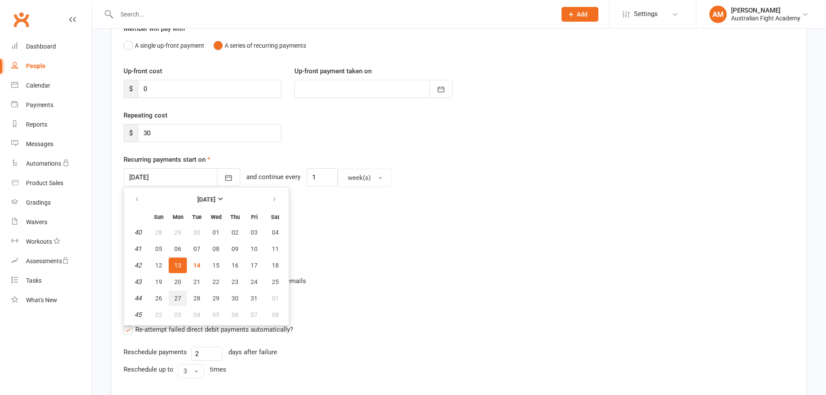
click at [177, 299] on span "27" at bounding box center [177, 298] width 7 height 7
type input "27 Oct 2025"
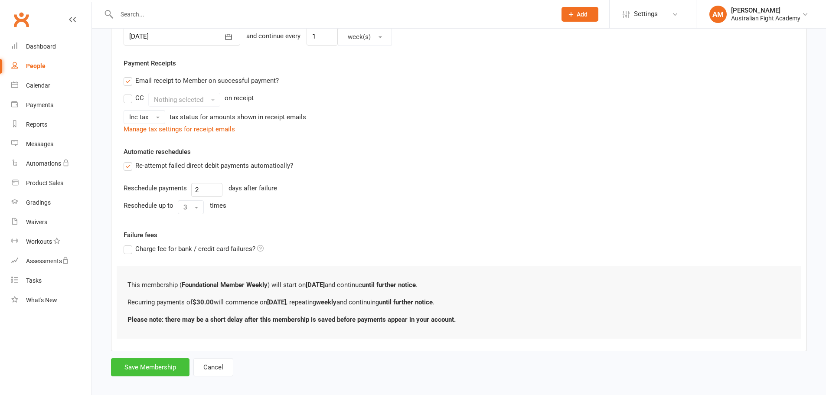
scroll to position [235, 0]
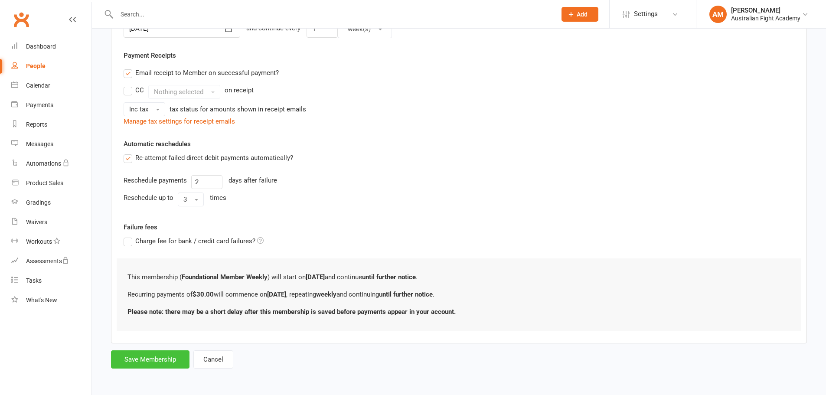
click at [157, 359] on button "Save Membership" at bounding box center [150, 359] width 78 height 18
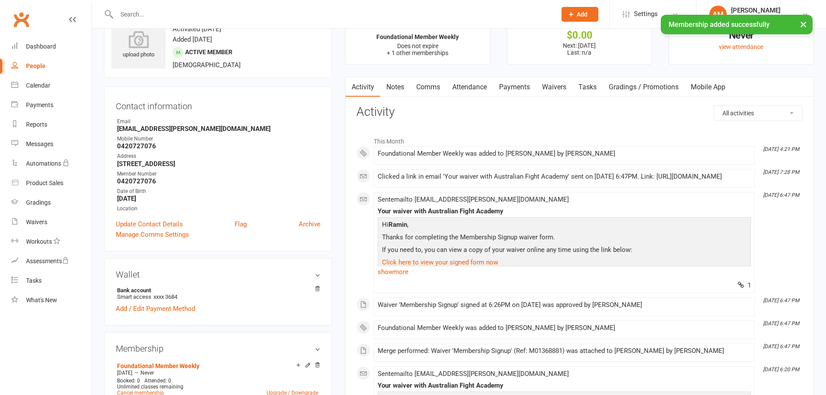
scroll to position [217, 0]
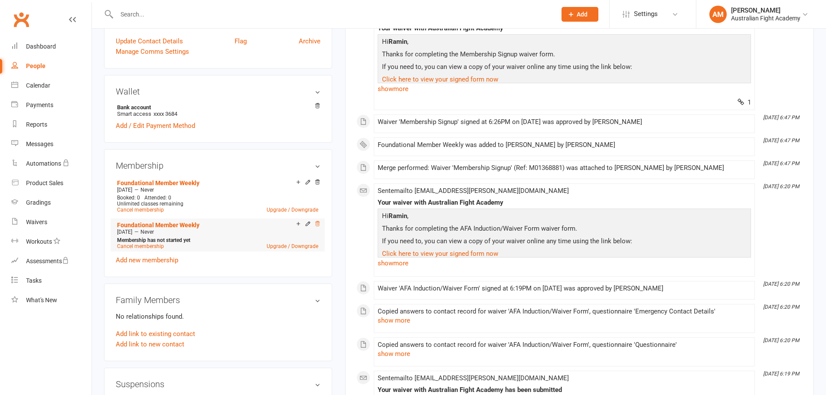
click at [316, 225] on icon at bounding box center [317, 224] width 6 height 6
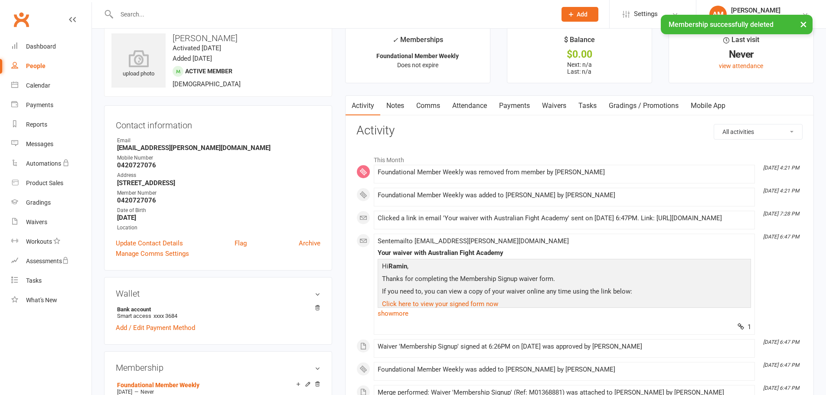
scroll to position [14, 0]
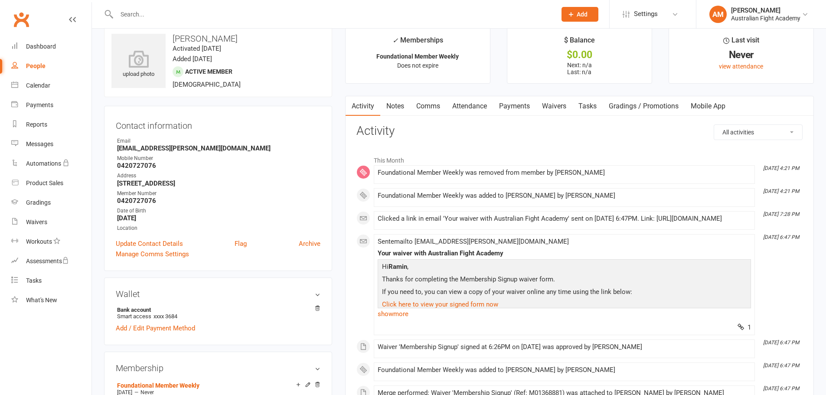
scroll to position [9, 0]
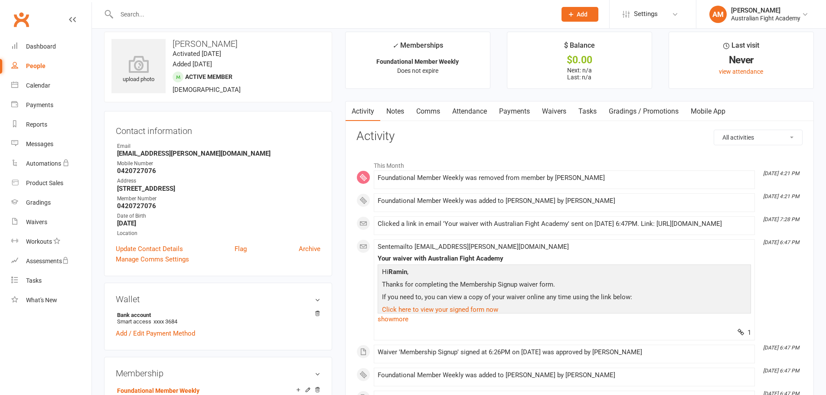
click at [518, 108] on link "Payments" at bounding box center [514, 111] width 43 height 20
click at [0, 0] on div "Loading" at bounding box center [0, 0] width 0 height 0
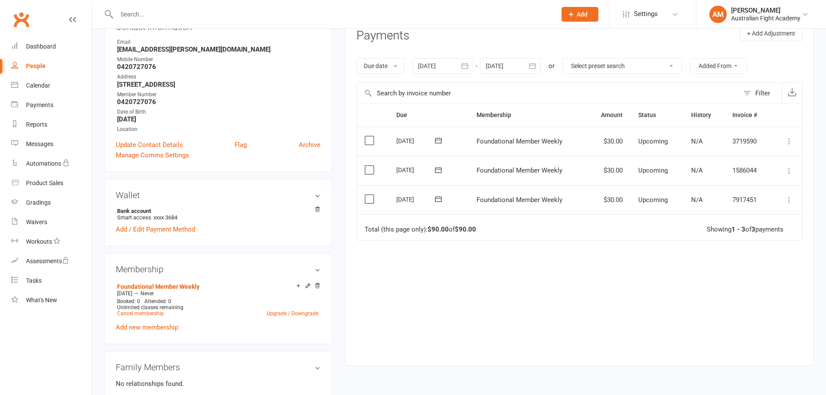
scroll to position [116, 0]
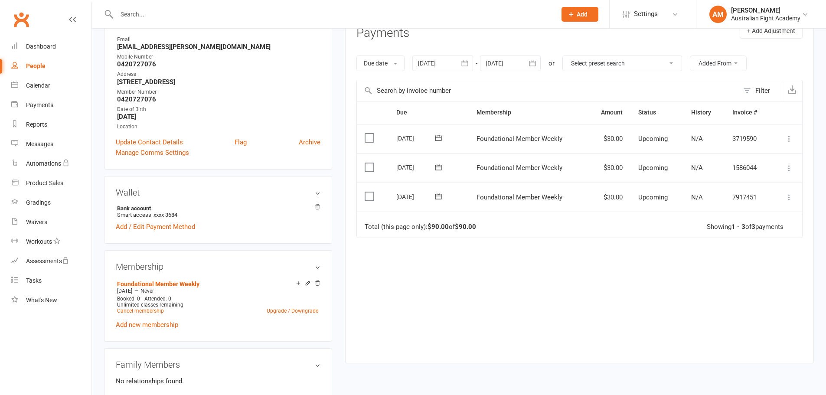
drag, startPoint x: 393, startPoint y: 196, endPoint x: 419, endPoint y: 196, distance: 26.0
click at [419, 196] on td "[DATE]" at bounding box center [428, 197] width 80 height 29
click at [526, 61] on button "button" at bounding box center [533, 63] width 16 height 16
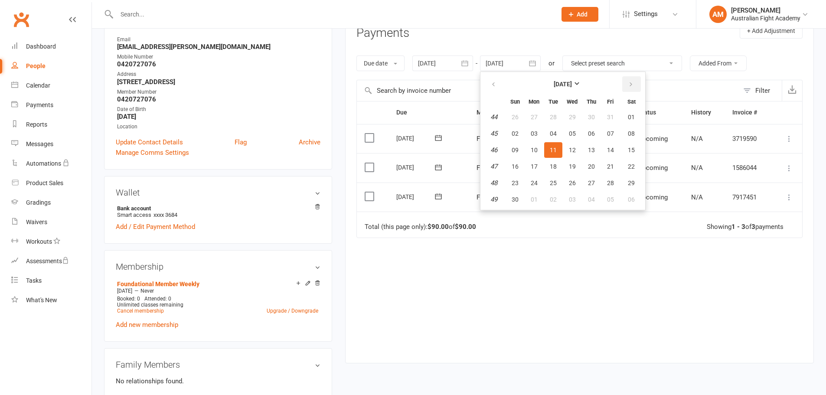
click at [628, 80] on button "button" at bounding box center [631, 84] width 19 height 16
click at [597, 168] on button "26" at bounding box center [591, 167] width 18 height 16
type input "26 Feb 2026"
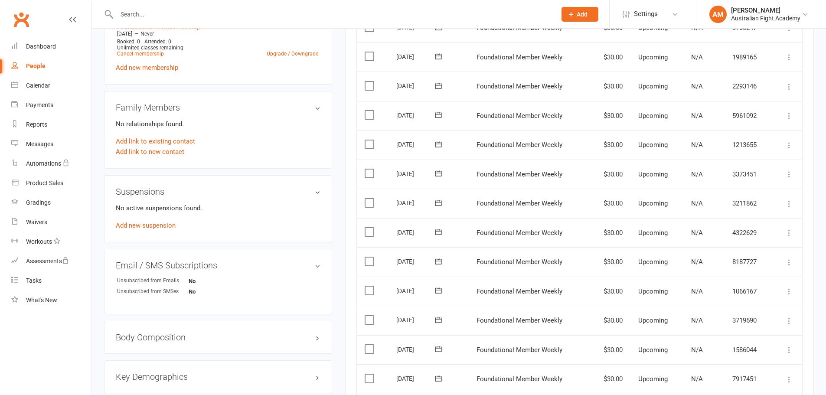
scroll to position [491, 0]
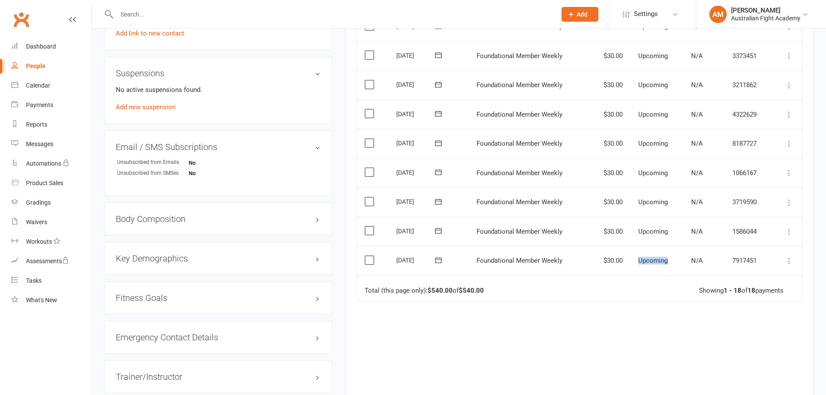
drag, startPoint x: 633, startPoint y: 258, endPoint x: 666, endPoint y: 258, distance: 32.5
click at [666, 258] on td "Upcoming" at bounding box center [656, 260] width 52 height 29
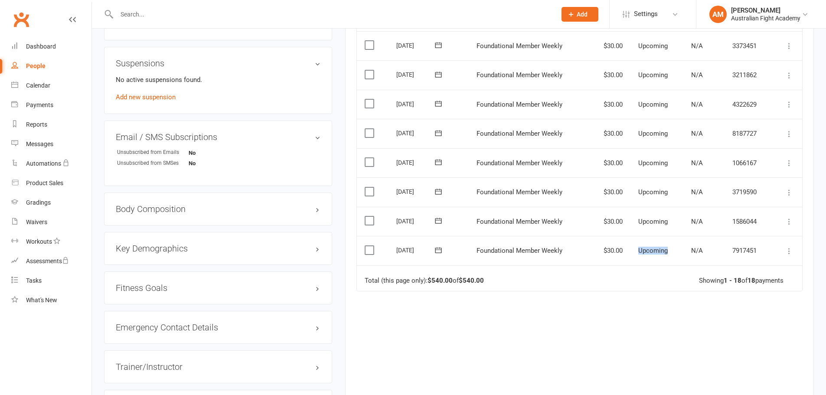
scroll to position [506, 0]
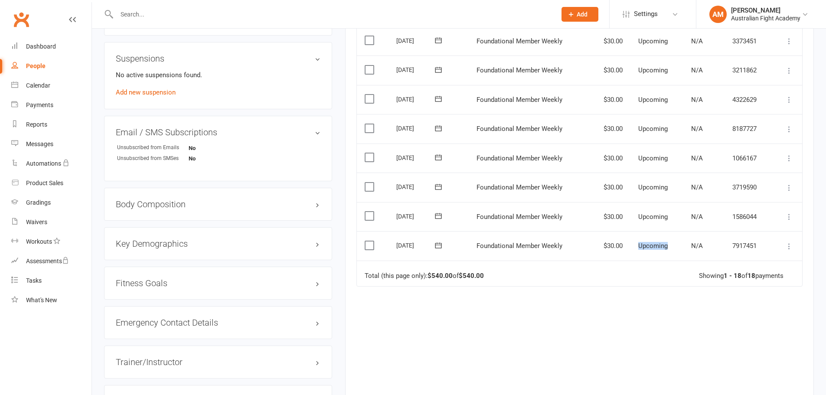
click at [647, 241] on td "Upcoming" at bounding box center [656, 245] width 52 height 29
drag, startPoint x: 636, startPoint y: 245, endPoint x: 665, endPoint y: 247, distance: 28.7
click at [665, 247] on td "Upcoming" at bounding box center [656, 245] width 52 height 29
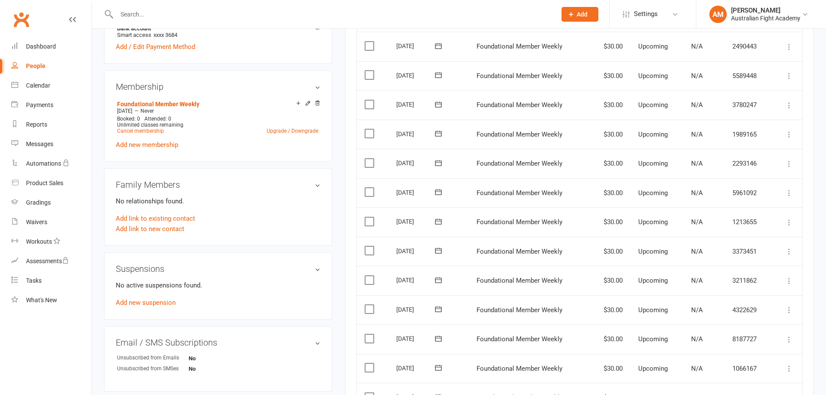
scroll to position [434, 0]
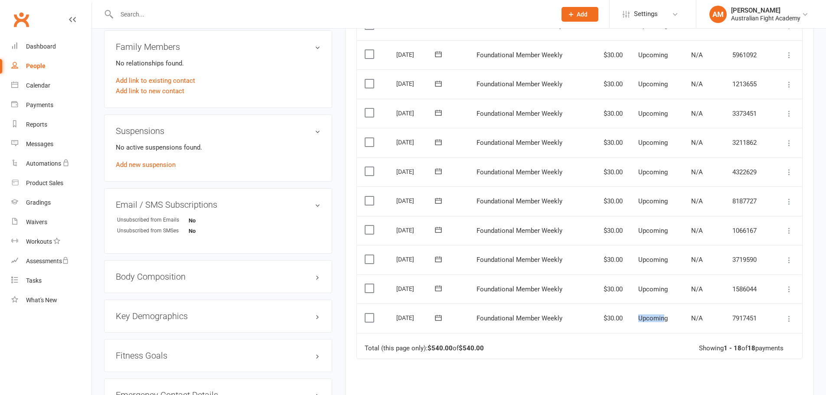
drag, startPoint x: 653, startPoint y: 326, endPoint x: 647, endPoint y: 326, distance: 5.7
click at [653, 326] on td "Upcoming" at bounding box center [656, 317] width 52 height 29
drag, startPoint x: 639, startPoint y: 316, endPoint x: 673, endPoint y: 319, distance: 34.0
click at [673, 319] on td "Upcoming" at bounding box center [656, 317] width 52 height 29
click at [647, 321] on span "Upcoming" at bounding box center [652, 318] width 29 height 8
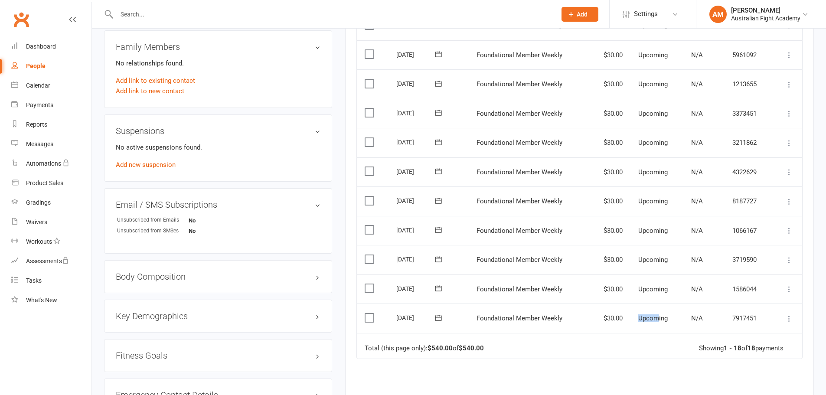
drag, startPoint x: 639, startPoint y: 319, endPoint x: 659, endPoint y: 318, distance: 20.0
click at [659, 318] on span "Upcoming" at bounding box center [652, 318] width 29 height 8
click at [669, 318] on td "Upcoming" at bounding box center [656, 317] width 52 height 29
drag, startPoint x: 637, startPoint y: 320, endPoint x: 665, endPoint y: 321, distance: 27.8
click at [665, 321] on span "Upcoming" at bounding box center [652, 318] width 29 height 8
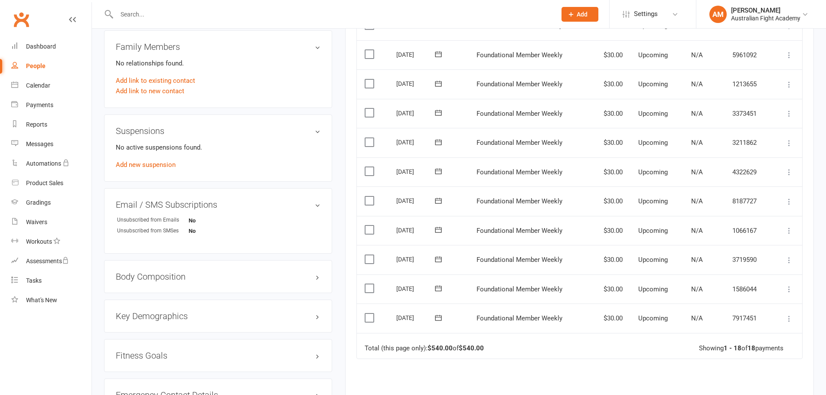
click at [677, 322] on td "Upcoming" at bounding box center [656, 317] width 52 height 29
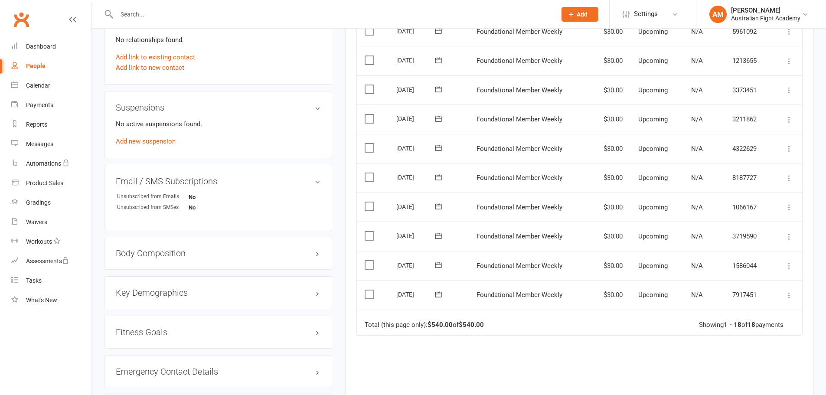
scroll to position [491, 0]
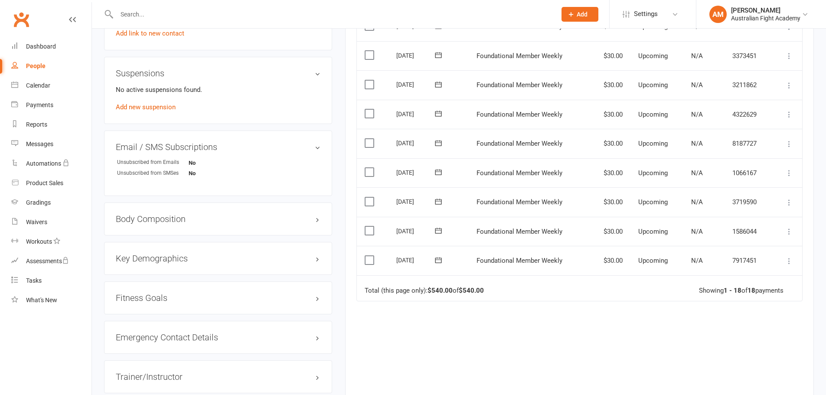
click at [790, 263] on icon at bounding box center [789, 261] width 9 height 9
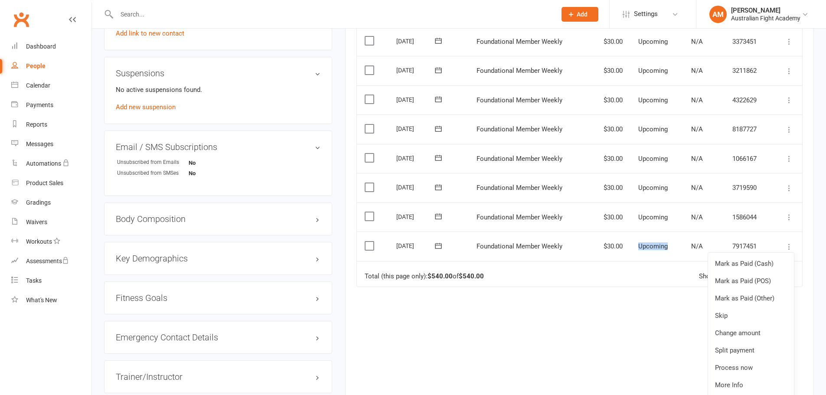
drag, startPoint x: 632, startPoint y: 245, endPoint x: 663, endPoint y: 245, distance: 31.2
click at [663, 245] on td "Upcoming" at bounding box center [656, 246] width 52 height 29
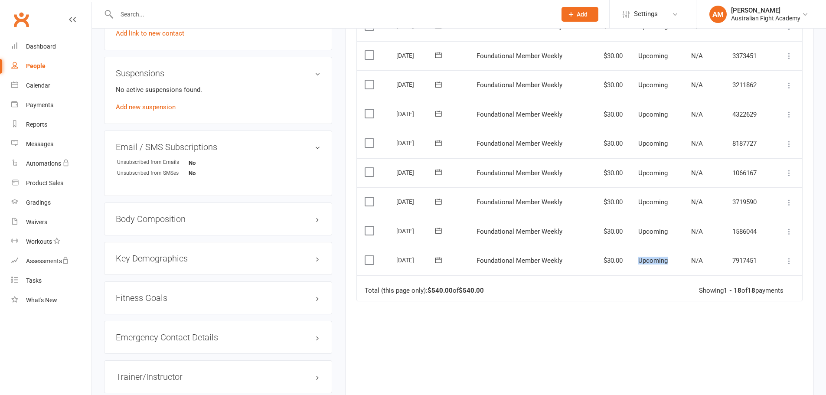
scroll to position [0, 0]
click at [633, 253] on td "Upcoming" at bounding box center [656, 260] width 52 height 29
drag, startPoint x: 607, startPoint y: 232, endPoint x: 623, endPoint y: 230, distance: 15.7
click at [623, 230] on td "$30.00" at bounding box center [608, 231] width 43 height 29
click at [790, 232] on icon at bounding box center [789, 231] width 9 height 9
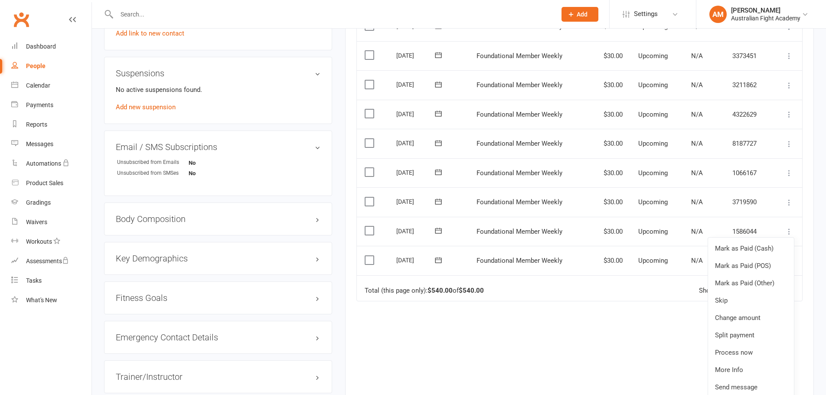
drag, startPoint x: 593, startPoint y: 230, endPoint x: 598, endPoint y: 231, distance: 5.4
click at [593, 230] on td "$30.00" at bounding box center [608, 231] width 43 height 29
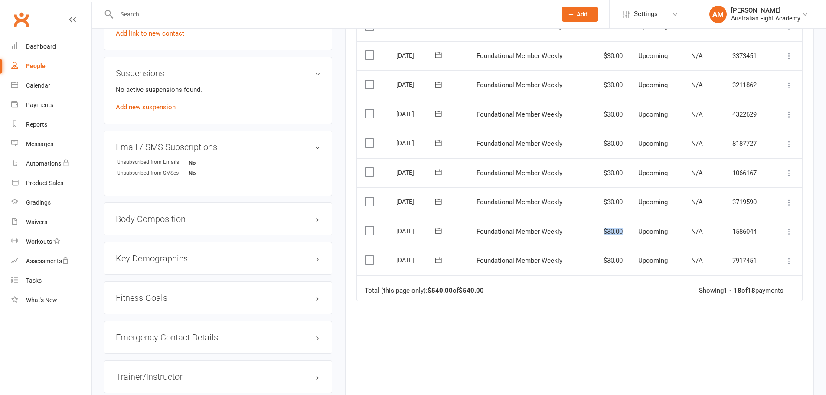
drag, startPoint x: 603, startPoint y: 232, endPoint x: 626, endPoint y: 230, distance: 23.0
click at [626, 230] on td "$30.00" at bounding box center [608, 231] width 43 height 29
click at [598, 232] on td "$30.00" at bounding box center [608, 231] width 43 height 29
drag, startPoint x: 388, startPoint y: 232, endPoint x: 750, endPoint y: 235, distance: 362.0
click at [750, 235] on tr "Select this 03 Nov 2025 Ramin Dinkha Foundational Member Weekly $30.00 Upcoming…" at bounding box center [579, 231] width 445 height 29
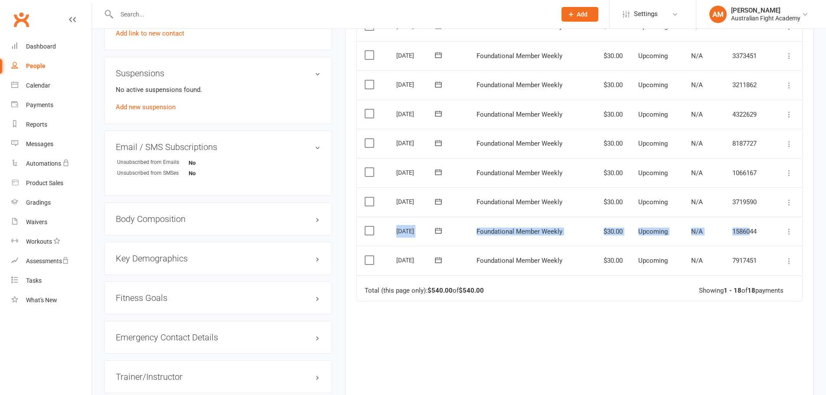
click at [595, 234] on td "$30.00" at bounding box center [608, 231] width 43 height 29
click at [439, 232] on icon at bounding box center [438, 230] width 9 height 9
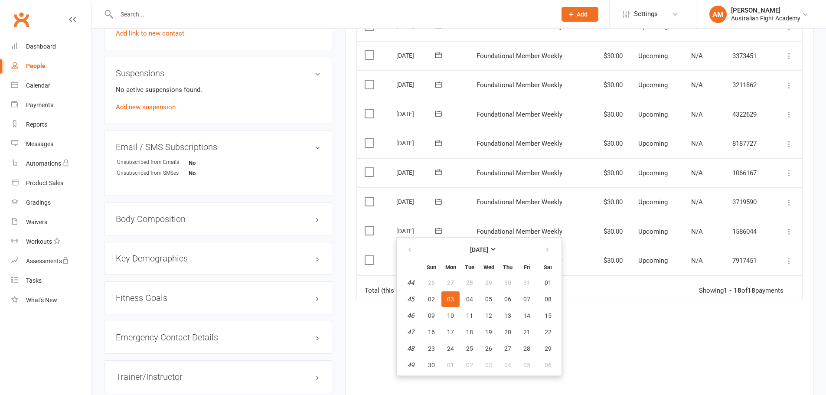
click at [611, 324] on div "Due Contact Membership Amount Status History Invoice # Select this 23 Feb 2026 …" at bounding box center [579, 70] width 446 height 688
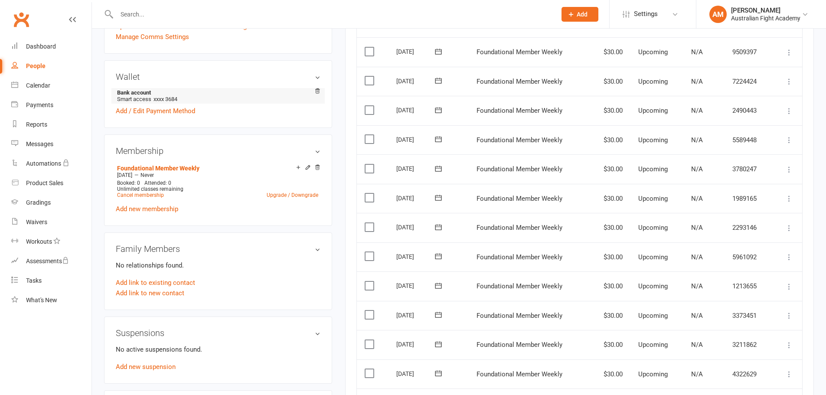
scroll to position [231, 0]
click at [49, 60] on link "People" at bounding box center [51, 66] width 80 height 20
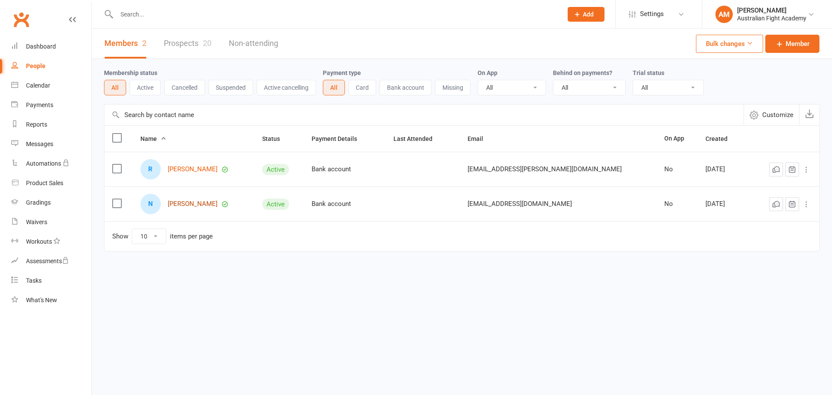
click at [193, 205] on link "Nora Maroky" at bounding box center [193, 203] width 50 height 7
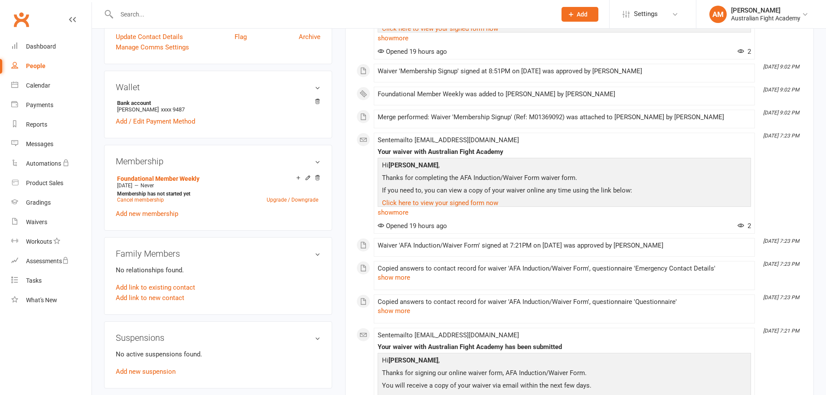
scroll to position [231, 0]
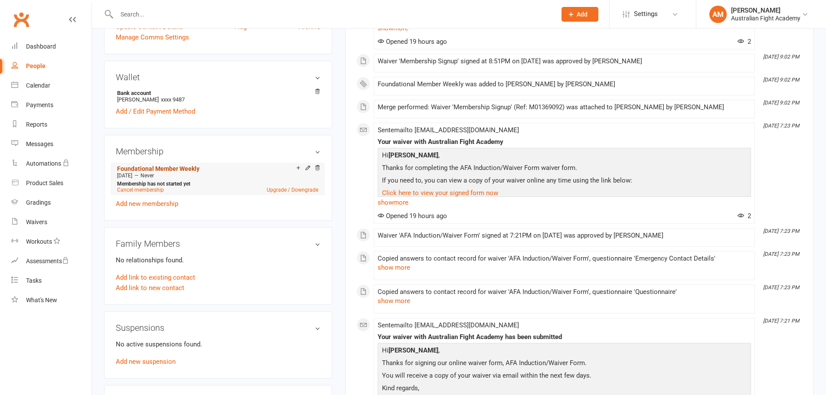
drag, startPoint x: 184, startPoint y: 163, endPoint x: 158, endPoint y: 166, distance: 26.6
drag, startPoint x: 158, startPoint y: 166, endPoint x: 208, endPoint y: 153, distance: 52.1
click at [208, 153] on h3 "Membership" at bounding box center [218, 152] width 205 height 10
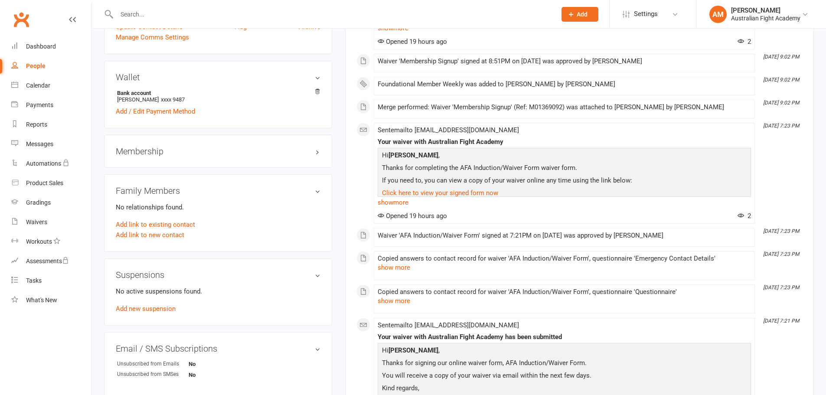
scroll to position [246, 0]
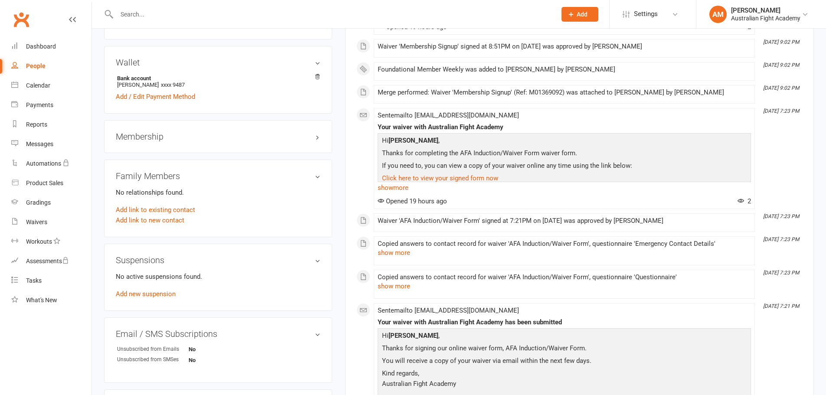
click at [144, 140] on h3 "Membership" at bounding box center [218, 137] width 205 height 10
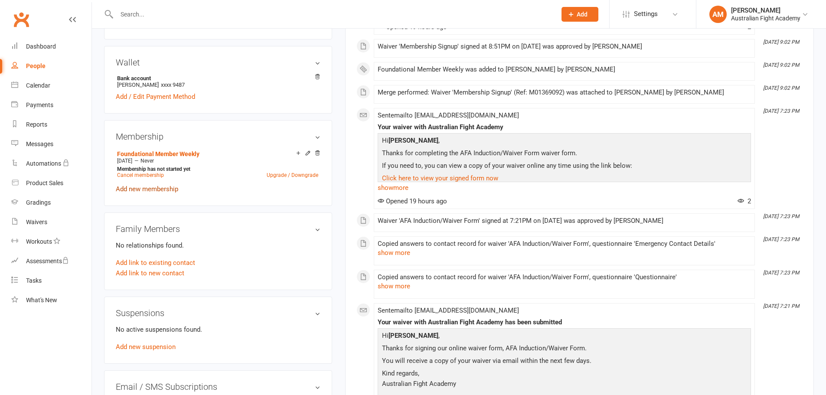
click at [144, 189] on link "Add new membership" at bounding box center [147, 189] width 62 height 8
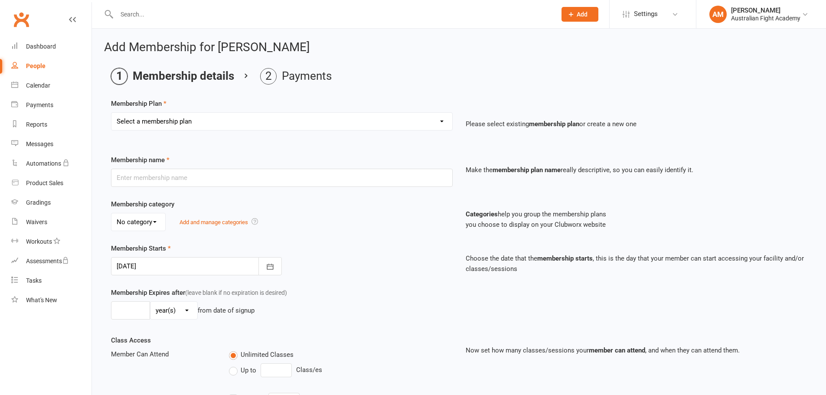
click at [193, 117] on select "Select a membership plan Create new Membership Plan Foundational Member Weekly …" at bounding box center [281, 121] width 341 height 17
select select "1"
click at [111, 113] on select "Select a membership plan Create new Membership Plan Foundational Member Weekly …" at bounding box center [281, 121] width 341 height 17
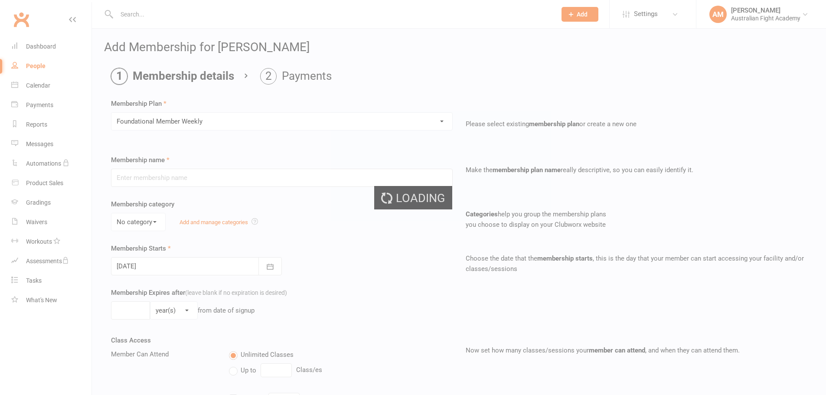
type input "Foundational Member Weekly"
type input "0"
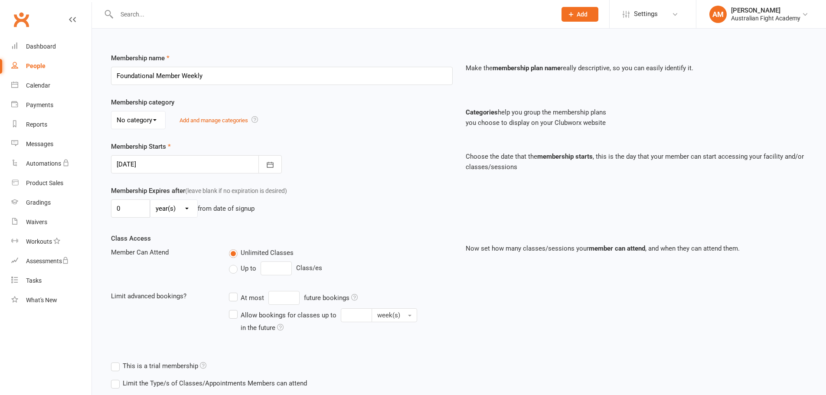
scroll to position [130, 0]
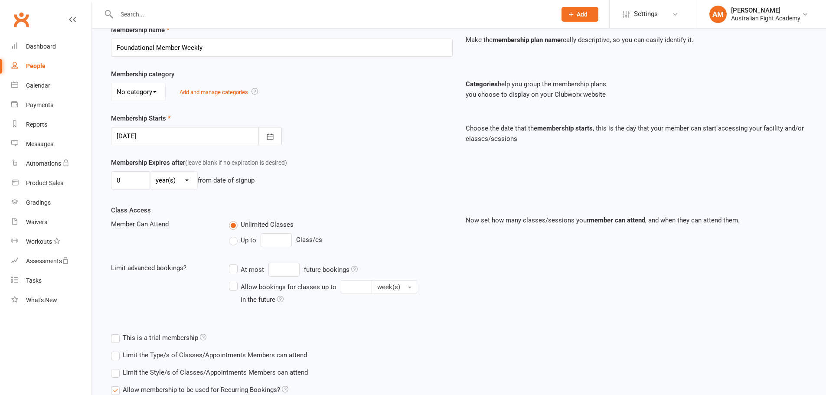
click at [196, 136] on div at bounding box center [196, 136] width 171 height 18
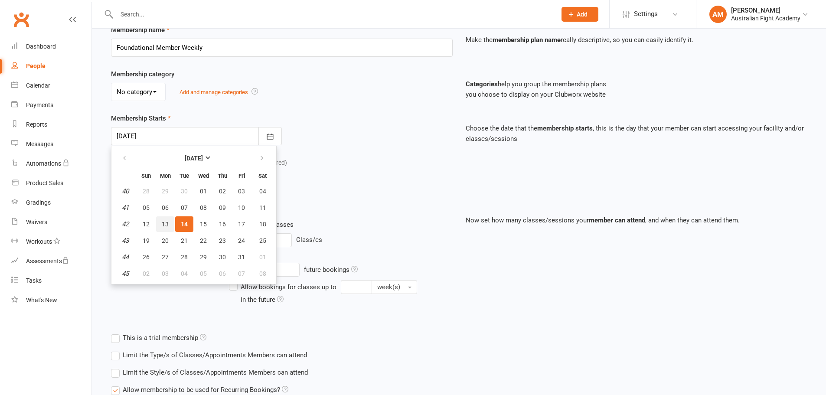
click at [165, 221] on span "13" at bounding box center [165, 224] width 7 height 7
type input "13 Oct 2025"
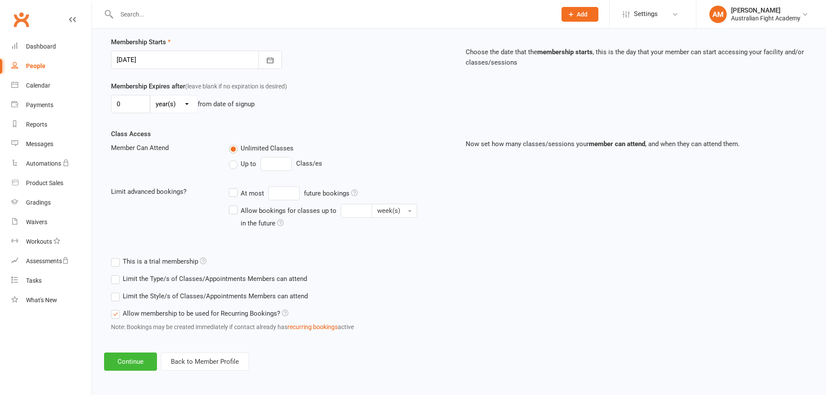
scroll to position [207, 0]
click at [140, 366] on button "Continue" at bounding box center [130, 361] width 53 height 18
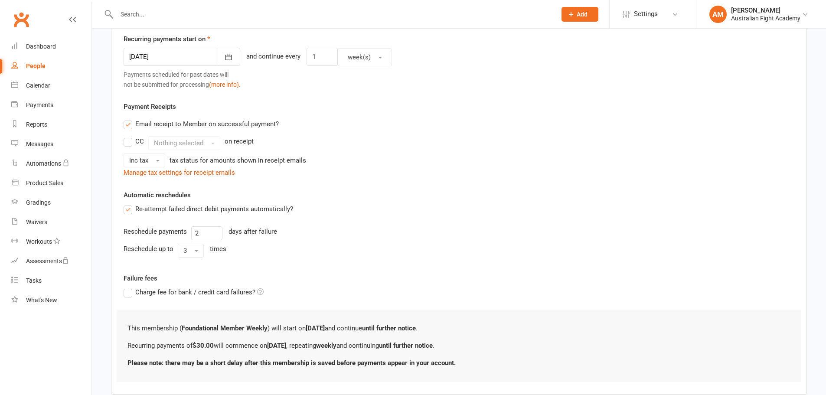
scroll to position [0, 0]
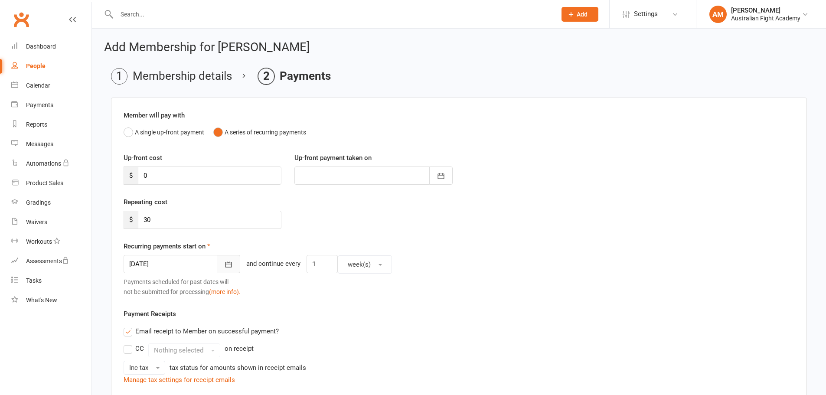
click at [224, 267] on button "button" at bounding box center [228, 264] width 23 height 18
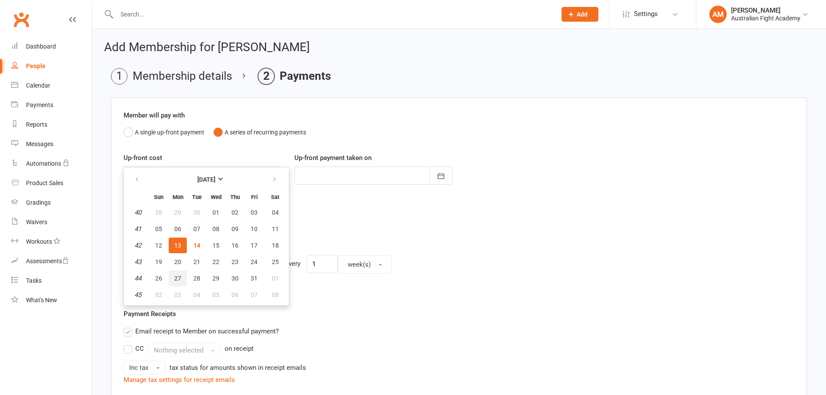
click at [176, 276] on span "27" at bounding box center [177, 278] width 7 height 7
type input "27 Oct 2025"
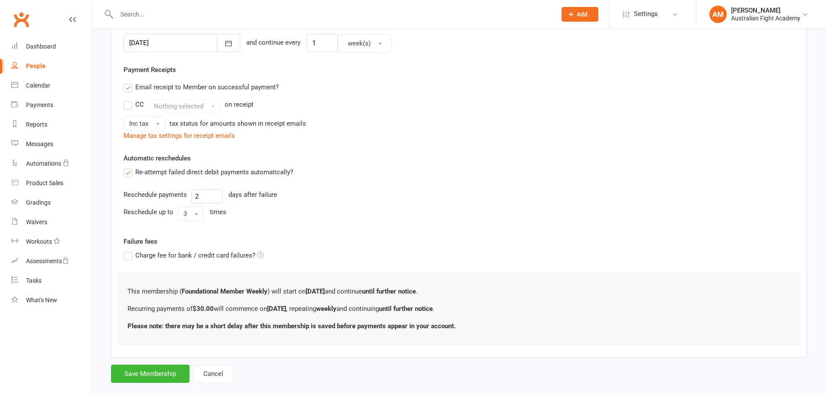
scroll to position [235, 0]
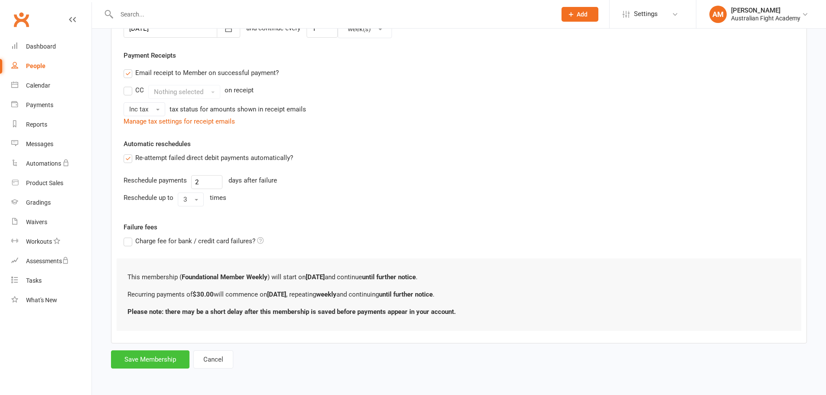
click at [174, 361] on button "Save Membership" at bounding box center [150, 359] width 78 height 18
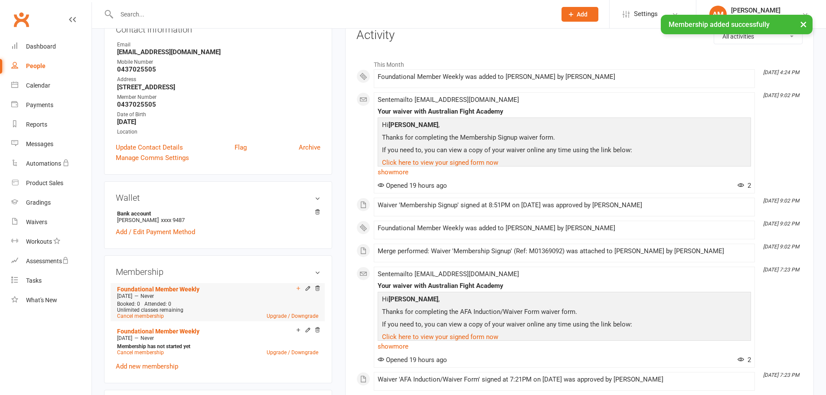
scroll to position [173, 0]
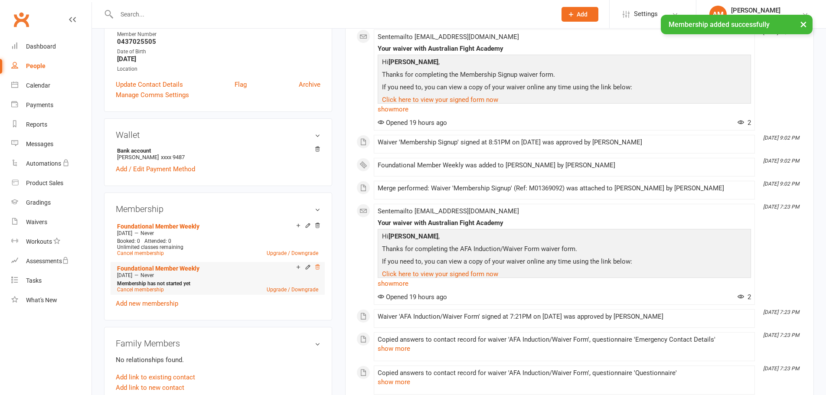
click at [318, 266] on icon at bounding box center [317, 267] width 6 height 6
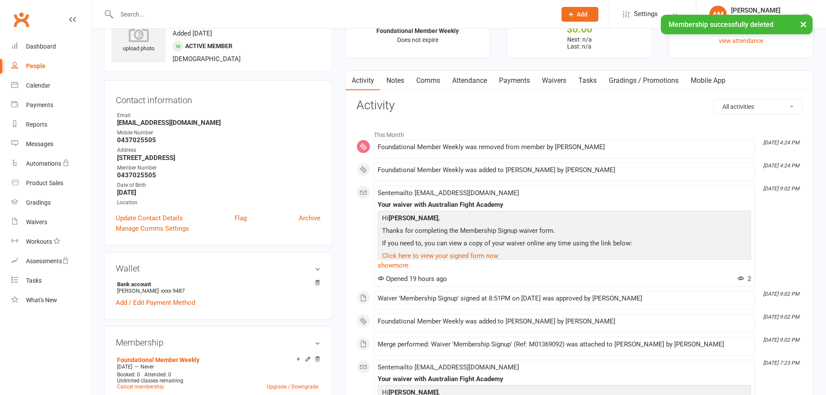
scroll to position [0, 0]
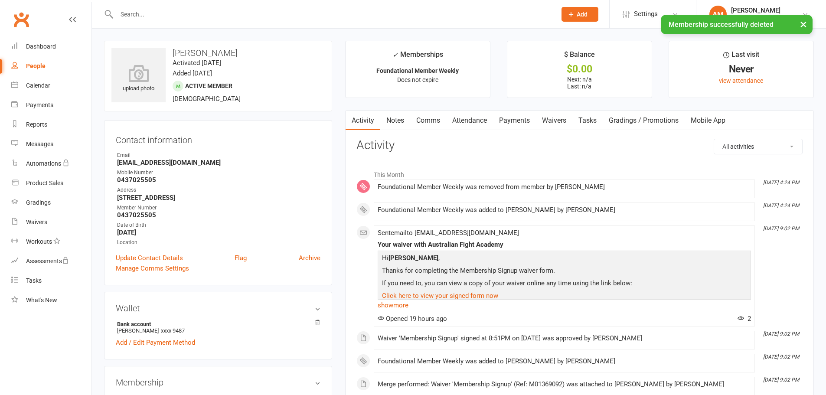
click at [522, 123] on link "Payments" at bounding box center [514, 121] width 43 height 20
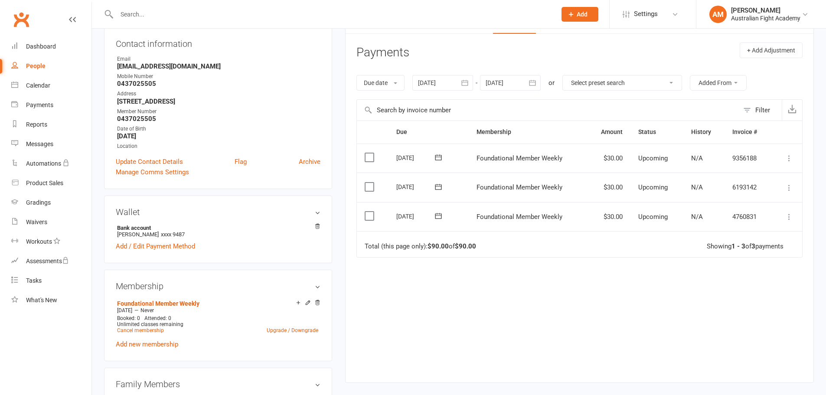
scroll to position [101, 0]
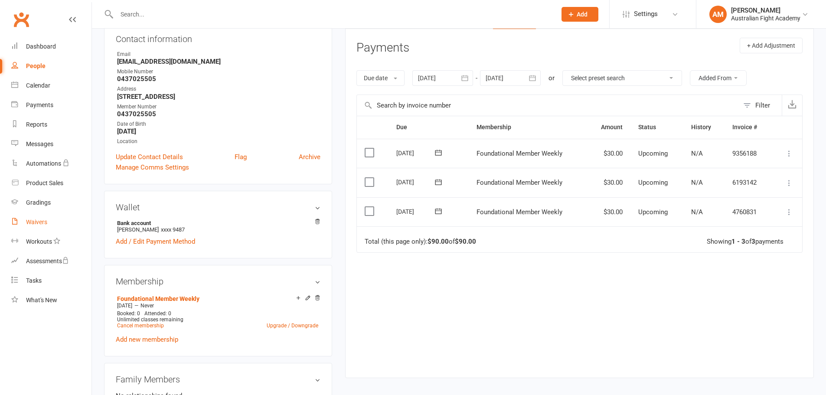
click at [37, 222] on div "Waivers" at bounding box center [36, 222] width 21 height 7
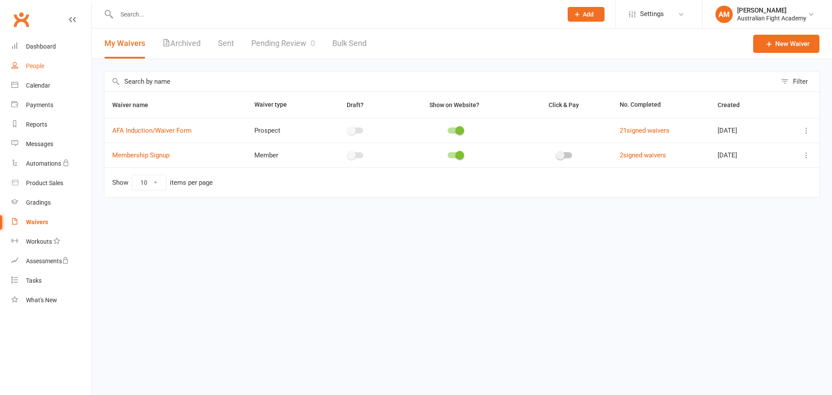
click at [38, 58] on link "People" at bounding box center [51, 66] width 80 height 20
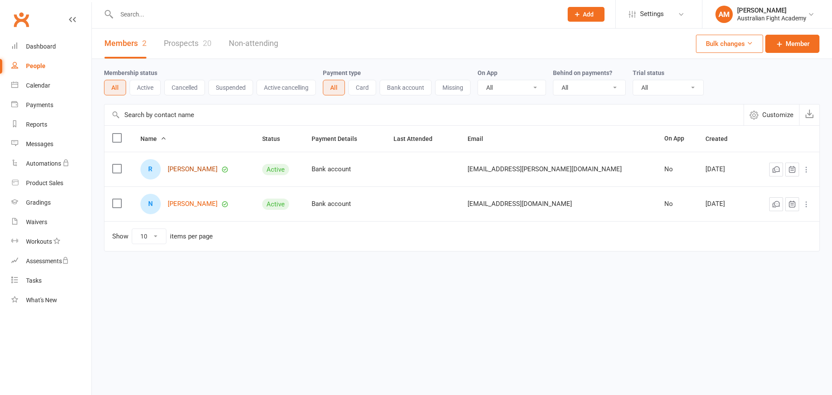
click at [198, 168] on link "[PERSON_NAME]" at bounding box center [193, 169] width 50 height 7
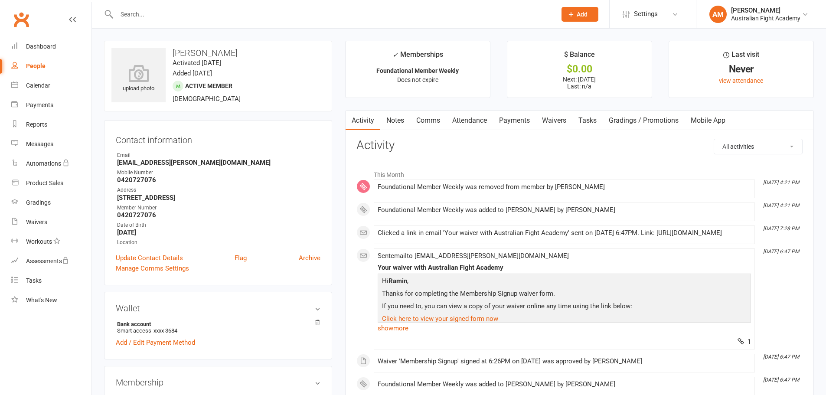
click at [546, 122] on link "Waivers" at bounding box center [554, 121] width 36 height 20
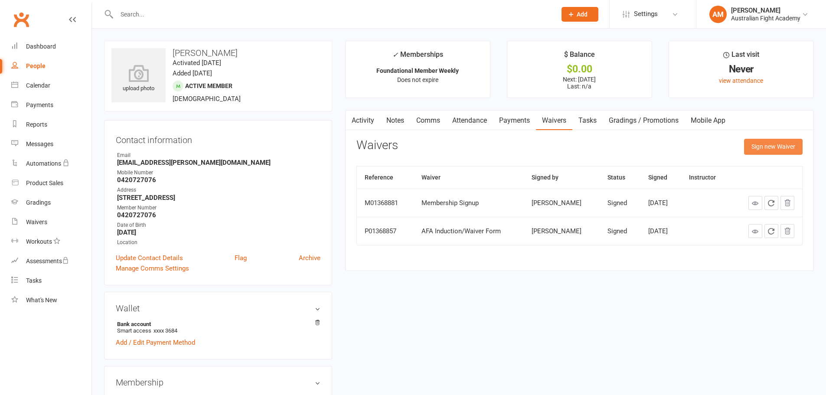
click at [762, 145] on button "Sign new Waiver" at bounding box center [773, 147] width 59 height 16
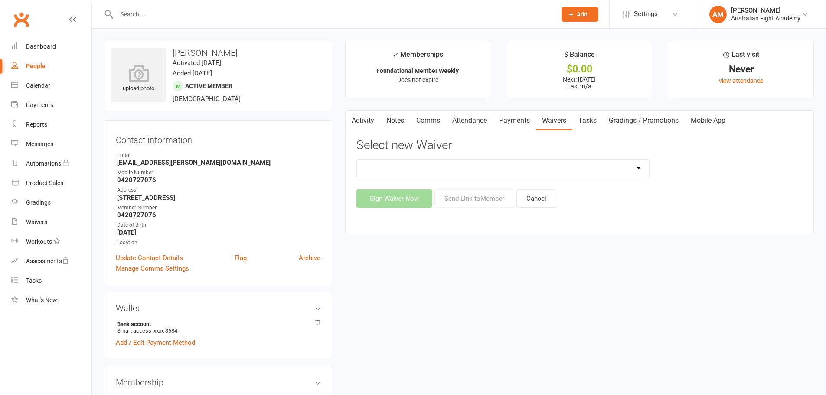
click at [432, 168] on select "AFA Induction/Waiver Form Membership Signup" at bounding box center [503, 168] width 292 height 17
select select "15119"
click at [357, 160] on select "AFA Induction/Waiver Form Membership Signup" at bounding box center [503, 168] width 292 height 17
click at [452, 197] on button "Send Link to Member" at bounding box center [474, 198] width 80 height 18
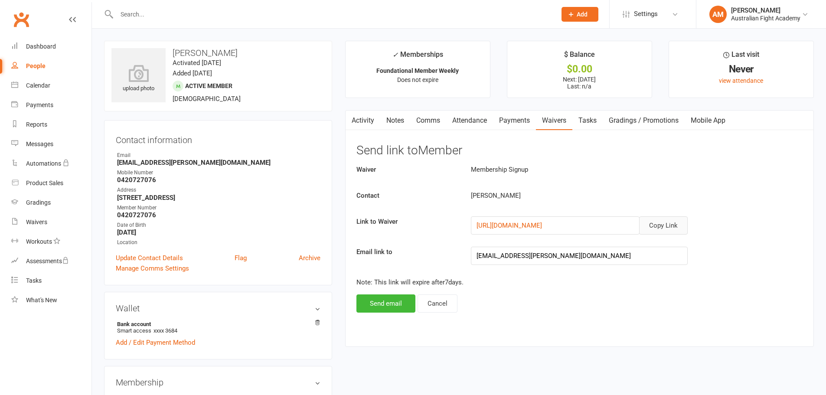
click at [670, 226] on button "Copy Link" at bounding box center [663, 225] width 49 height 18
drag, startPoint x: 172, startPoint y: 53, endPoint x: 225, endPoint y: 50, distance: 52.5
click at [225, 50] on h3 "[PERSON_NAME]" at bounding box center [217, 53] width 213 height 10
click at [44, 223] on div "Waivers" at bounding box center [36, 222] width 21 height 7
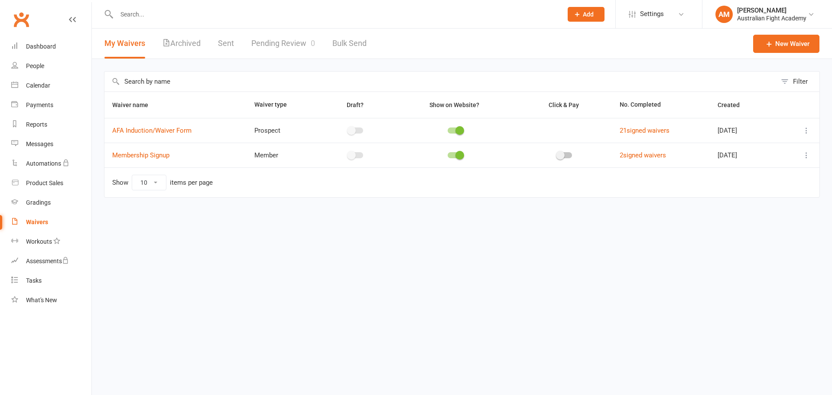
click at [806, 154] on icon at bounding box center [807, 155] width 9 height 9
click at [738, 225] on link "Copy external link to clipboard" at bounding box center [761, 224] width 102 height 17
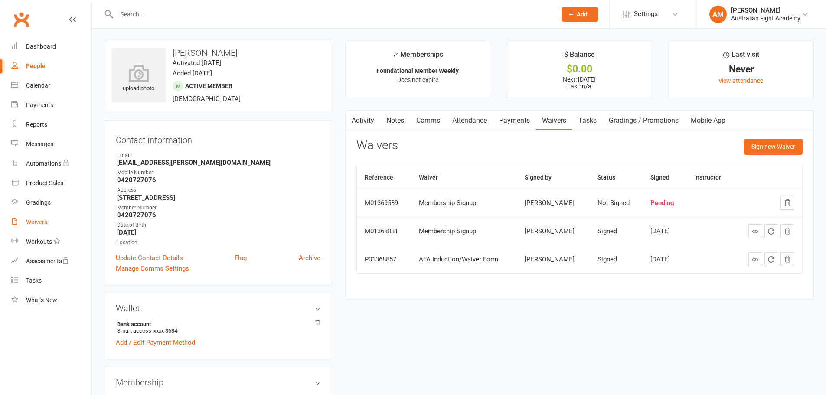
click at [37, 216] on link "Waivers" at bounding box center [51, 222] width 80 height 20
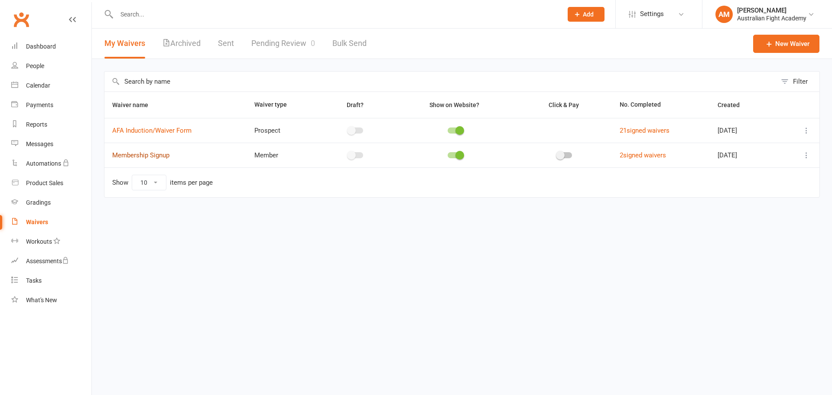
click at [157, 156] on link "Membership Signup" at bounding box center [140, 155] width 57 height 8
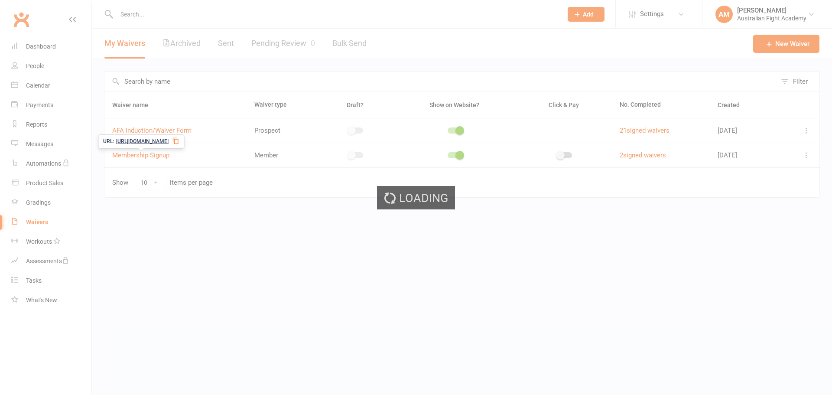
select select "bank_account"
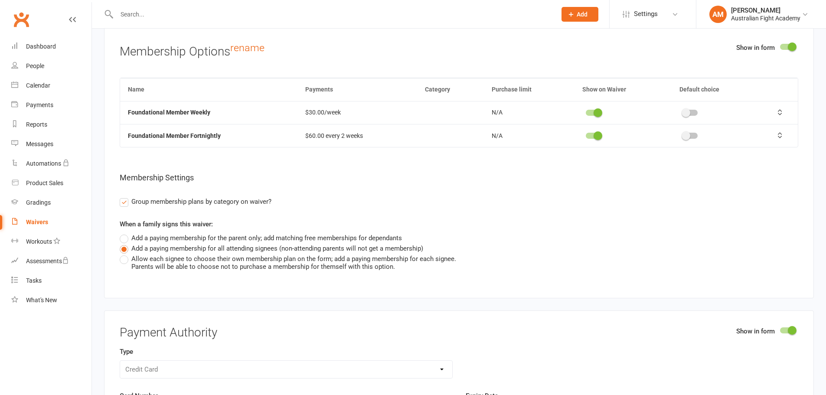
scroll to position [2715, 0]
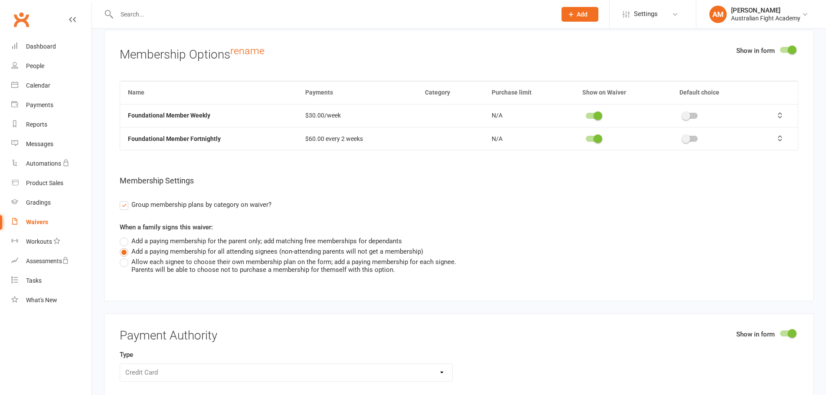
click at [123, 263] on label "Allow each signee to choose their own membership plan on the form; add a paying…" at bounding box center [288, 265] width 336 height 17
click at [123, 257] on input "Allow each signee to choose their own membership plan on the form; add a paying…" at bounding box center [123, 257] width 6 height 0
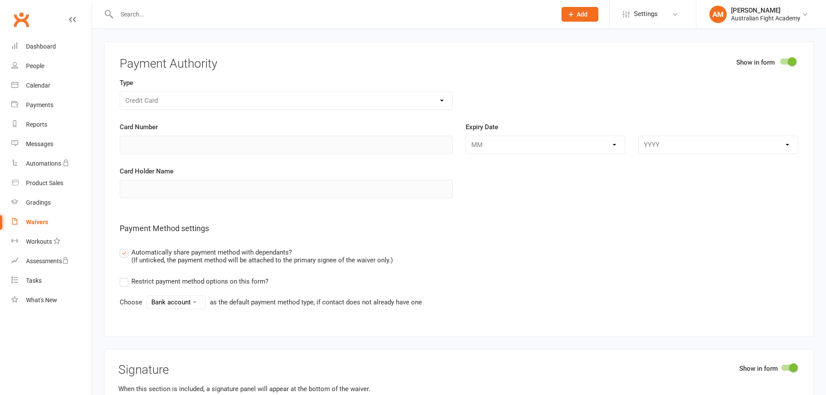
scroll to position [2989, 0]
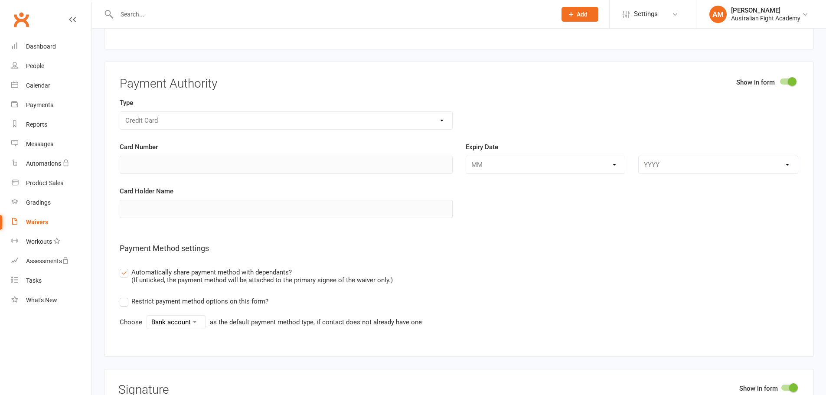
click at [790, 77] on span at bounding box center [792, 81] width 9 height 9
click at [780, 80] on input "checkbox" at bounding box center [780, 80] width 0 height 0
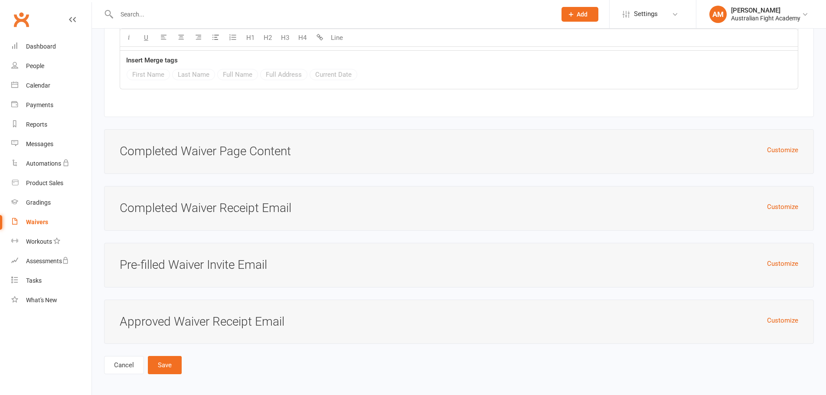
scroll to position [3429, 0]
click at [164, 361] on button "Save" at bounding box center [165, 364] width 34 height 18
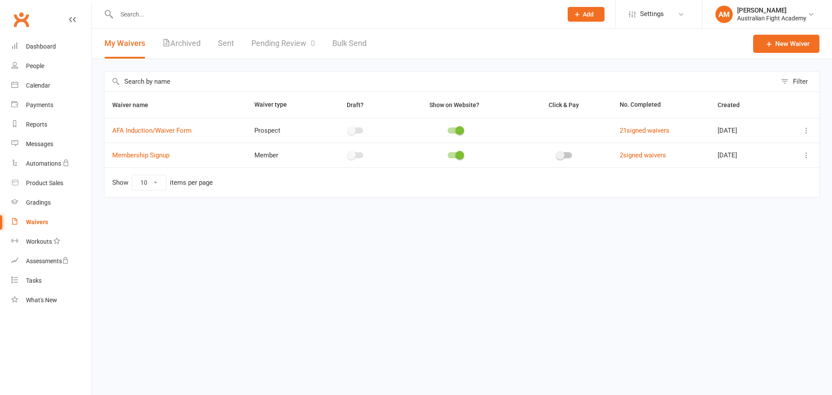
click at [807, 157] on icon at bounding box center [807, 155] width 9 height 9
click at [744, 227] on link "Copy external link to clipboard" at bounding box center [761, 224] width 102 height 17
click at [264, 44] on link "Pending Review 0" at bounding box center [283, 44] width 64 height 30
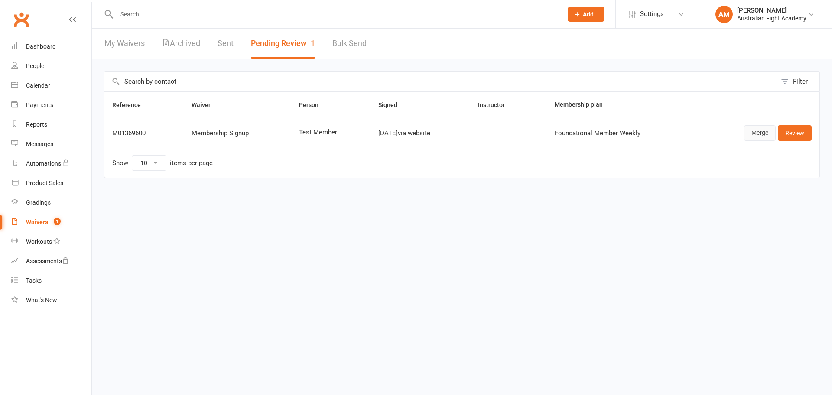
click at [762, 133] on link "Merge" at bounding box center [760, 133] width 32 height 16
click at [760, 129] on link "Merge" at bounding box center [760, 133] width 32 height 16
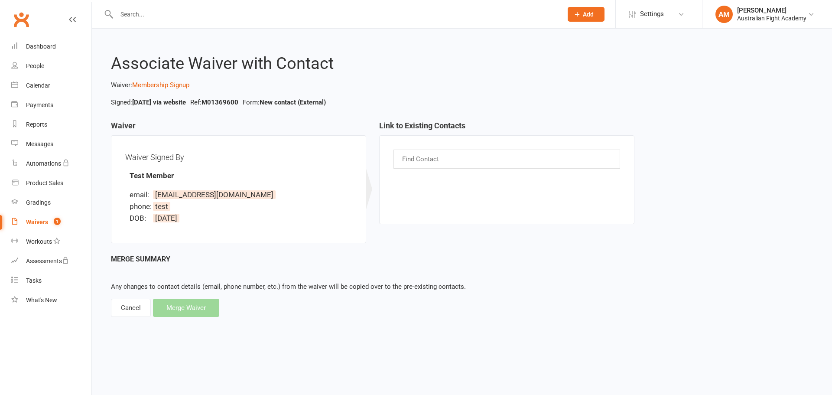
click at [460, 155] on div "Find Contact" at bounding box center [507, 159] width 227 height 19
type input "jaco"
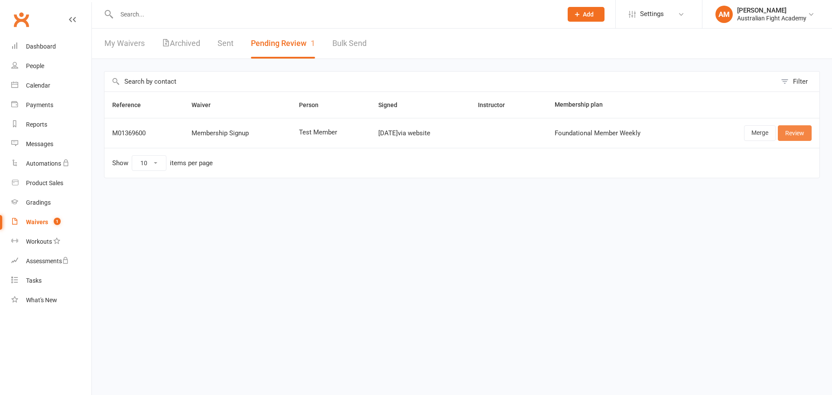
click at [804, 137] on link "Review" at bounding box center [795, 133] width 34 height 16
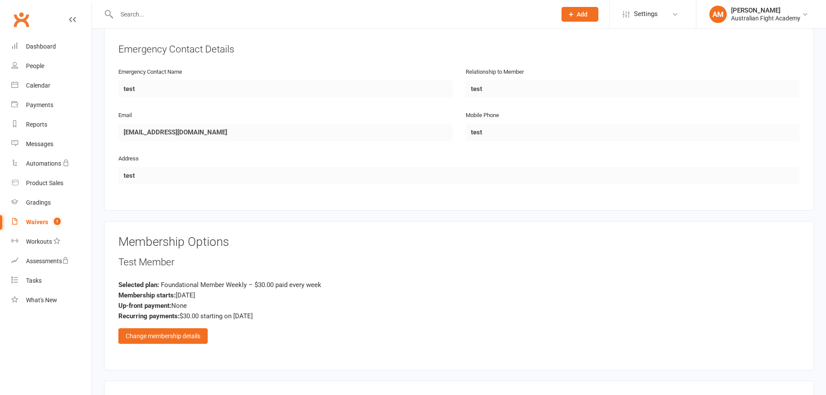
scroll to position [535, 0]
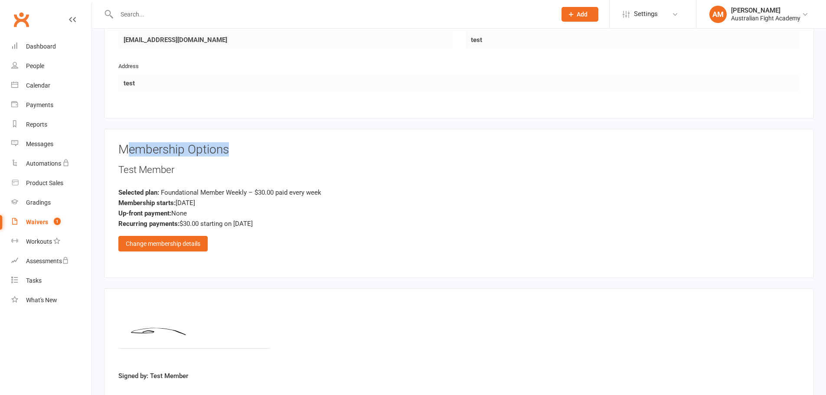
drag, startPoint x: 124, startPoint y: 148, endPoint x: 236, endPoint y: 153, distance: 111.6
click at [236, 153] on h3 "Membership Options" at bounding box center [458, 149] width 681 height 13
click at [263, 153] on h3 "Membership Options" at bounding box center [458, 149] width 681 height 13
drag, startPoint x: 124, startPoint y: 202, endPoint x: 210, endPoint y: 208, distance: 86.5
click at [210, 208] on div "Selected plan: Foundational Member Weekly – $30.00 paid every week Membership s…" at bounding box center [458, 208] width 681 height 42
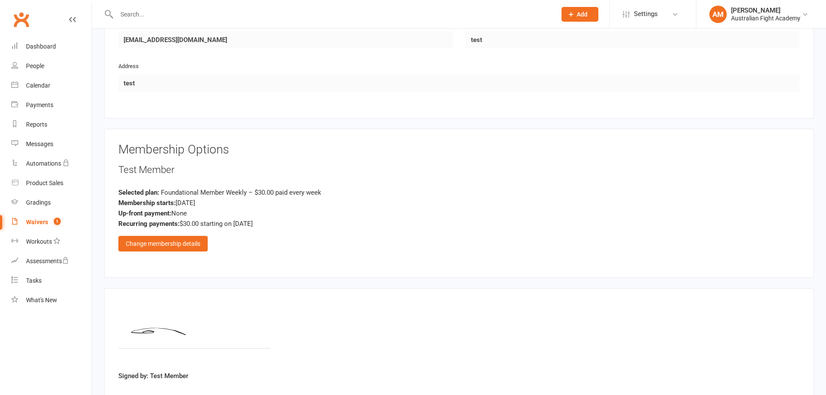
click at [226, 209] on div "Up-front payment: None" at bounding box center [458, 213] width 681 height 10
click at [177, 242] on div "Change membership details" at bounding box center [162, 244] width 89 height 16
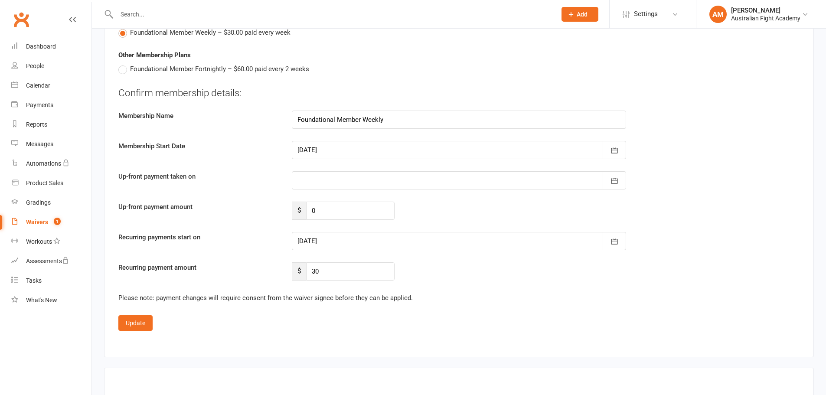
scroll to position [708, 0]
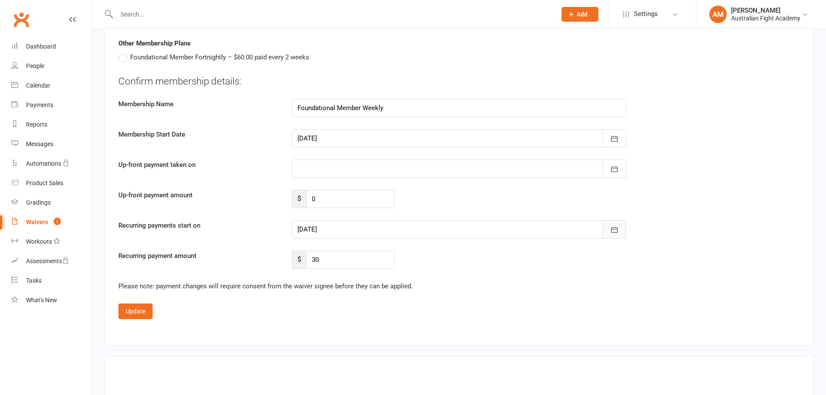
click at [611, 229] on icon "button" at bounding box center [614, 230] width 7 height 6
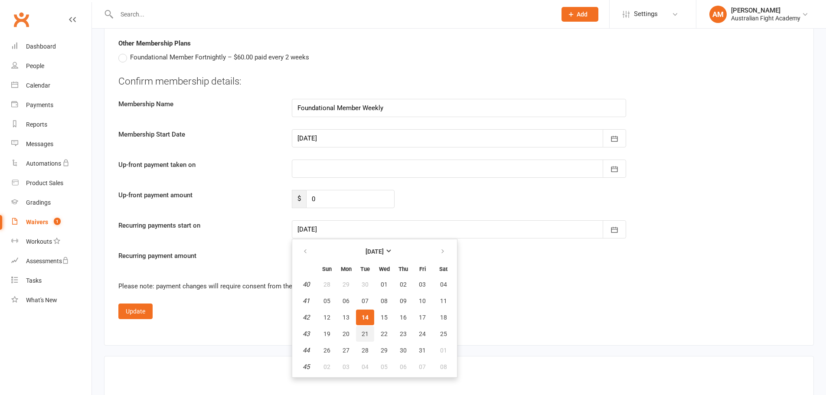
click at [368, 333] on span "21" at bounding box center [365, 333] width 7 height 7
type input "[DATE]"
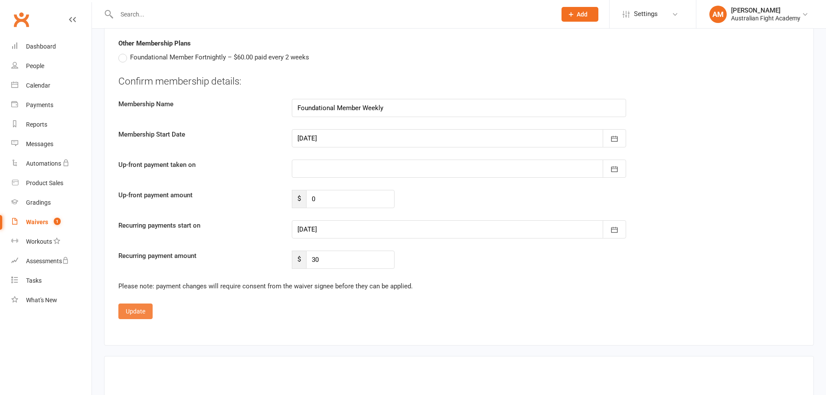
click at [140, 311] on button "Update" at bounding box center [135, 311] width 34 height 16
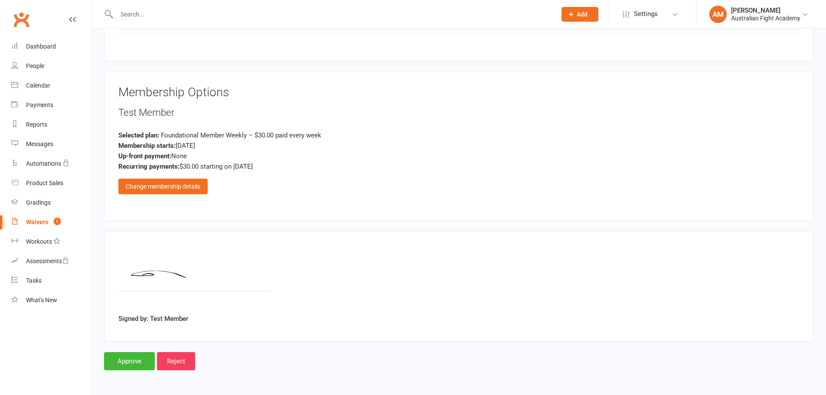
scroll to position [592, 0]
click at [127, 359] on input "Approve" at bounding box center [129, 361] width 51 height 18
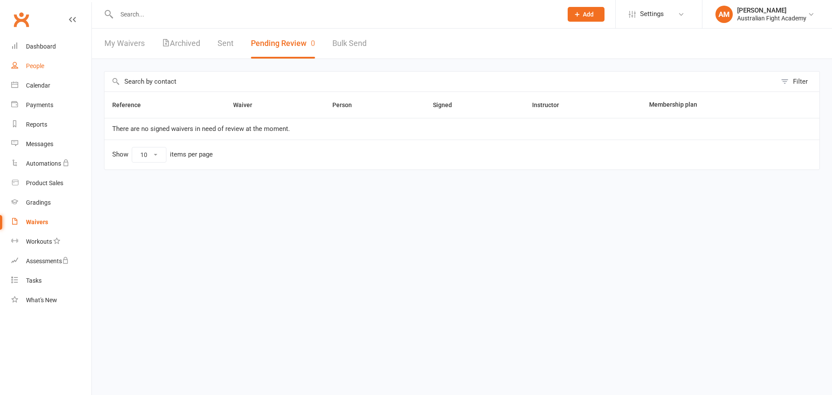
click at [43, 69] on div "People" at bounding box center [35, 65] width 18 height 7
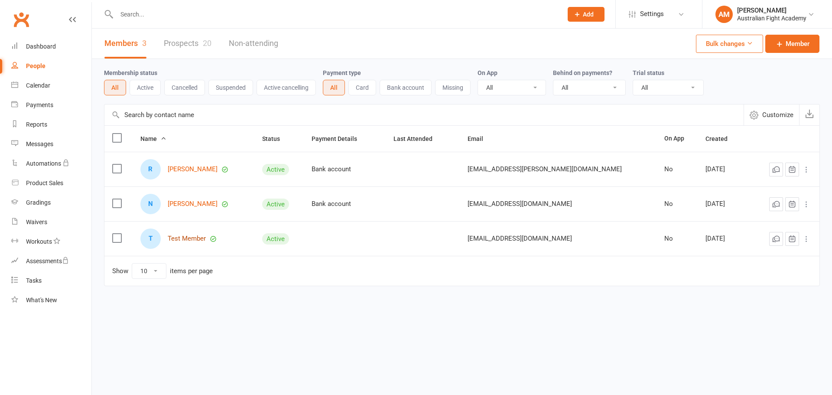
click at [186, 237] on link "Test Member" at bounding box center [187, 238] width 38 height 7
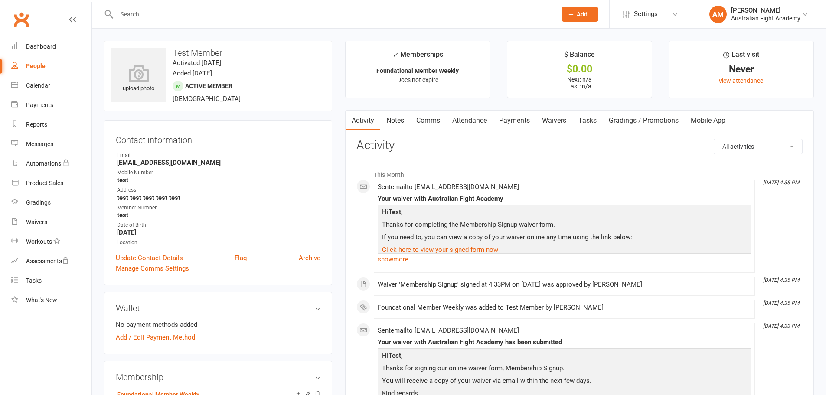
click at [523, 119] on link "Payments" at bounding box center [514, 121] width 43 height 20
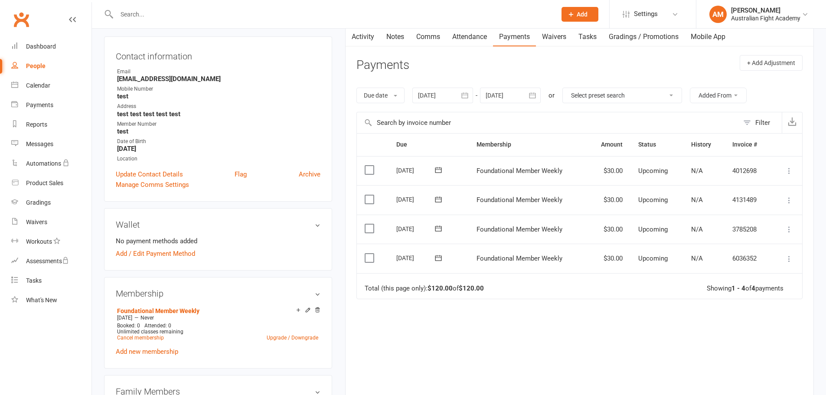
scroll to position [101, 0]
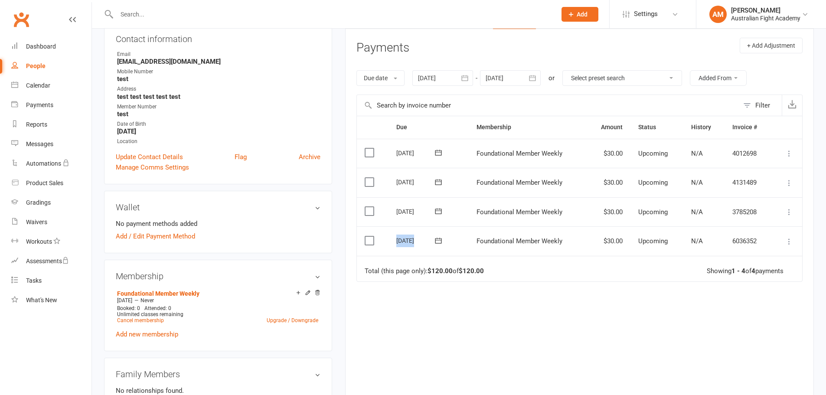
drag, startPoint x: 391, startPoint y: 242, endPoint x: 431, endPoint y: 244, distance: 40.3
click at [431, 244] on td "[DATE]" at bounding box center [428, 240] width 80 height 29
drag, startPoint x: 117, startPoint y: 301, endPoint x: 147, endPoint y: 300, distance: 30.4
click at [147, 300] on div "[DATE] — Never" at bounding box center [218, 300] width 206 height 7
click at [192, 301] on div "[DATE] — Never" at bounding box center [218, 300] width 206 height 7
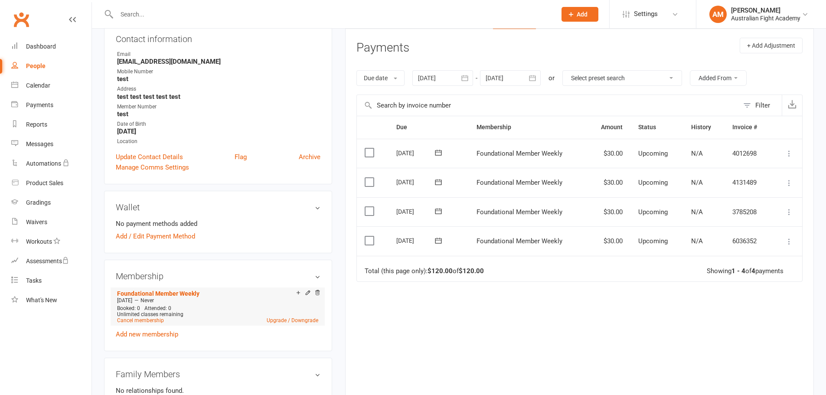
drag, startPoint x: 117, startPoint y: 300, endPoint x: 147, endPoint y: 299, distance: 29.1
click at [147, 299] on div "[DATE] — Never" at bounding box center [218, 300] width 206 height 7
click at [444, 315] on div "Due Contact Membership Amount Status History Invoice # Select this [DATE] Test …" at bounding box center [579, 255] width 446 height 278
drag, startPoint x: 394, startPoint y: 239, endPoint x: 421, endPoint y: 242, distance: 27.4
click at [421, 242] on td "[DATE]" at bounding box center [428, 240] width 80 height 29
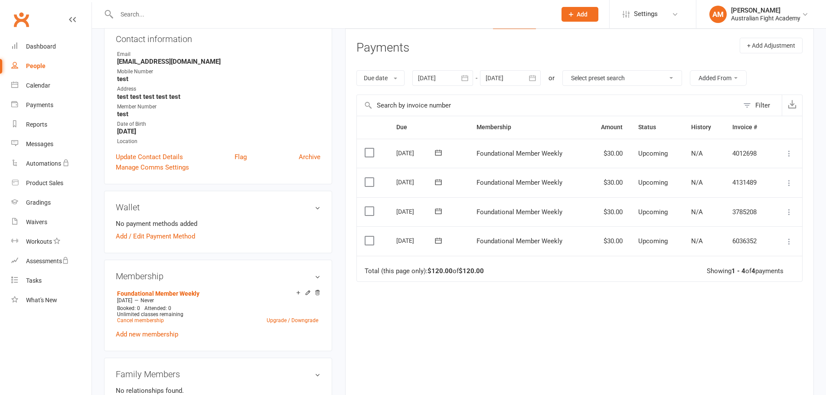
click at [397, 248] on td "[DATE]" at bounding box center [428, 240] width 80 height 29
click at [309, 157] on link "Archive" at bounding box center [310, 157] width 22 height 10
click at [303, 156] on link "Archive" at bounding box center [310, 157] width 22 height 10
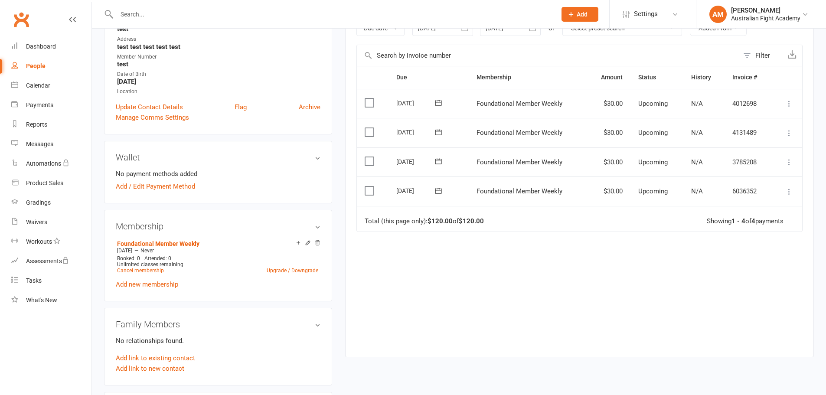
scroll to position [159, 0]
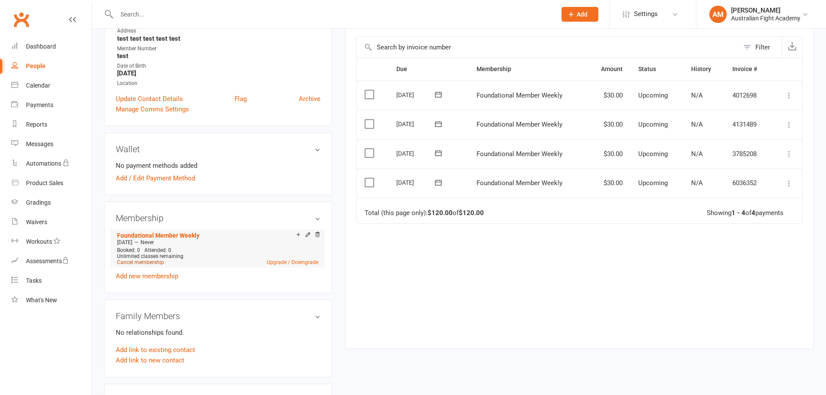
click at [142, 262] on link "Cancel membership" at bounding box center [140, 262] width 47 height 6
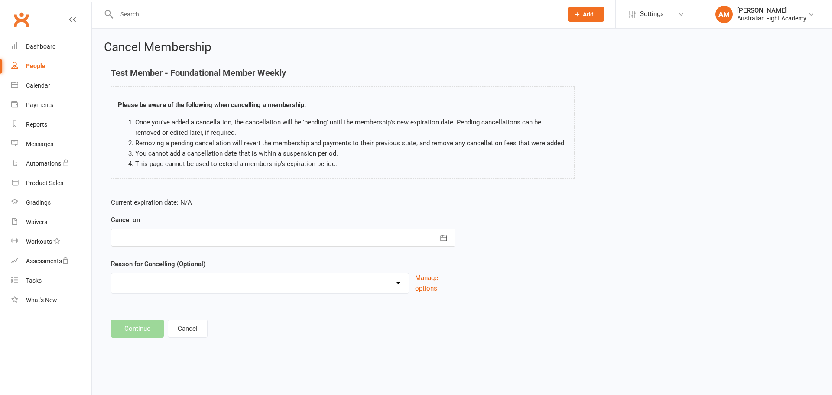
click at [164, 236] on div at bounding box center [283, 237] width 345 height 18
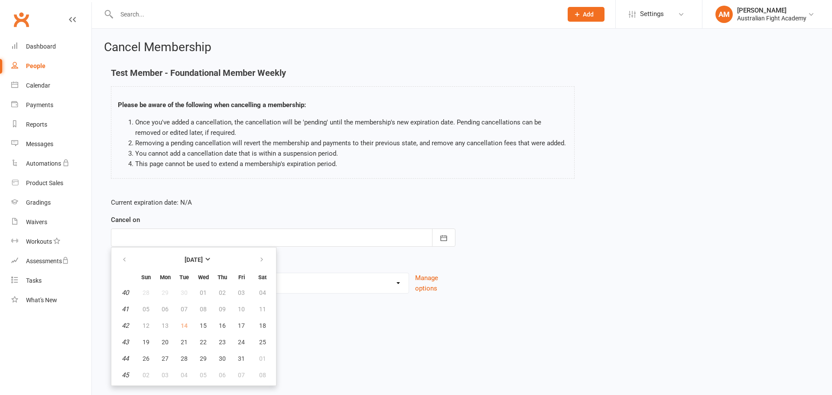
click at [583, 177] on div "Test Member - Foundational Member Weekly Please be aware of the following when …" at bounding box center [461, 129] width 715 height 123
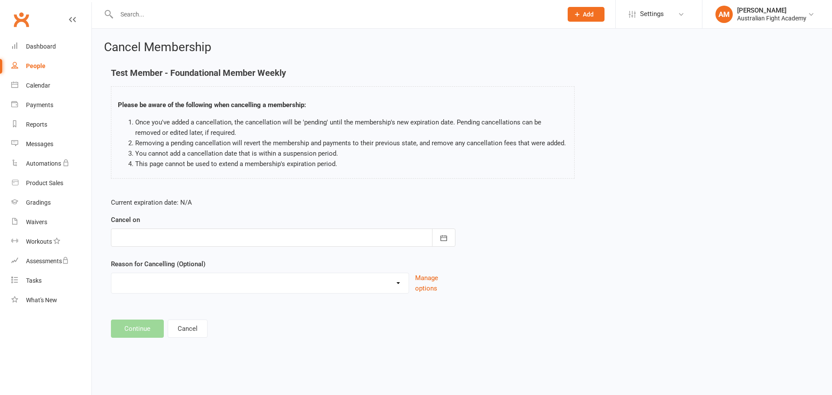
click at [195, 238] on div at bounding box center [283, 237] width 345 height 18
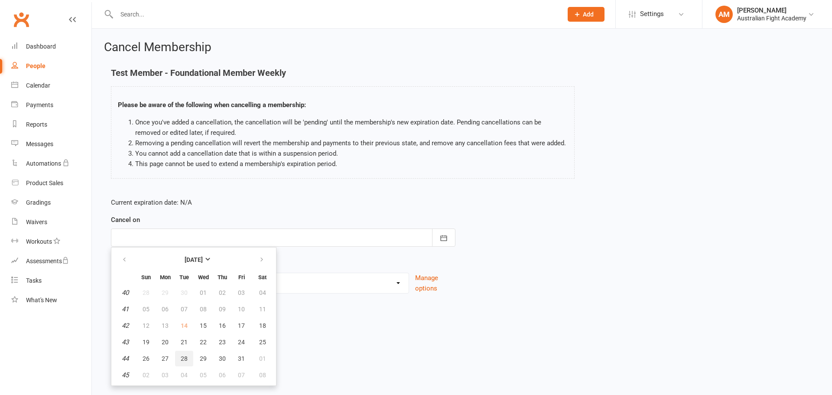
click at [185, 358] on span "28" at bounding box center [184, 358] width 7 height 7
type input "28 Oct 2025"
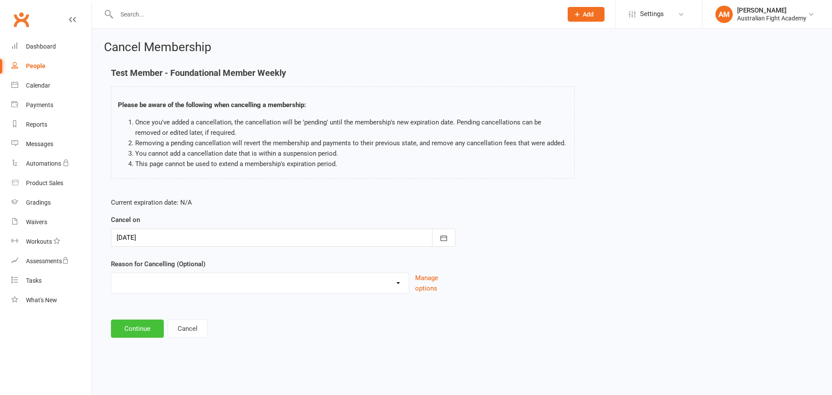
click at [143, 327] on button "Continue" at bounding box center [137, 329] width 53 height 18
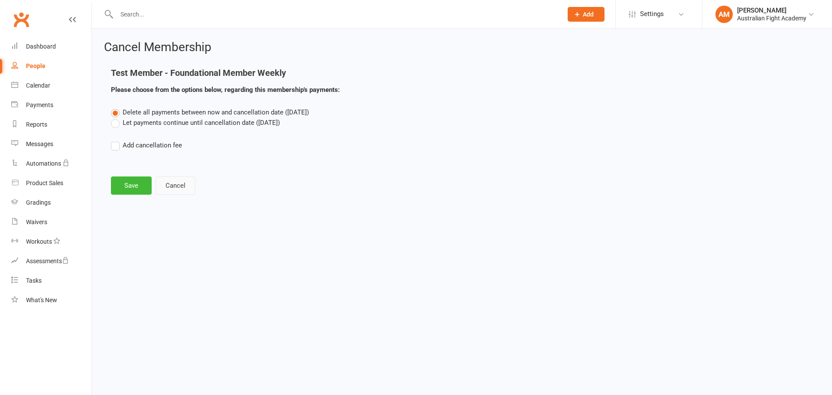
click at [181, 186] on button "Cancel" at bounding box center [176, 185] width 40 height 18
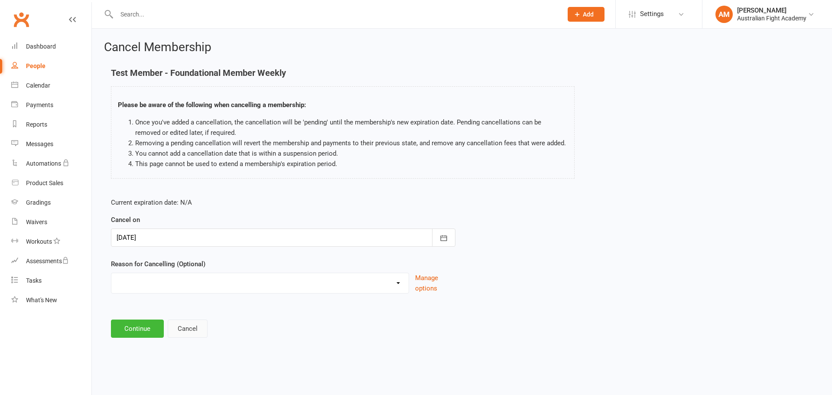
click at [189, 328] on button "Cancel" at bounding box center [188, 329] width 40 height 18
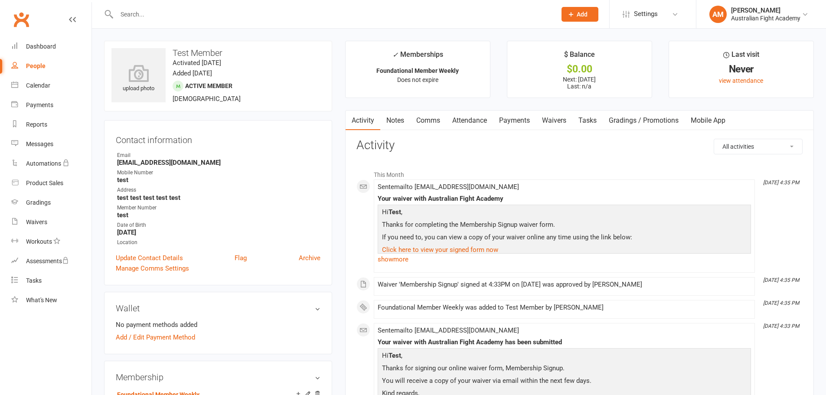
click at [517, 121] on link "Payments" at bounding box center [514, 121] width 43 height 20
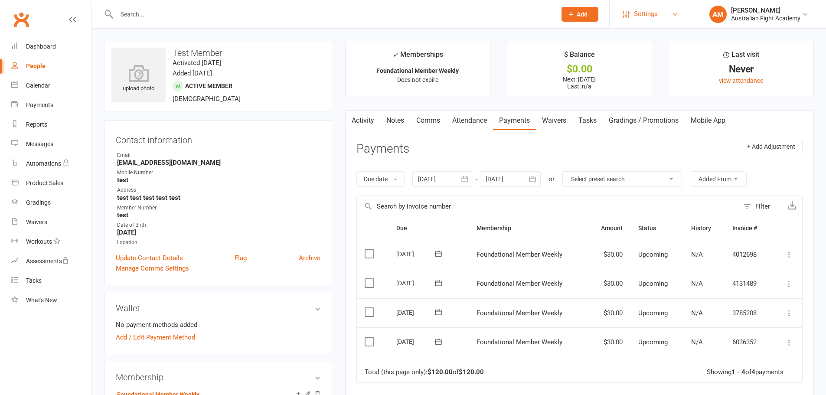
click at [657, 14] on span "Settings" at bounding box center [646, 14] width 24 height 20
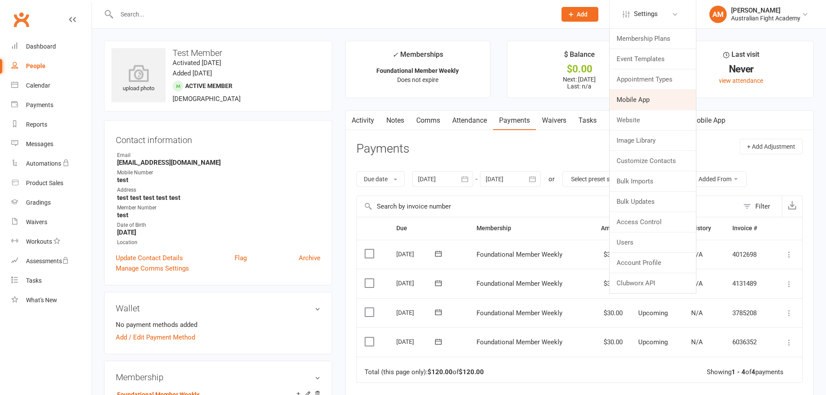
click at [652, 104] on link "Mobile App" at bounding box center [653, 100] width 86 height 20
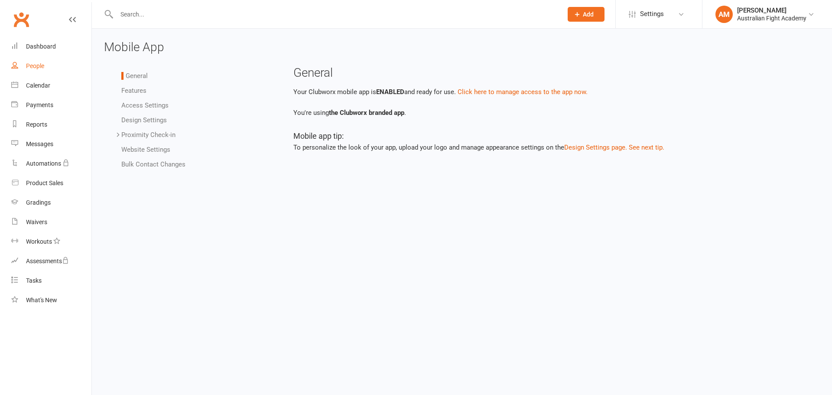
click at [37, 66] on div "People" at bounding box center [35, 65] width 18 height 7
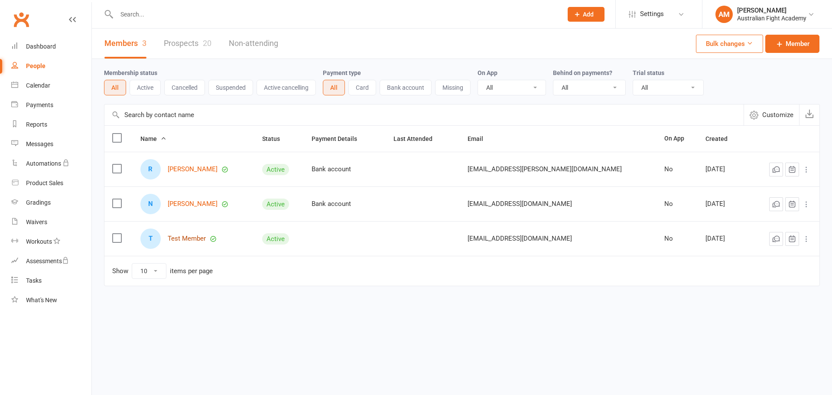
click at [189, 239] on link "Test Member" at bounding box center [187, 238] width 38 height 7
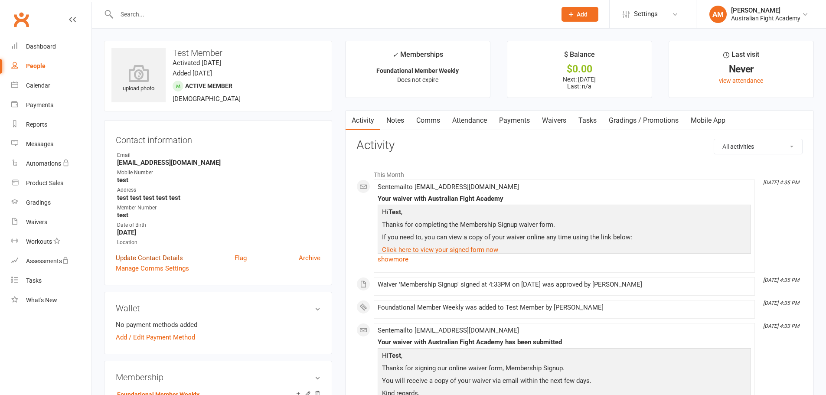
click at [163, 258] on link "Update Contact Details" at bounding box center [149, 258] width 67 height 10
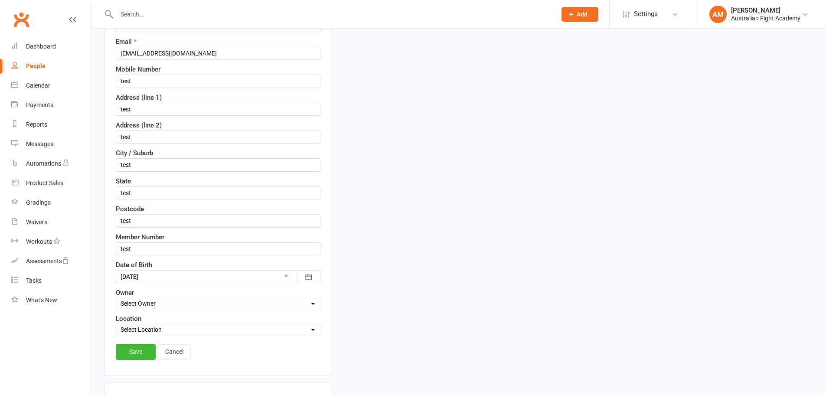
scroll to position [171, 0]
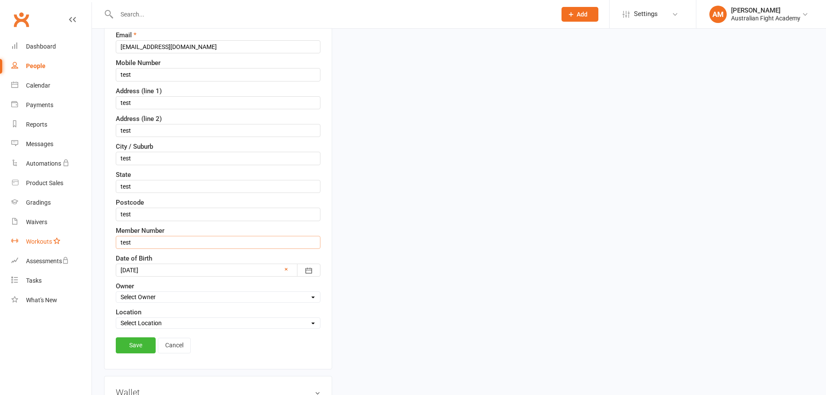
drag, startPoint x: 157, startPoint y: 241, endPoint x: 82, endPoint y: 233, distance: 75.9
click at [165, 345] on link "Cancel" at bounding box center [174, 346] width 33 height 16
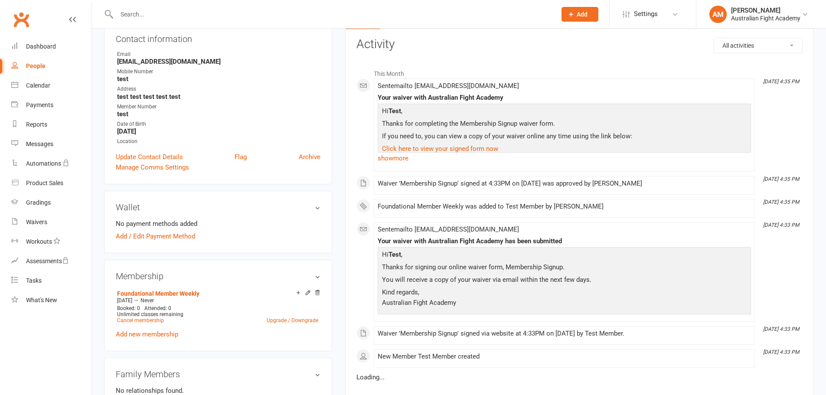
scroll to position [70, 0]
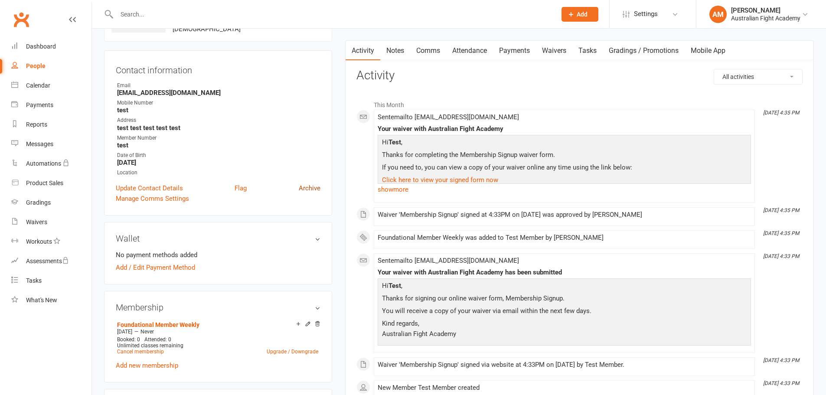
click at [311, 192] on link "Archive" at bounding box center [310, 188] width 22 height 10
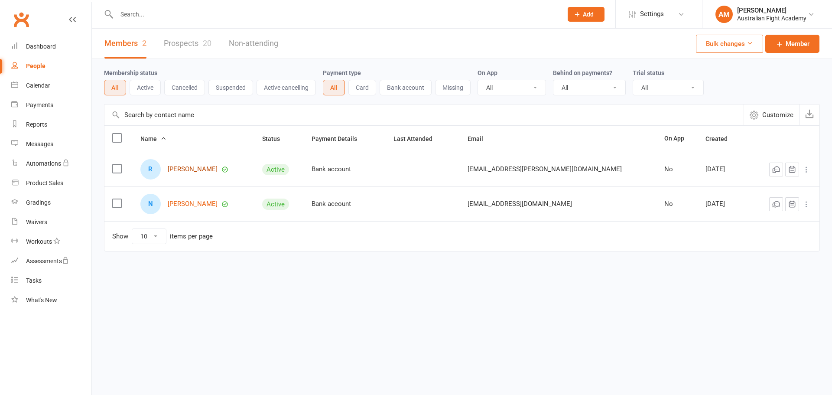
click at [186, 170] on link "Ramin Dinkha" at bounding box center [193, 169] width 50 height 7
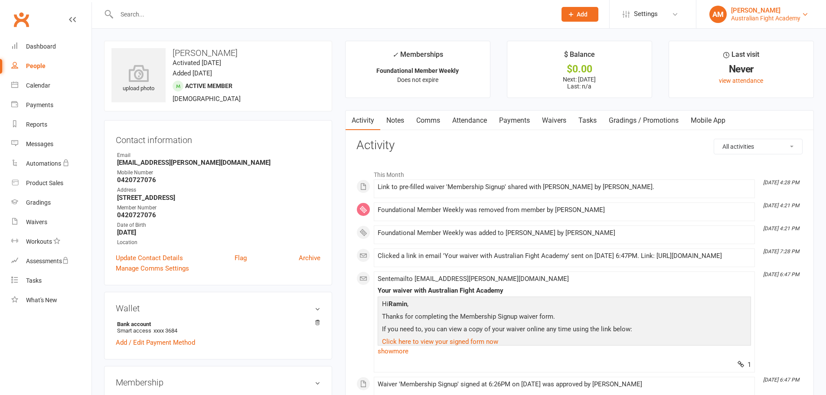
click at [761, 13] on div "Aydin Mrouki" at bounding box center [765, 11] width 69 height 8
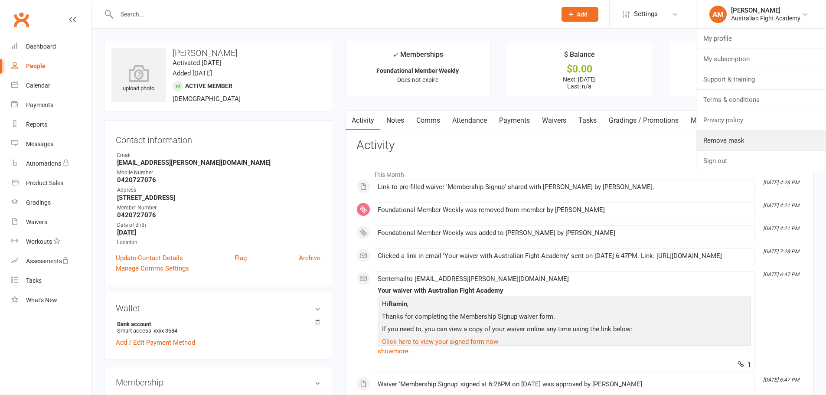
drag, startPoint x: 724, startPoint y: 140, endPoint x: 639, endPoint y: 74, distance: 106.9
click at [724, 140] on link "Remove mask" at bounding box center [761, 141] width 130 height 20
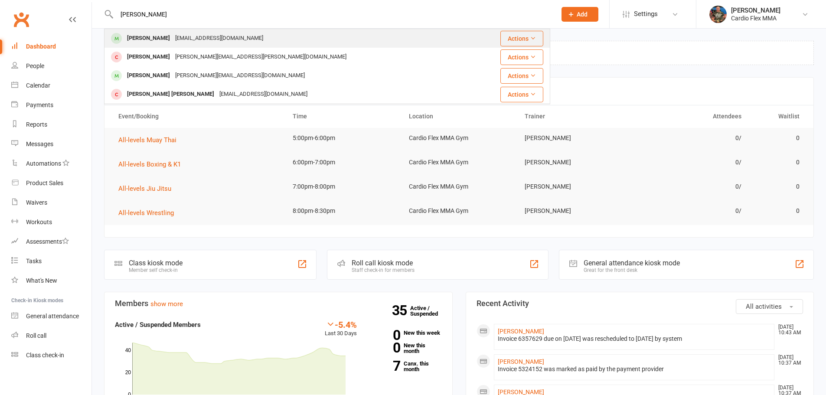
type input "[PERSON_NAME]"
click at [173, 33] on div "[PERSON_NAME]" at bounding box center [148, 38] width 48 height 13
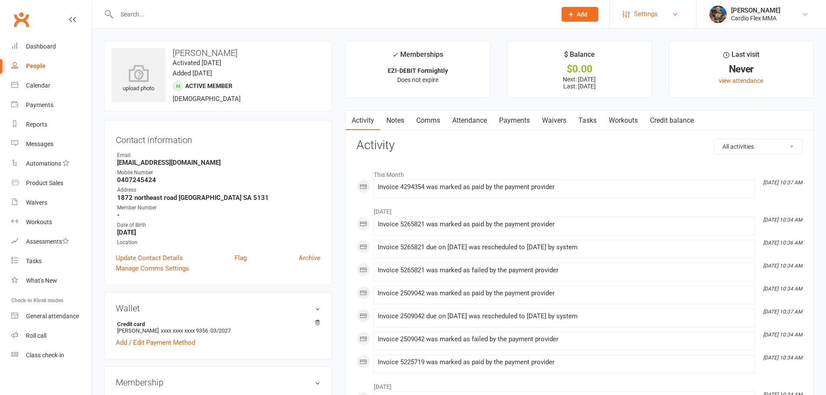
click at [643, 13] on span "Settings" at bounding box center [646, 14] width 24 height 20
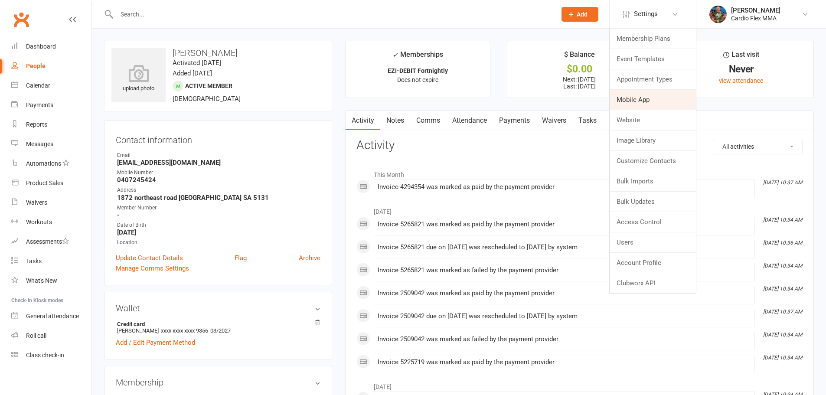
click at [642, 102] on link "Mobile App" at bounding box center [653, 100] width 86 height 20
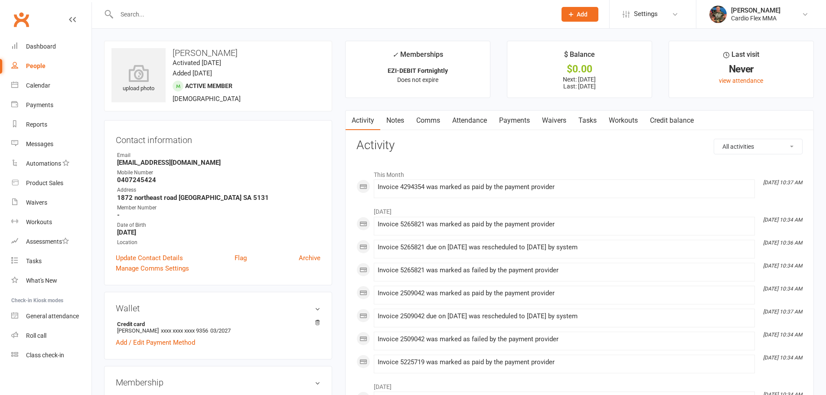
click at [241, 20] on div at bounding box center [327, 14] width 446 height 28
click at [260, 16] on input "text" at bounding box center [332, 14] width 436 height 12
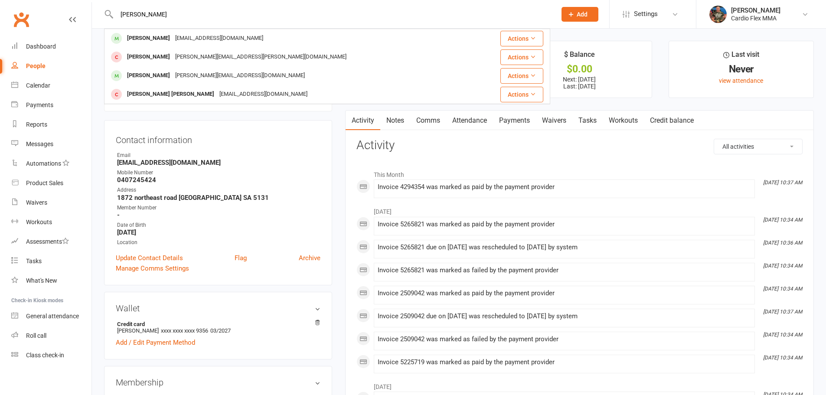
type input "[PERSON_NAME]"
click at [608, 105] on main "✓ Memberships EZI-DEBIT Fortnightly Does not expire $ Balance $0.00 Next: [DATE…" at bounding box center [580, 369] width 482 height 656
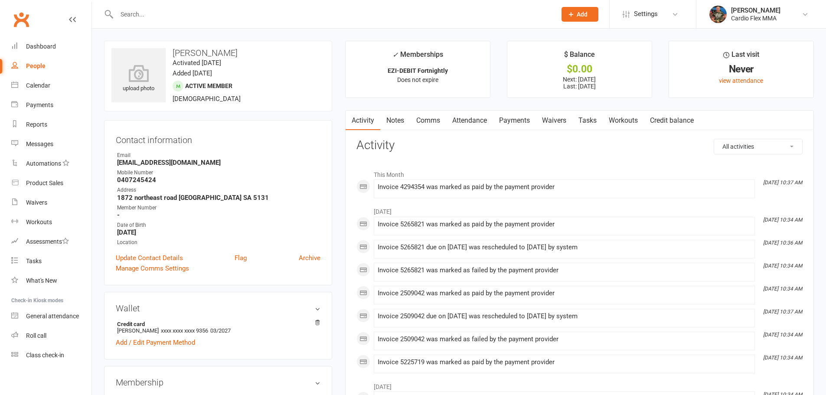
click at [41, 65] on div "People" at bounding box center [36, 65] width 20 height 7
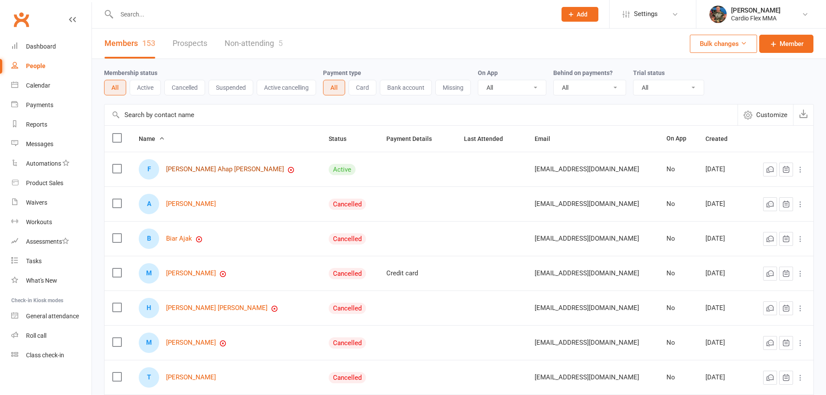
click at [205, 167] on link "[PERSON_NAME] Ahap [PERSON_NAME]" at bounding box center [225, 169] width 118 height 7
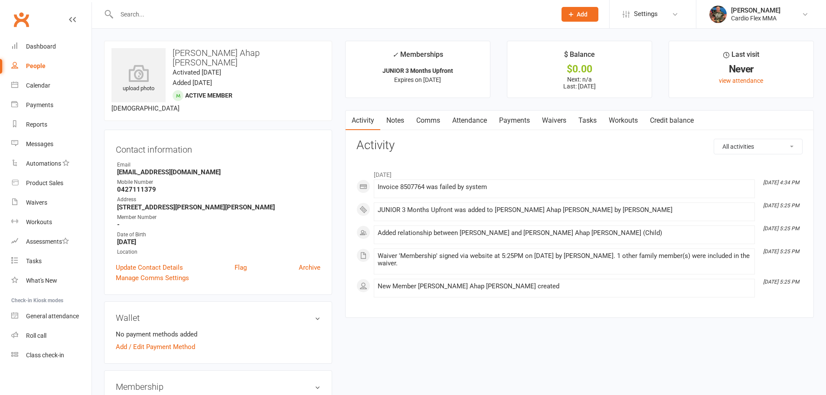
click at [170, 18] on input "text" at bounding box center [332, 14] width 436 height 12
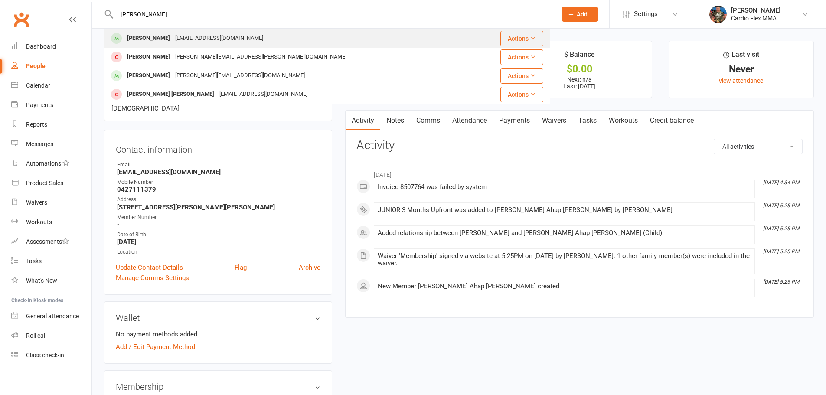
type input "[PERSON_NAME]"
click at [170, 36] on div "[PERSON_NAME]" at bounding box center [148, 38] width 48 height 13
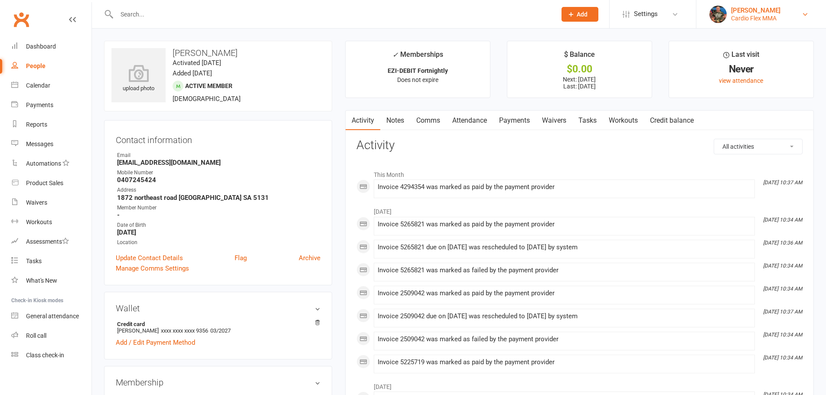
click at [771, 12] on div "[PERSON_NAME]" at bounding box center [755, 11] width 49 height 8
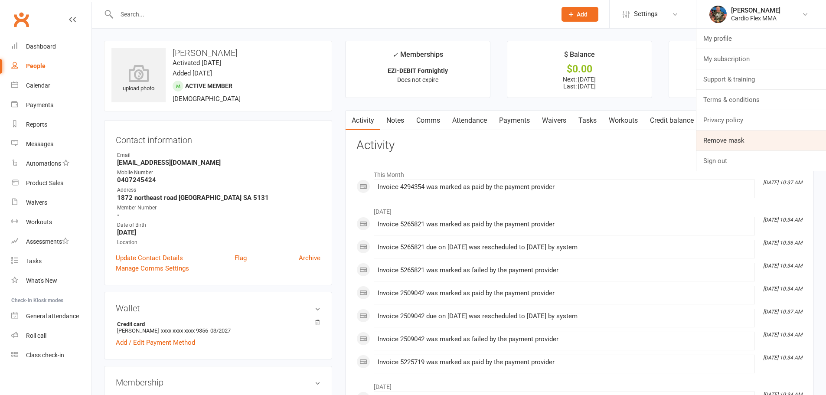
click at [755, 143] on link "Remove mask" at bounding box center [761, 141] width 130 height 20
